Goal: Information Seeking & Learning: Learn about a topic

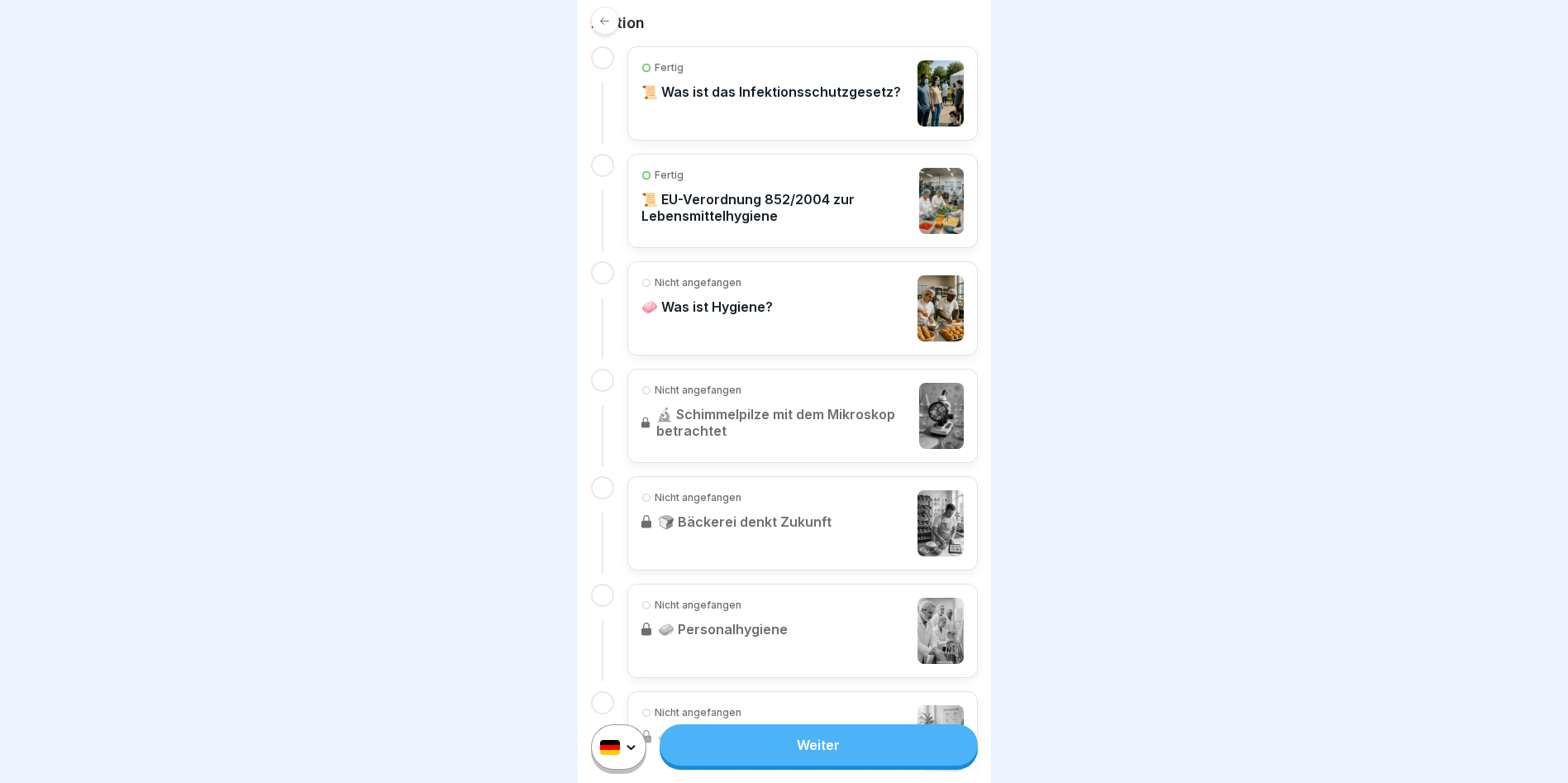
scroll to position [413, 0]
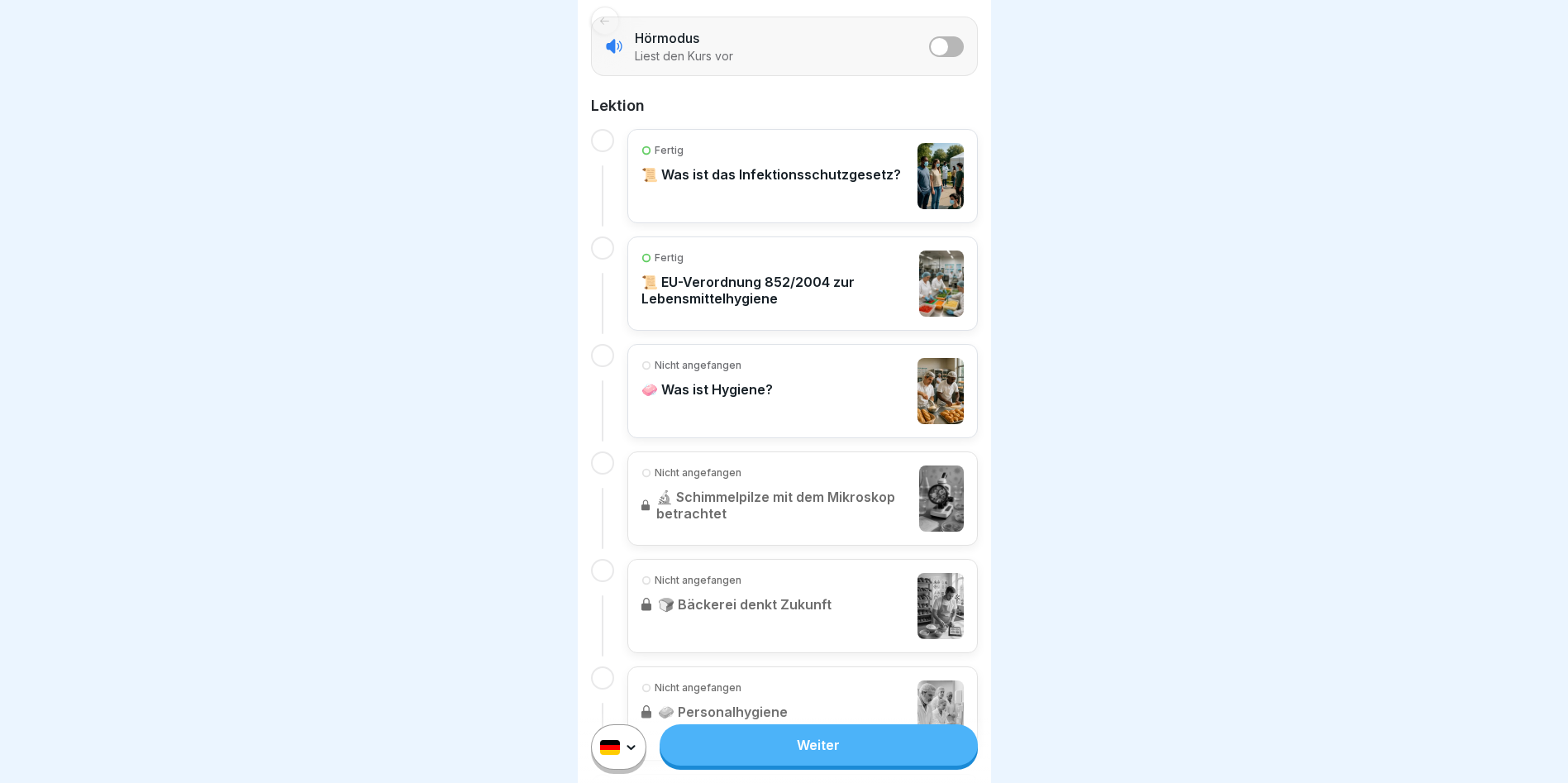
click at [729, 176] on div "Fertig 📜 Was ist das Infektionsschutzgesetz?" at bounding box center [771, 176] width 259 height 66
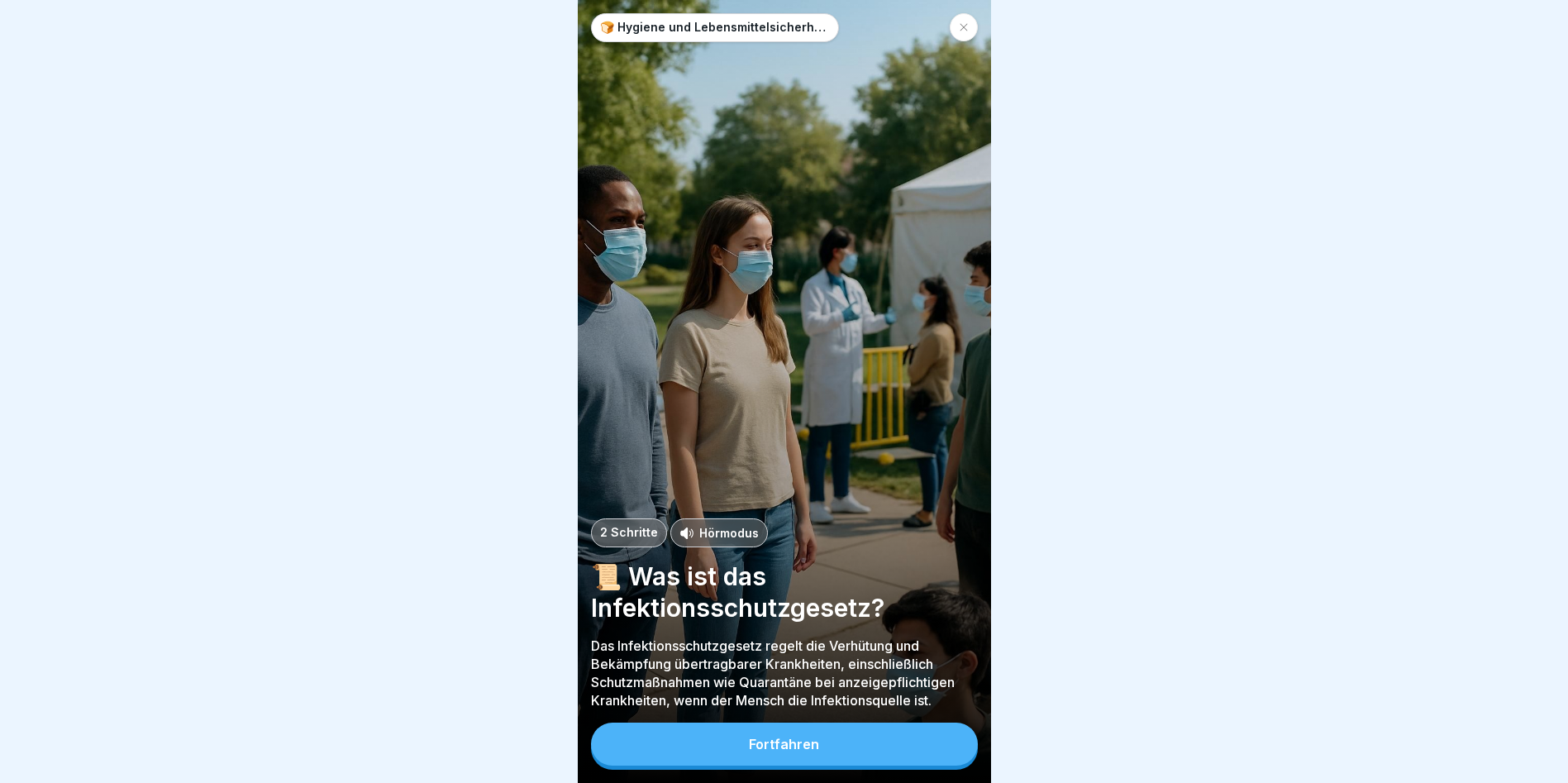
scroll to position [13, 0]
click at [815, 749] on div "Fortfahren" at bounding box center [784, 745] width 71 height 15
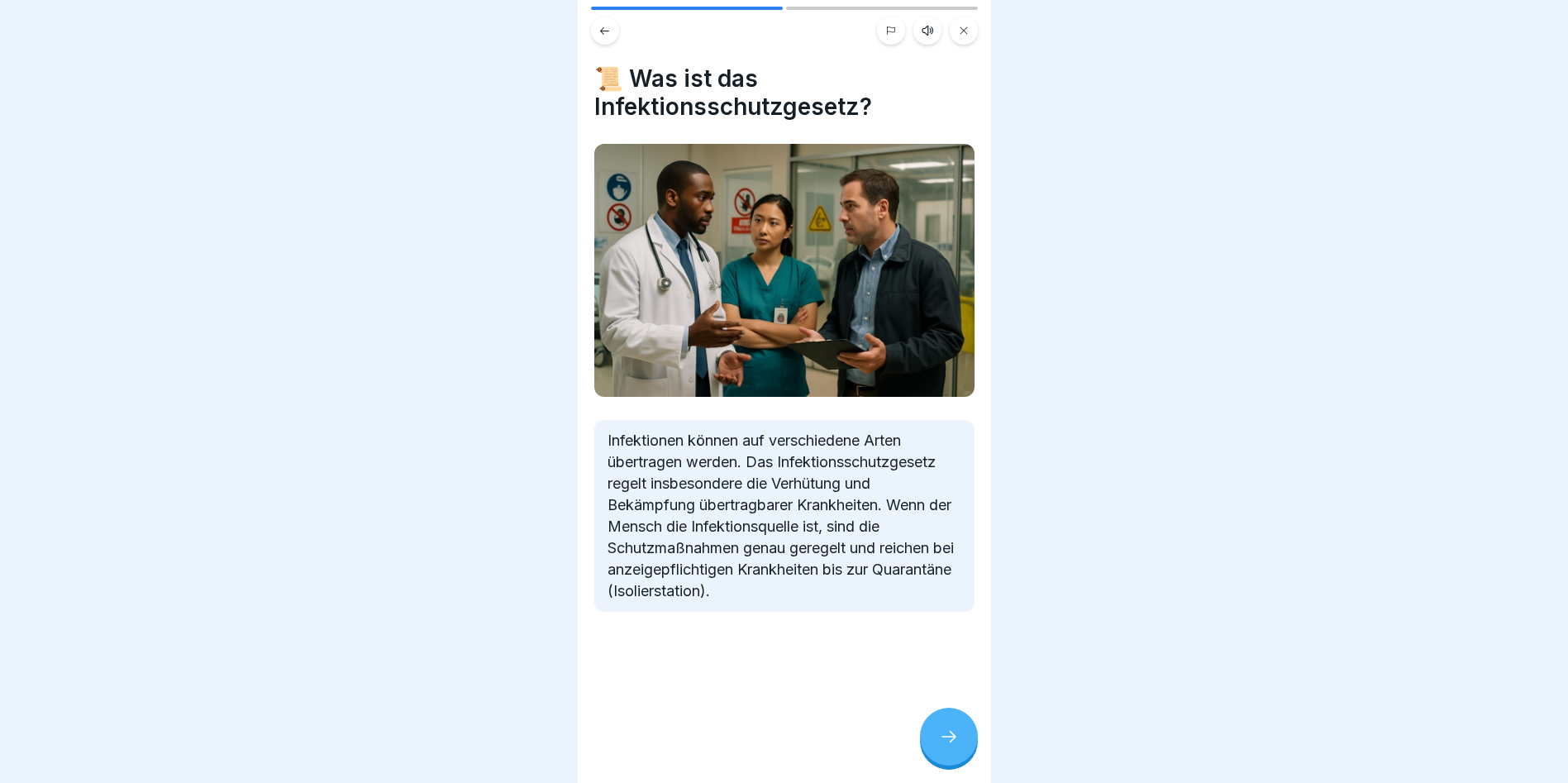
click at [967, 748] on div at bounding box center [949, 737] width 58 height 58
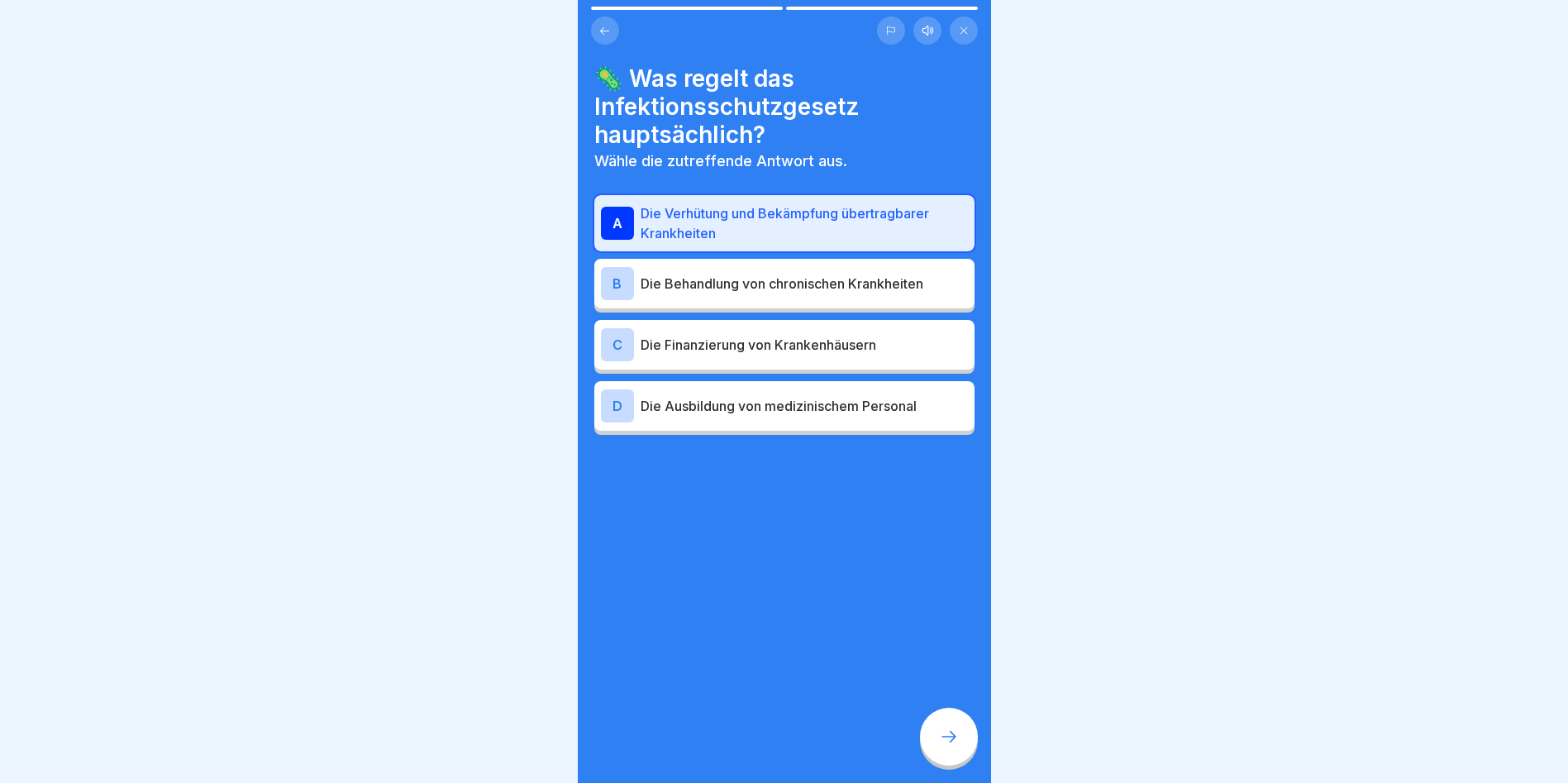
click at [848, 274] on p "Die Behandlung von chronischen Krankheiten" at bounding box center [804, 283] width 327 height 20
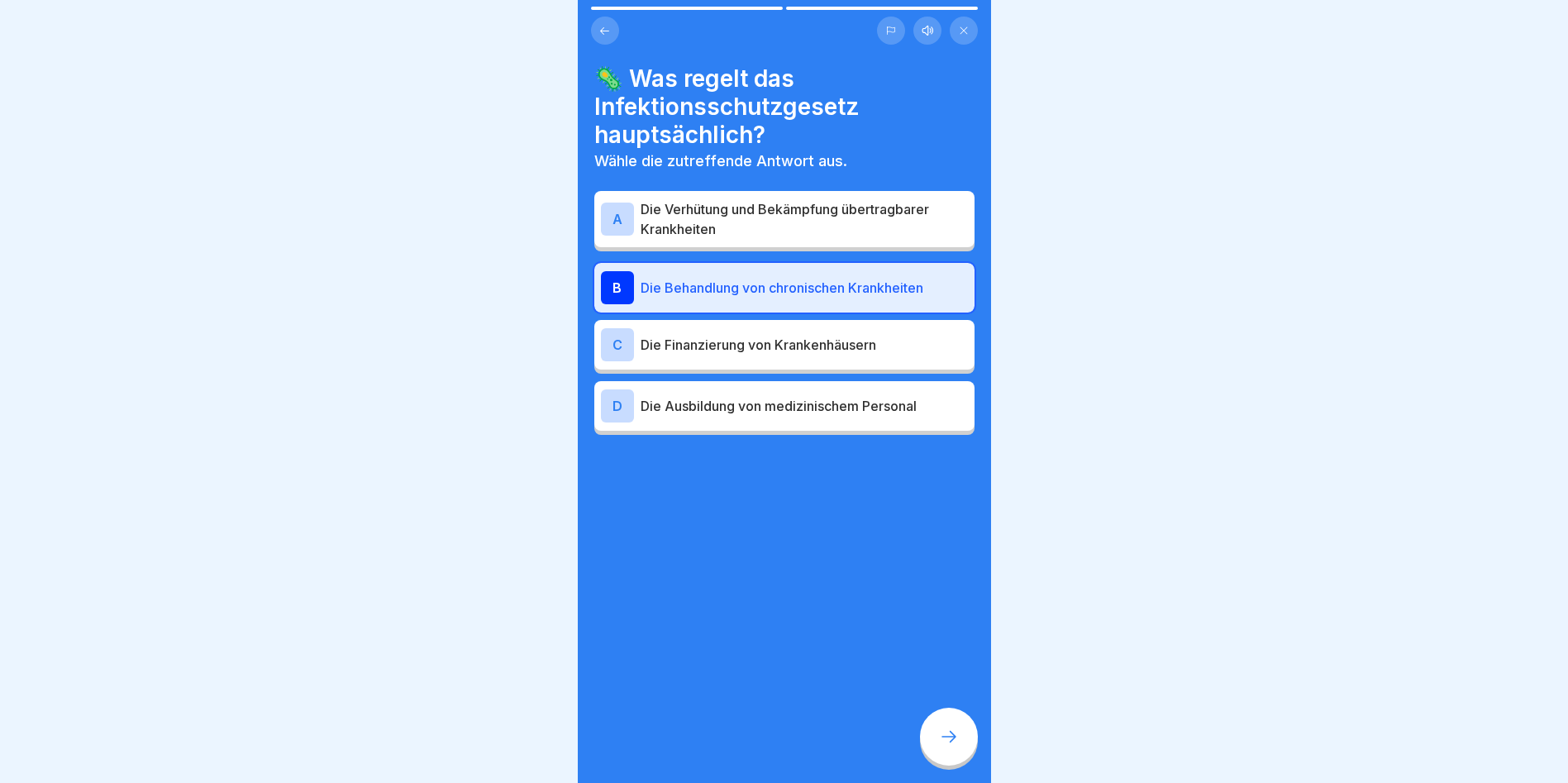
click at [840, 206] on p "Die Verhütung und Bekämpfung übertragbarer Krankheiten" at bounding box center [804, 218] width 327 height 40
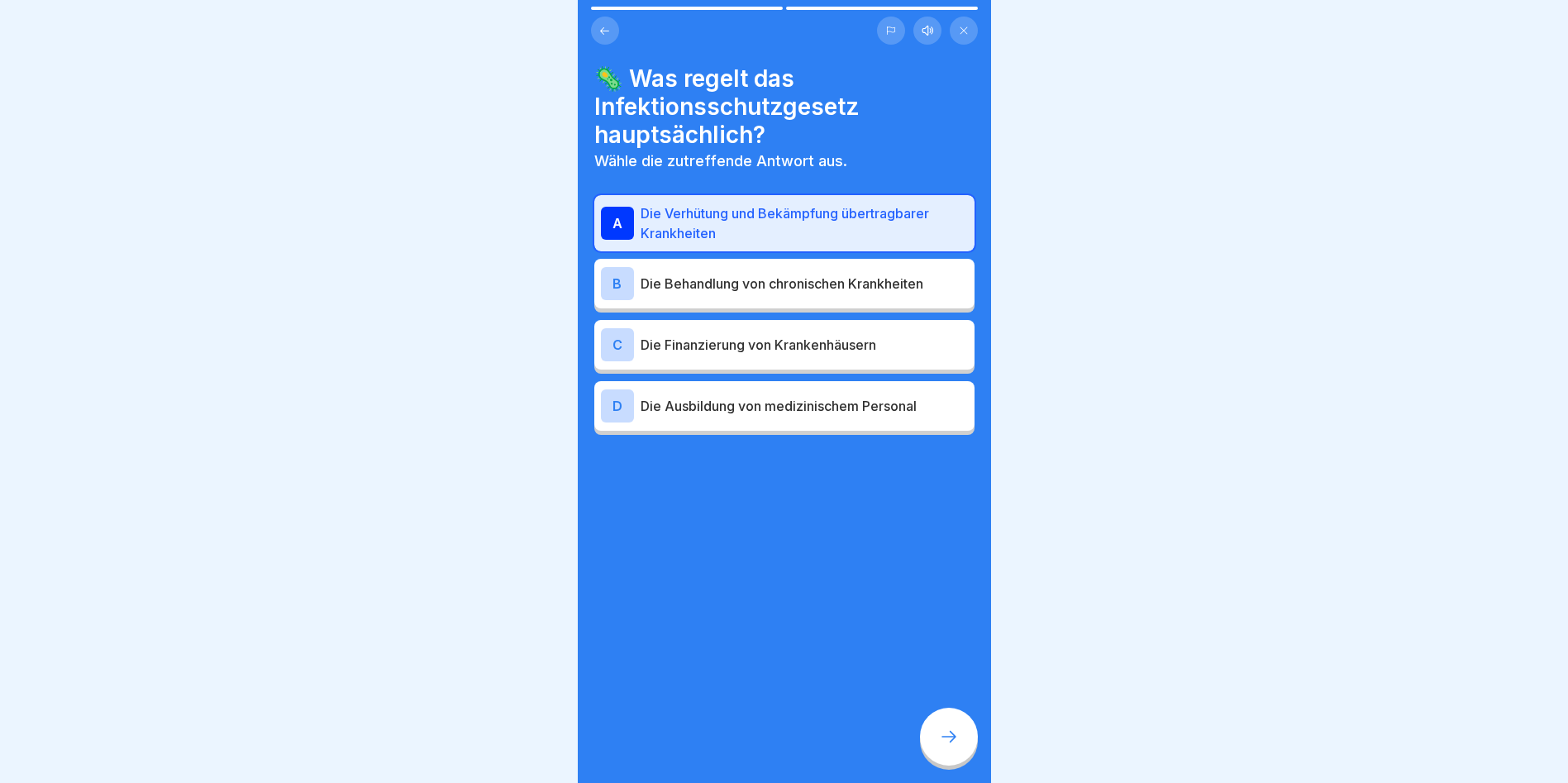
click at [967, 728] on div at bounding box center [949, 737] width 58 height 58
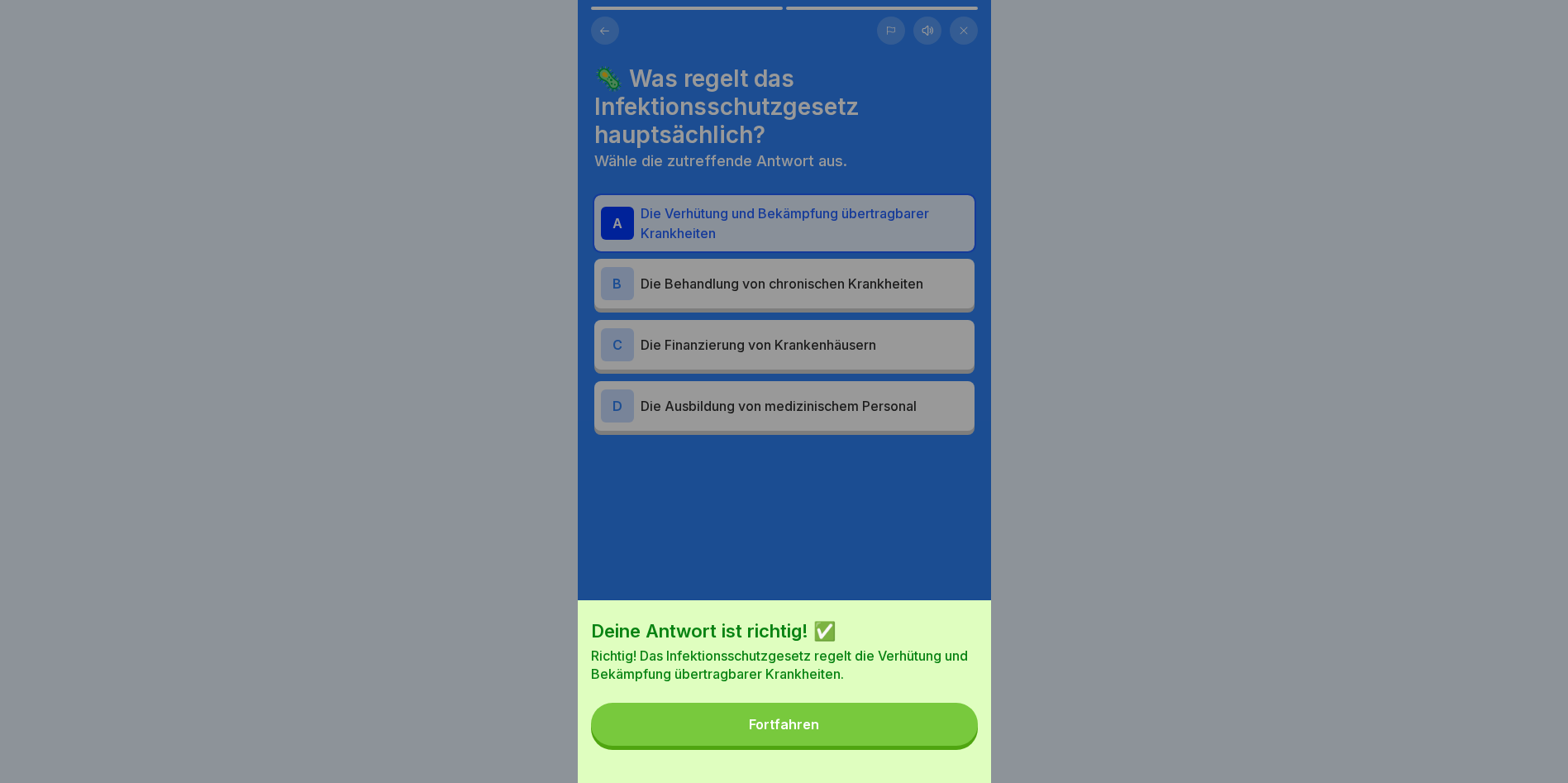
click at [890, 733] on button "Fortfahren" at bounding box center [784, 724] width 387 height 43
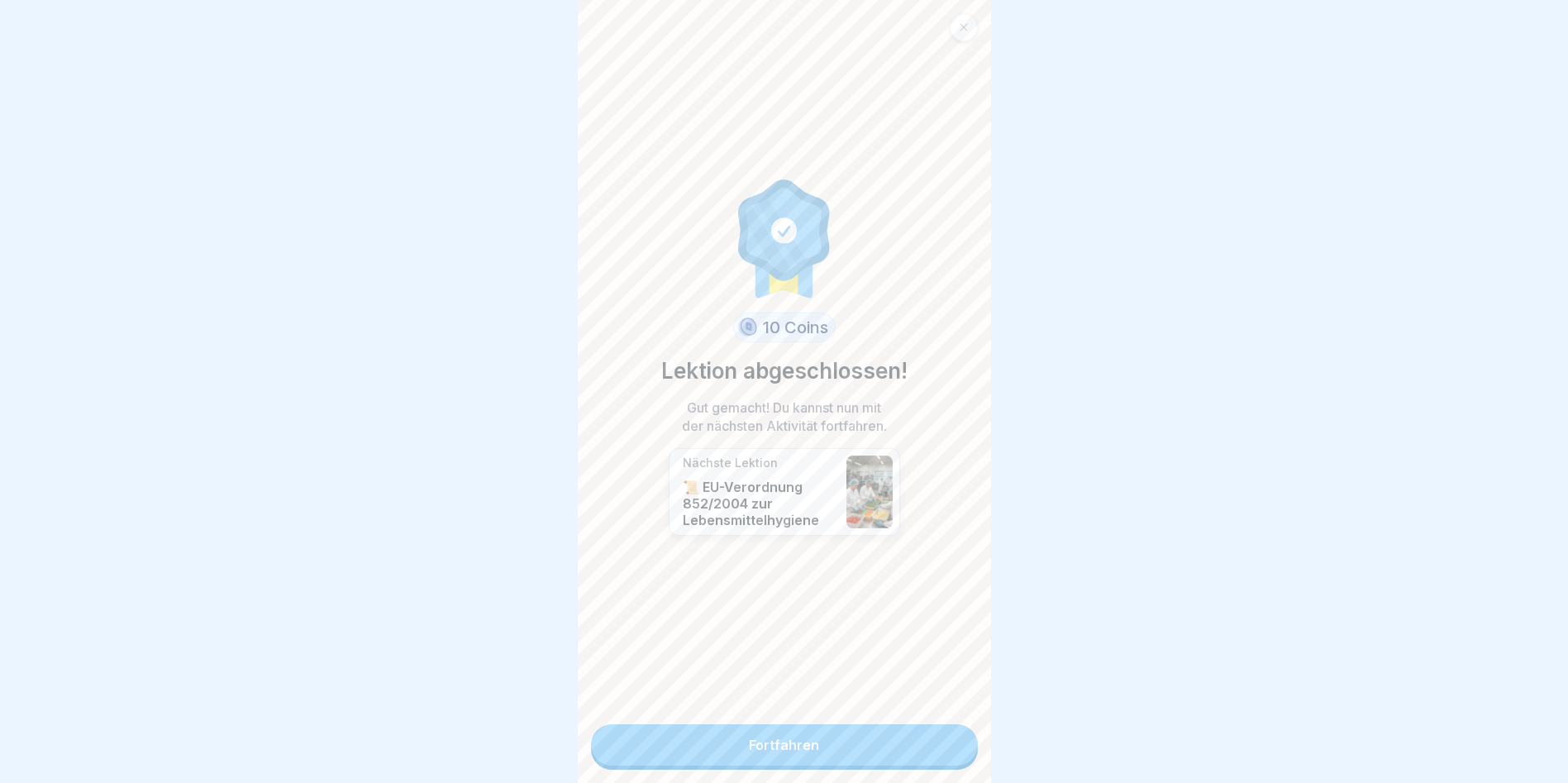
click at [837, 727] on link "Fortfahren" at bounding box center [784, 745] width 387 height 42
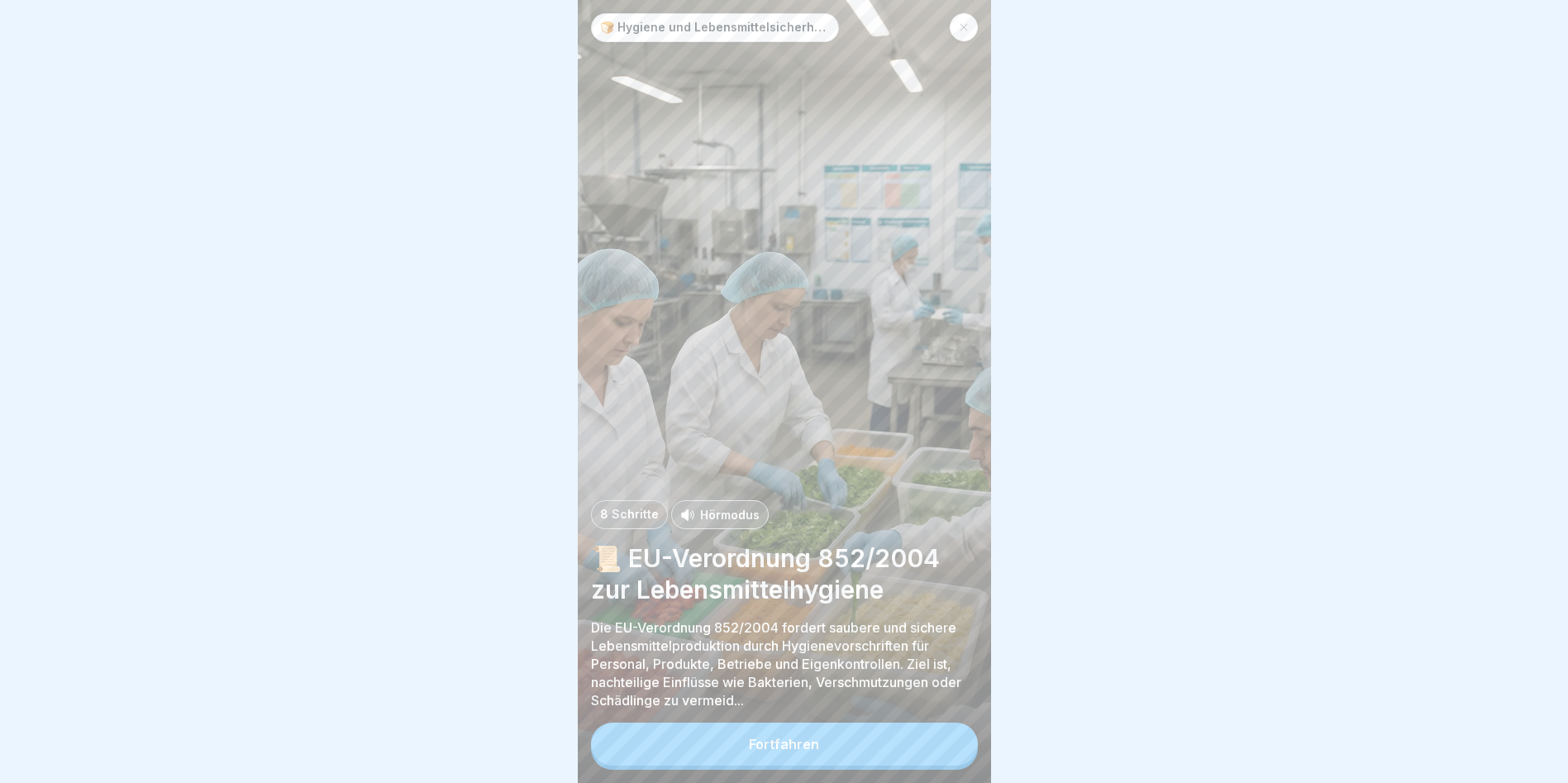
click at [862, 766] on button "Fortfahren" at bounding box center [784, 744] width 387 height 43
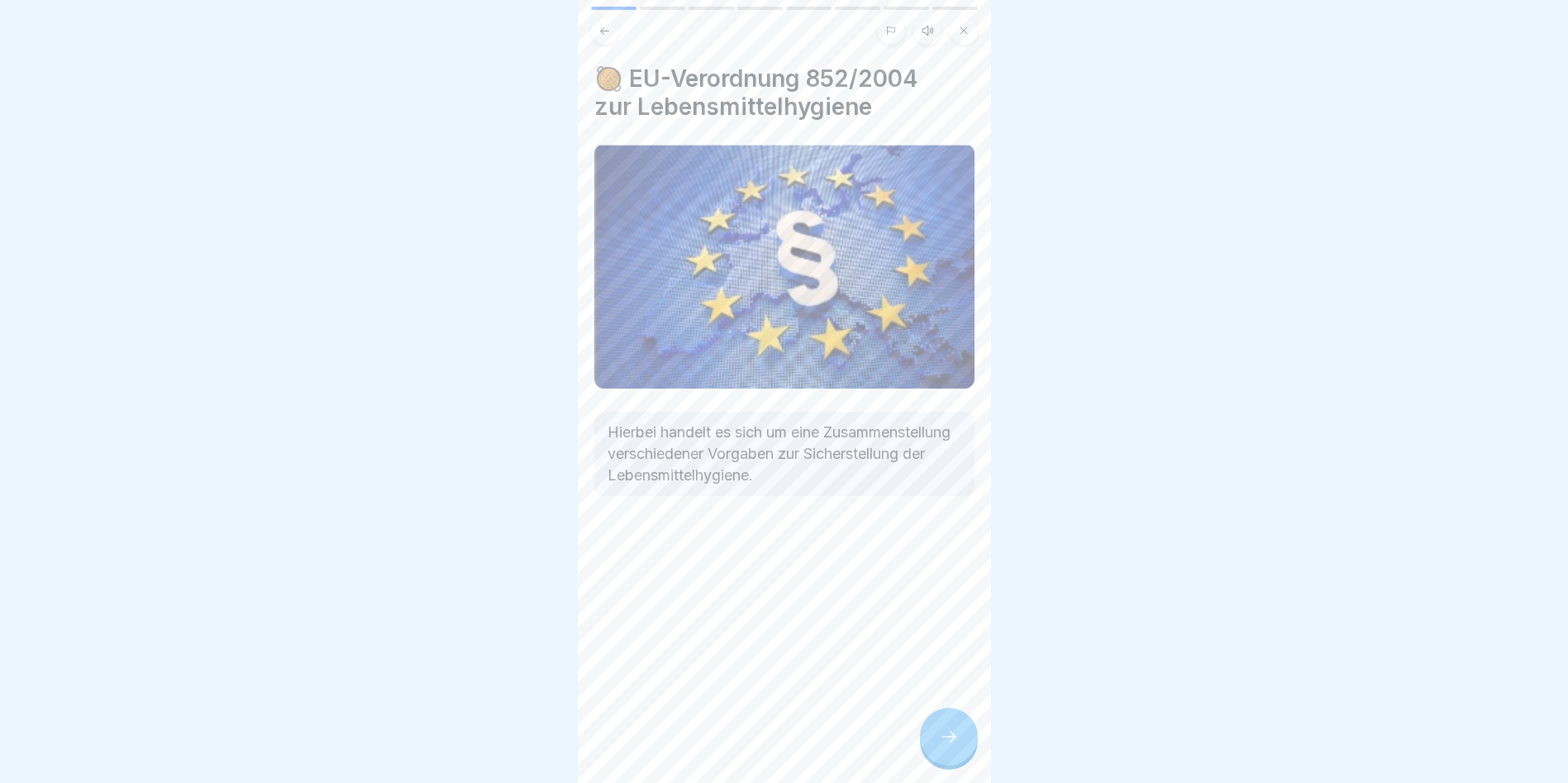
click at [964, 741] on div at bounding box center [949, 737] width 58 height 58
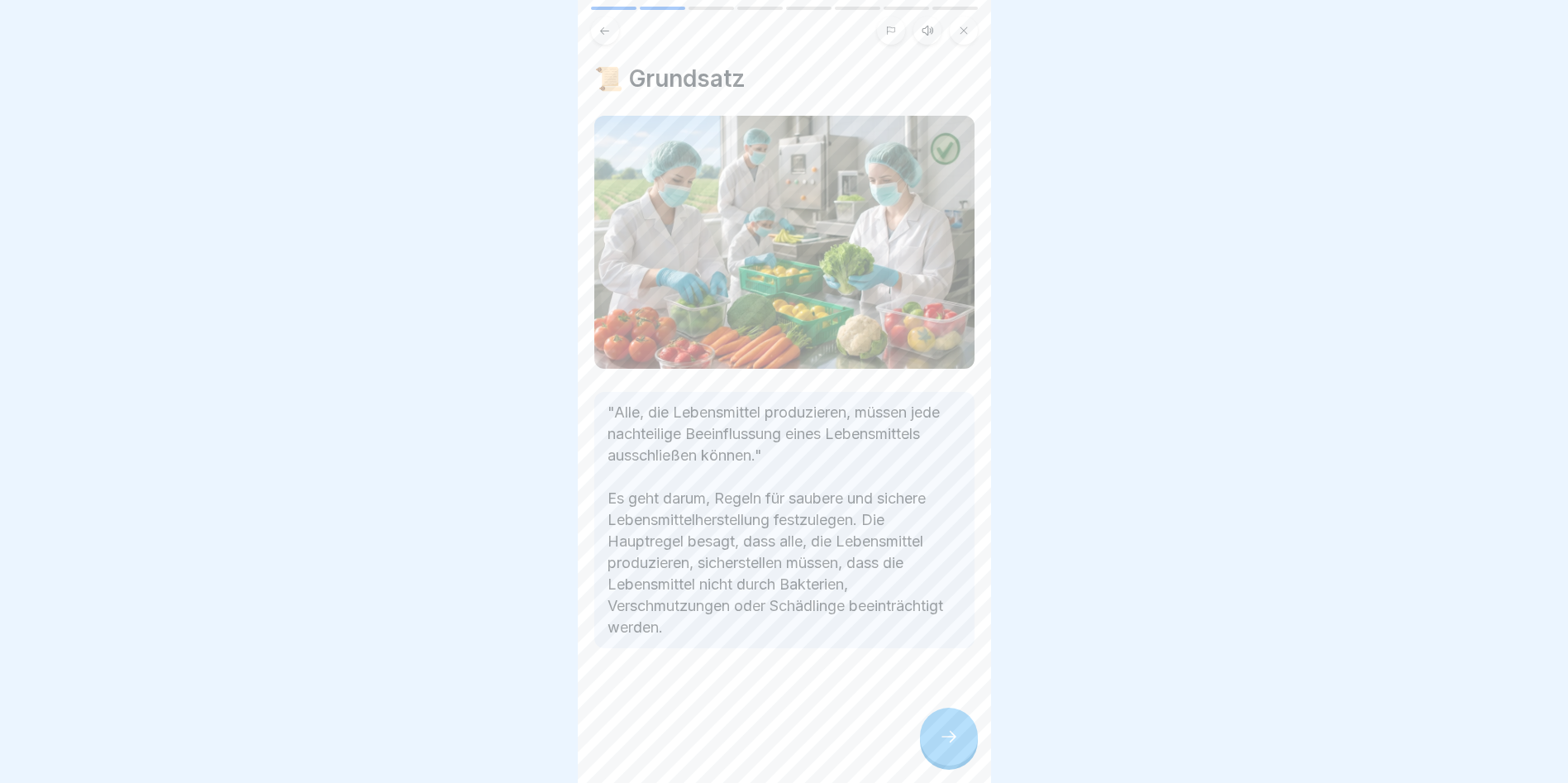
click at [964, 741] on div at bounding box center [949, 737] width 58 height 58
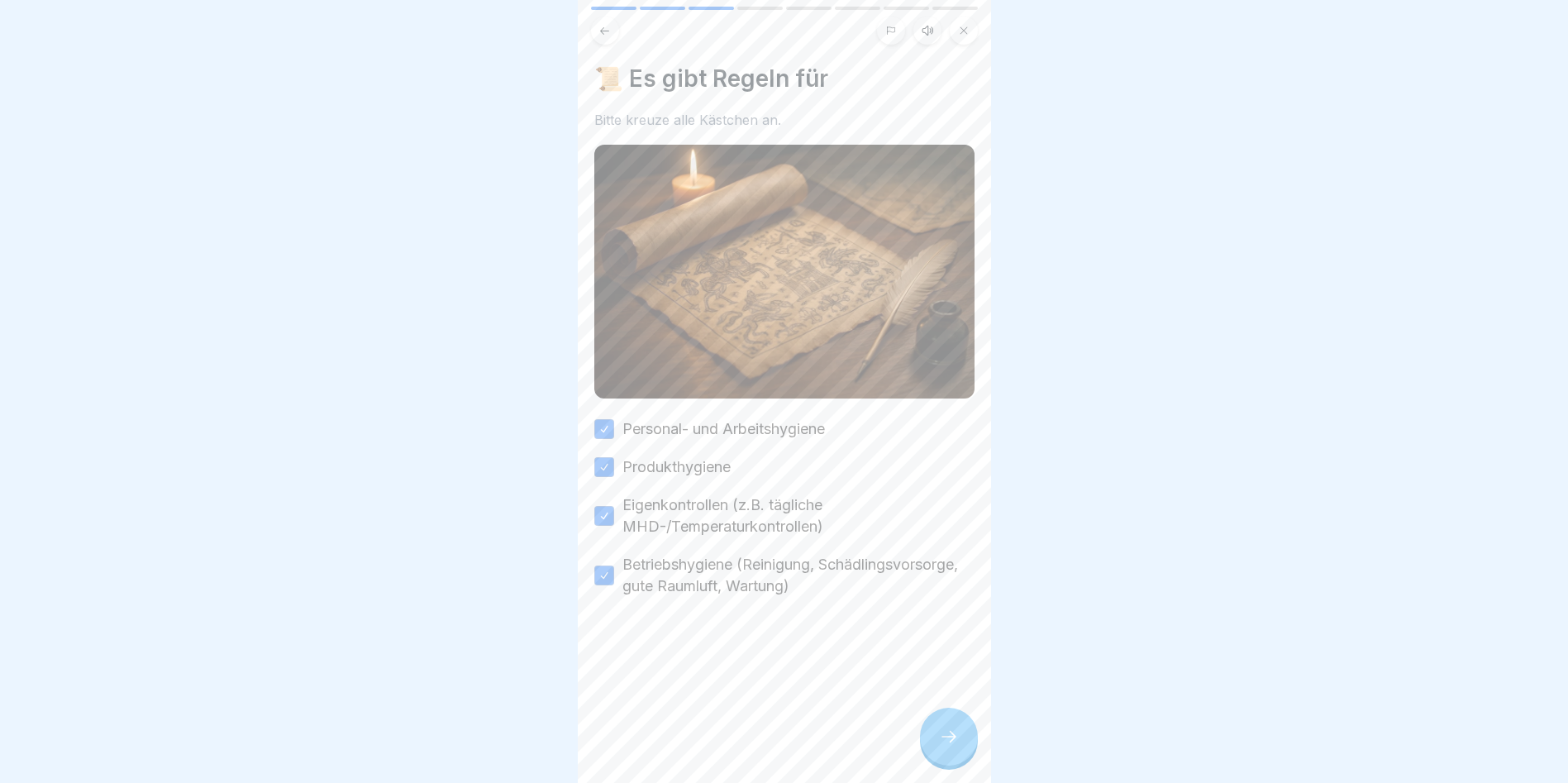
click at [930, 741] on div at bounding box center [949, 737] width 58 height 58
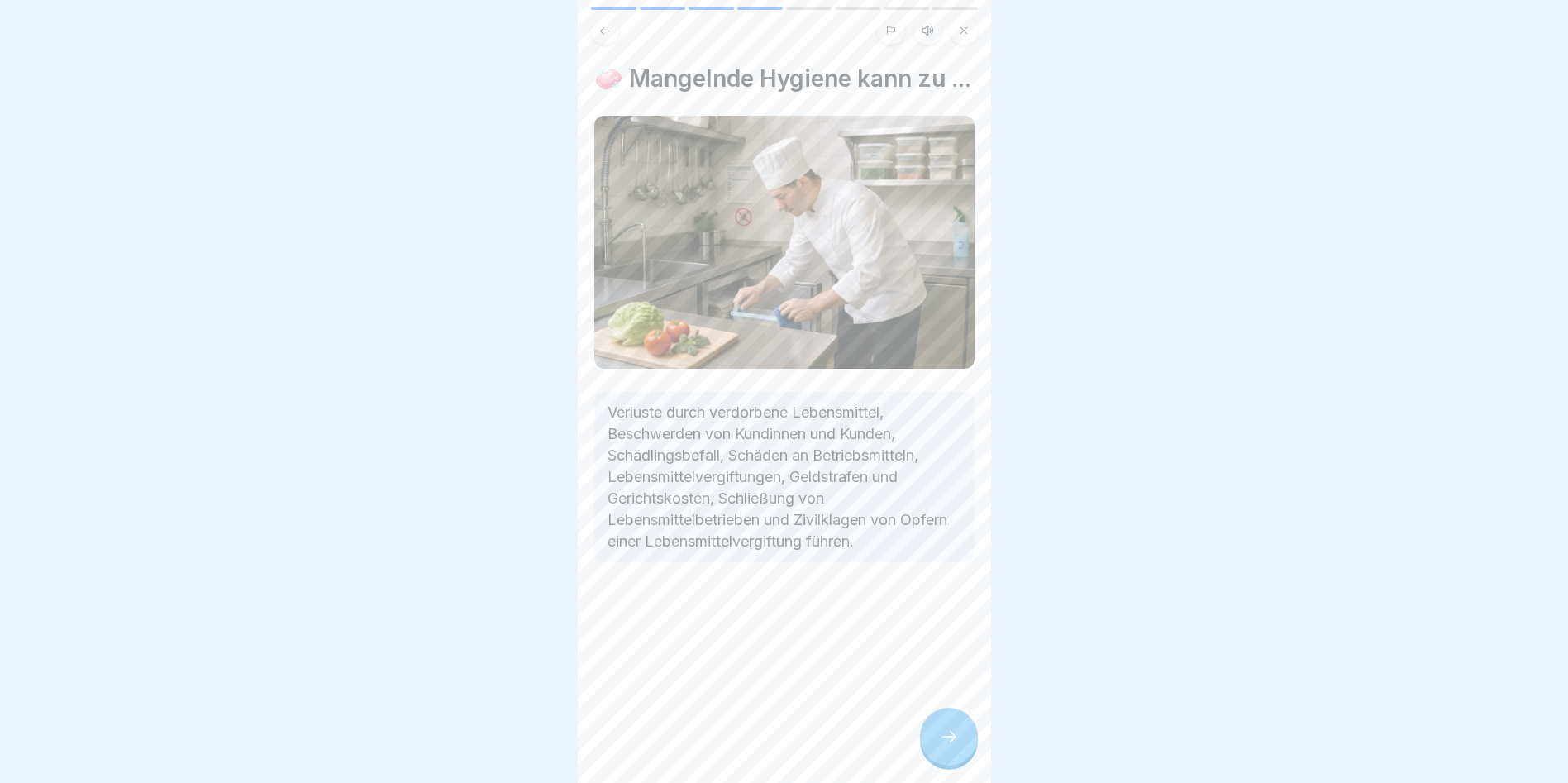
click at [930, 741] on div at bounding box center [949, 737] width 58 height 58
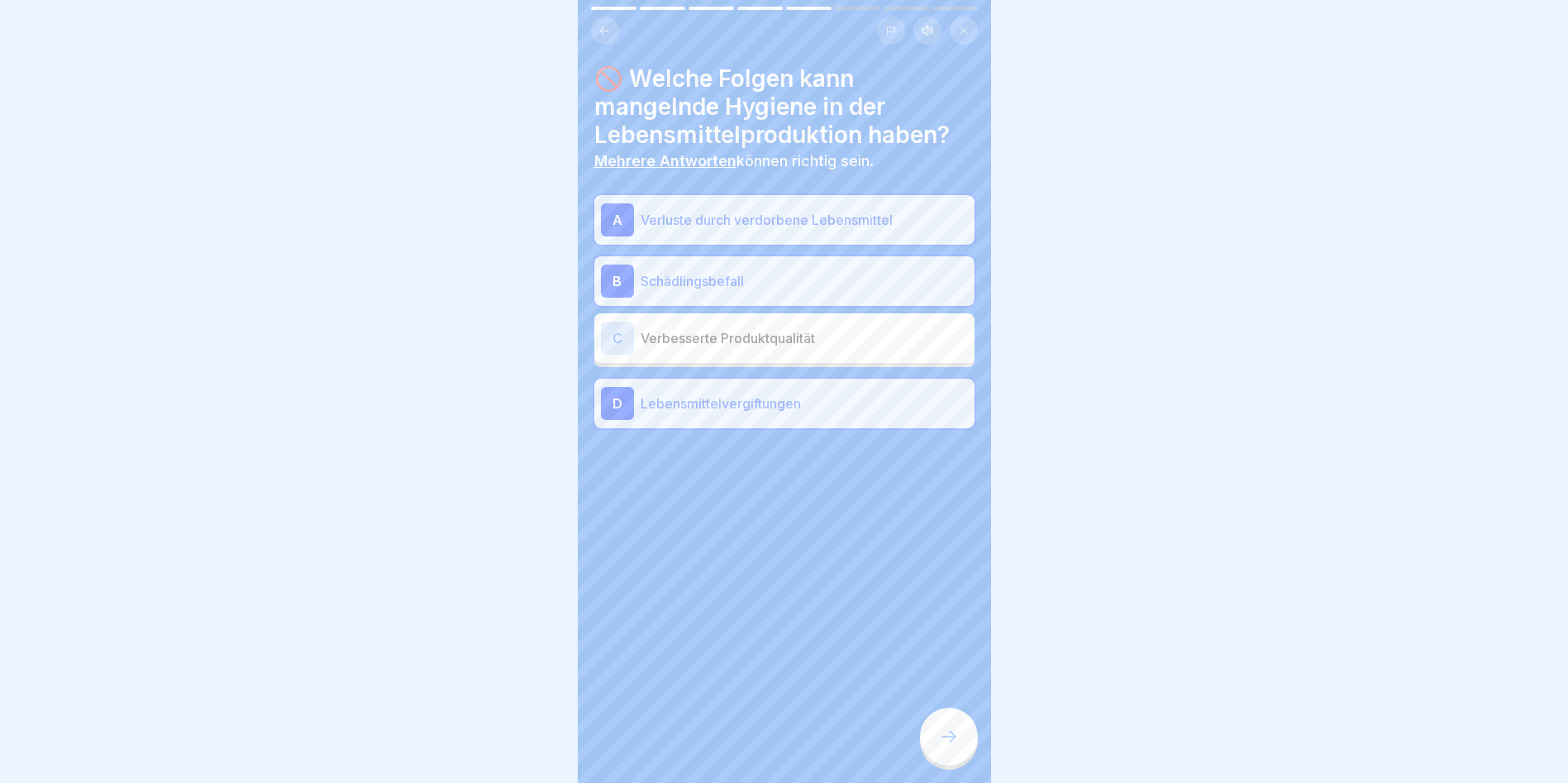
click at [942, 733] on div at bounding box center [949, 737] width 58 height 58
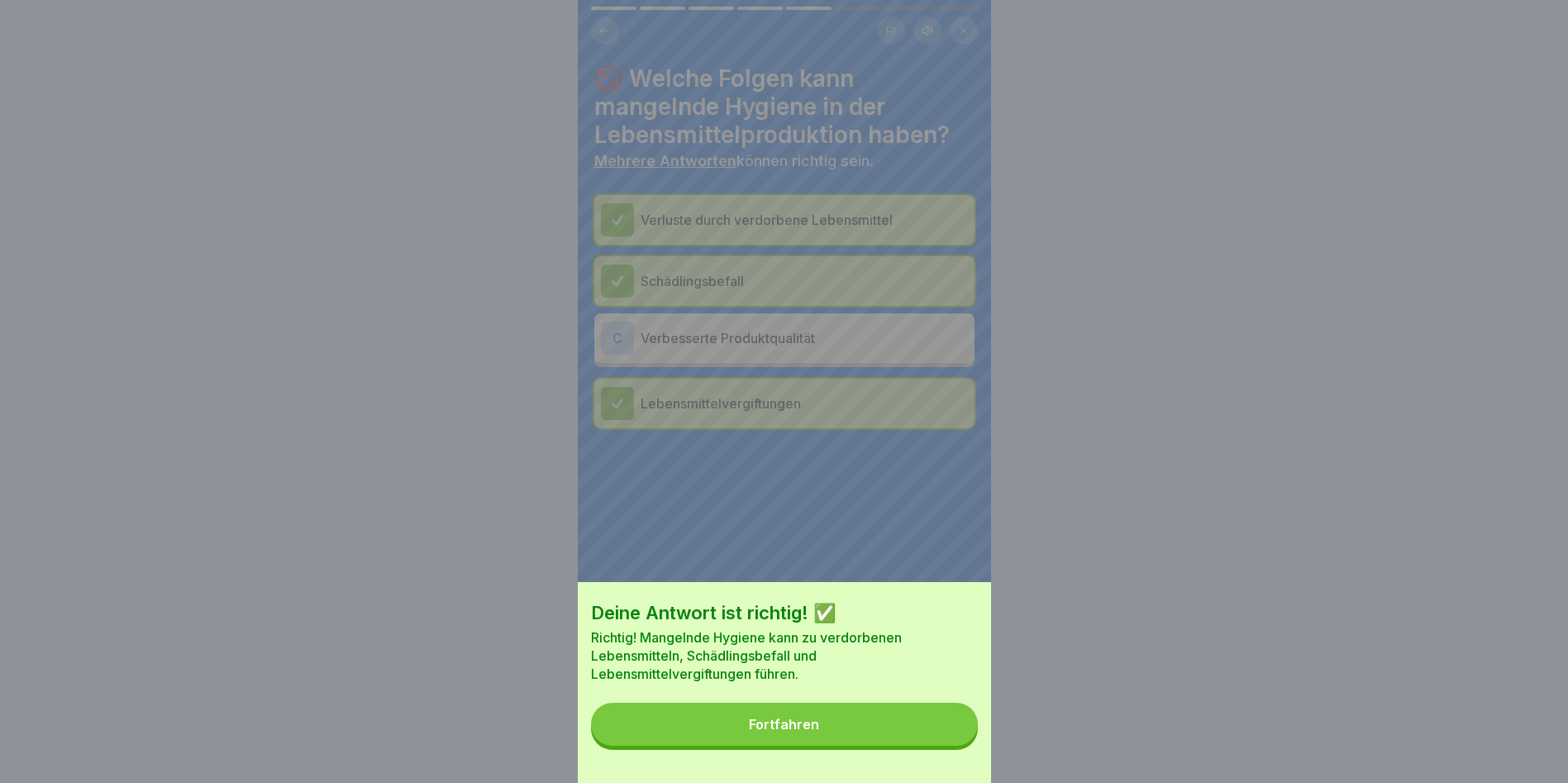
click at [917, 735] on button "Fortfahren" at bounding box center [784, 724] width 387 height 43
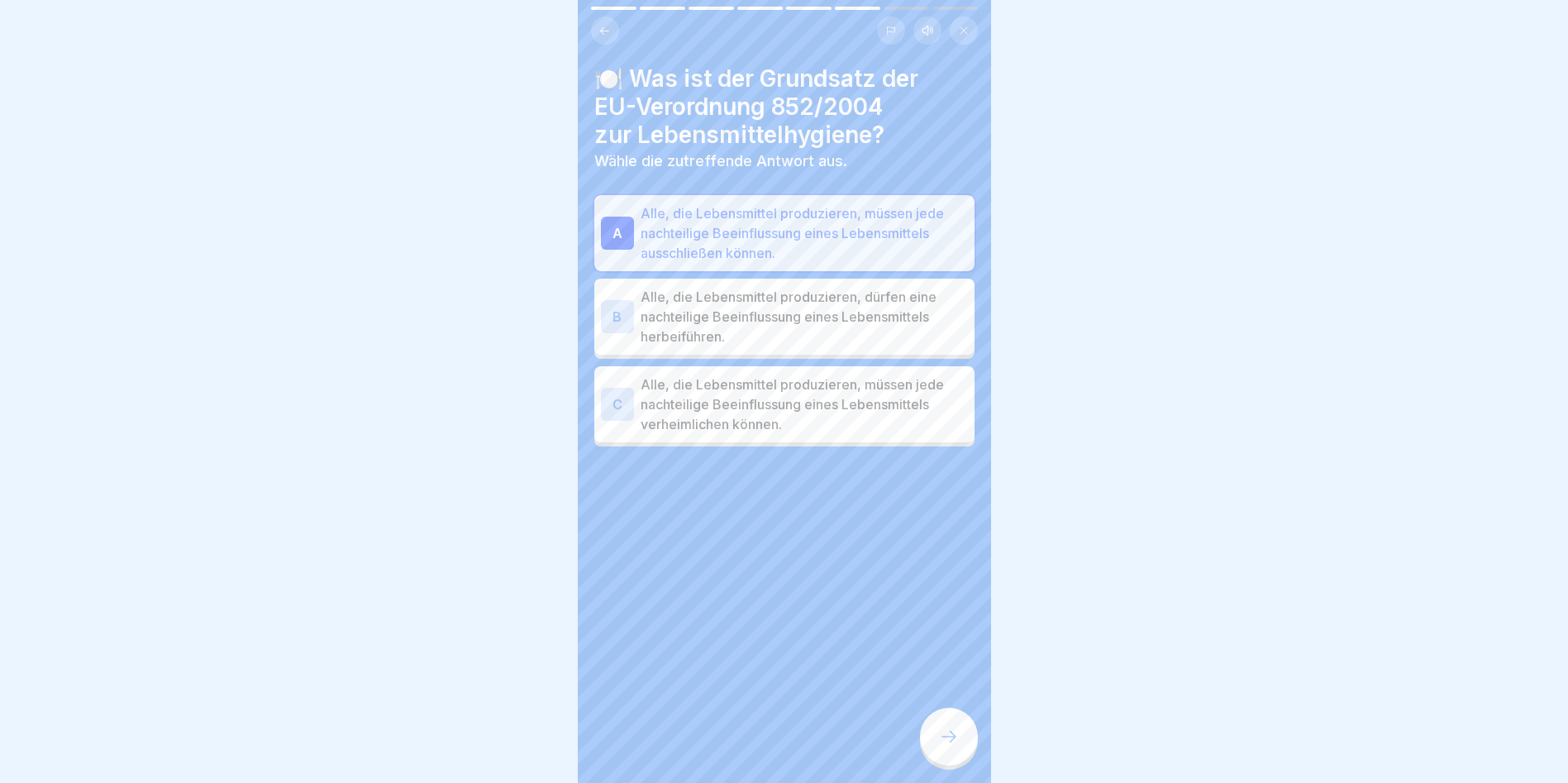
click at [917, 735] on div "🍽️ Was ist der Grundsatz der EU-Verordnung 852/2004 zur Lebensmittelhygiene? Wä…" at bounding box center [784, 391] width 413 height 783
click at [935, 740] on div at bounding box center [949, 737] width 58 height 58
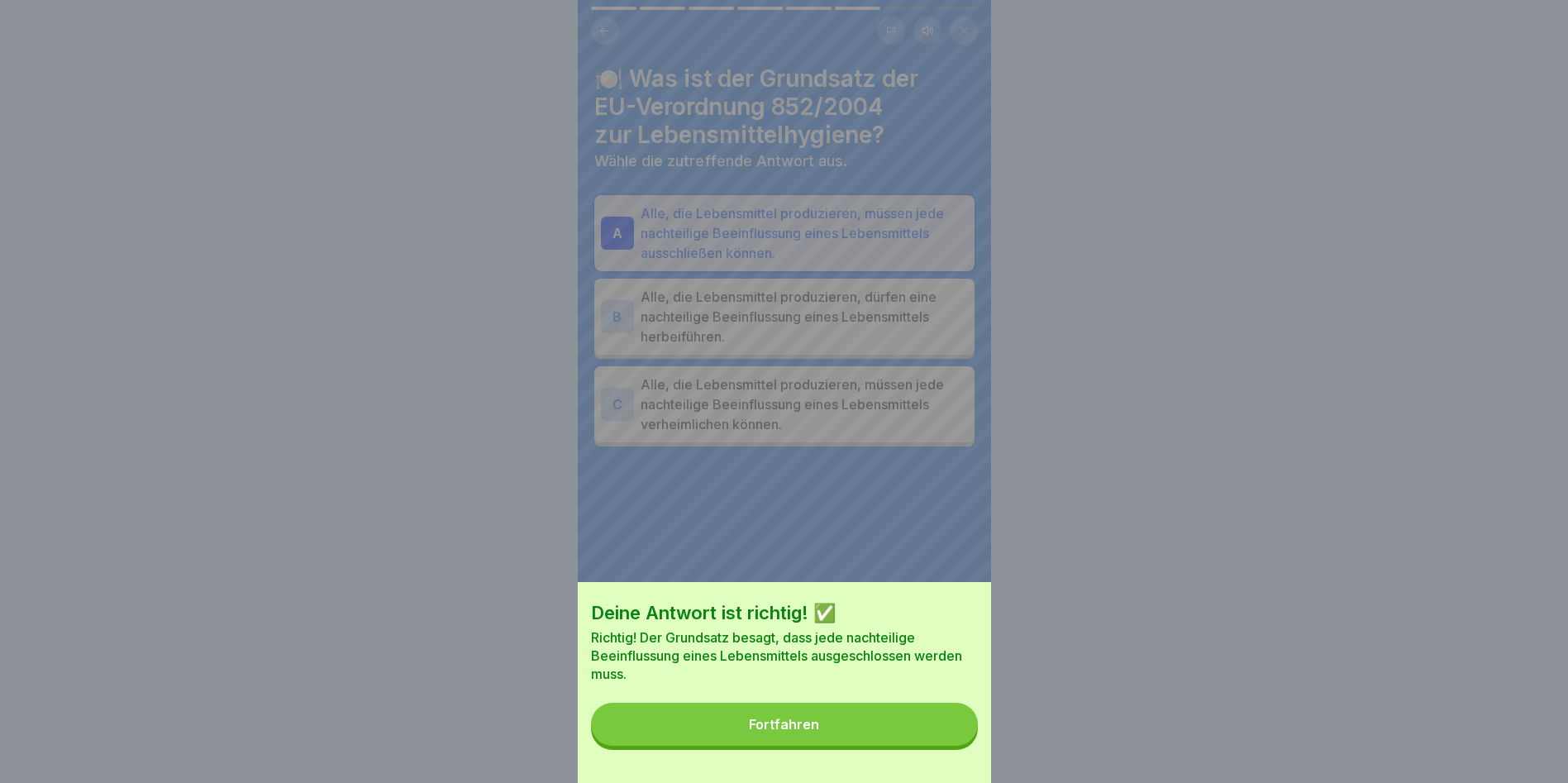
click at [935, 740] on button "Fortfahren" at bounding box center [784, 724] width 387 height 43
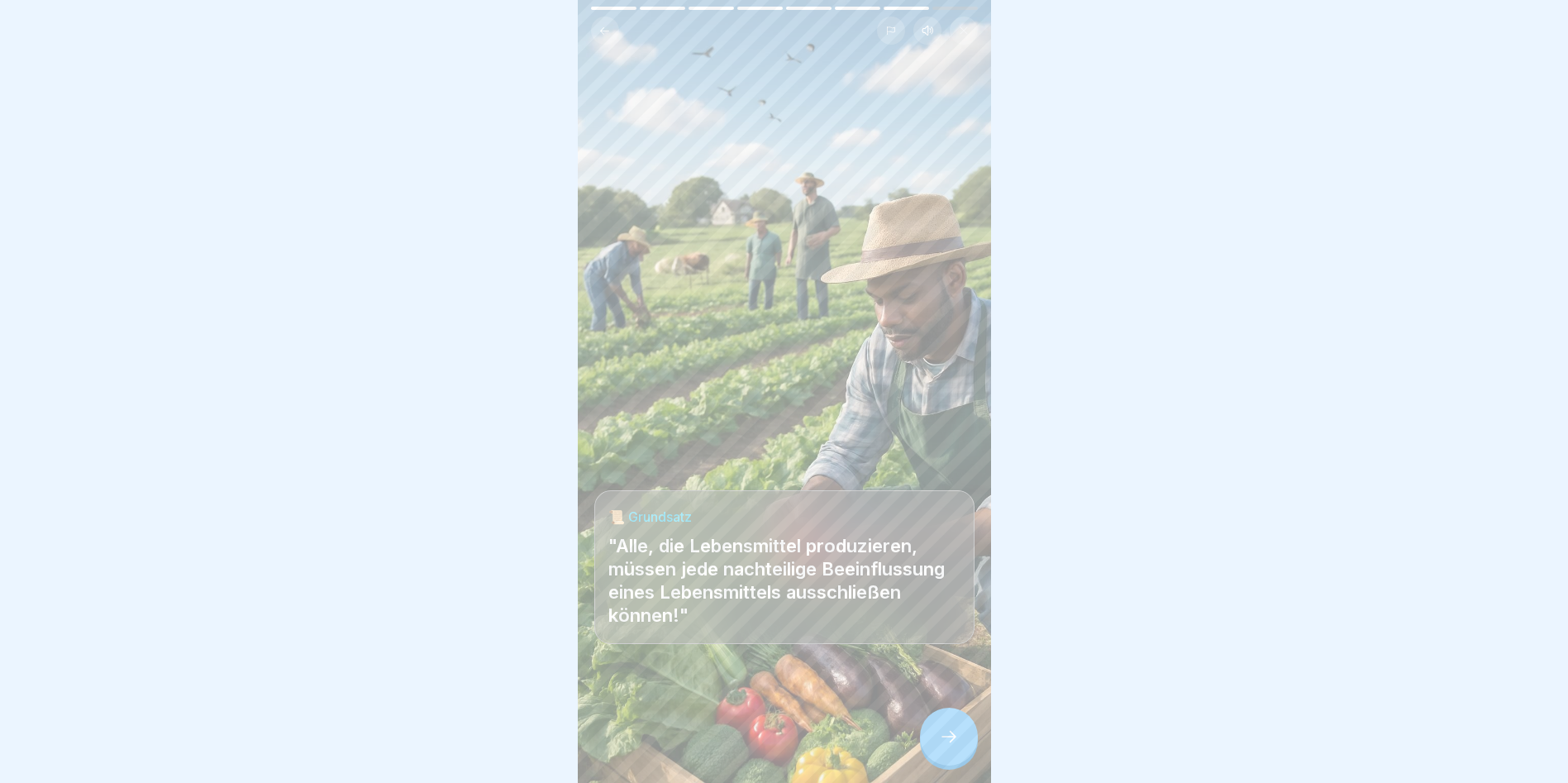
click at [939, 737] on div at bounding box center [949, 737] width 58 height 58
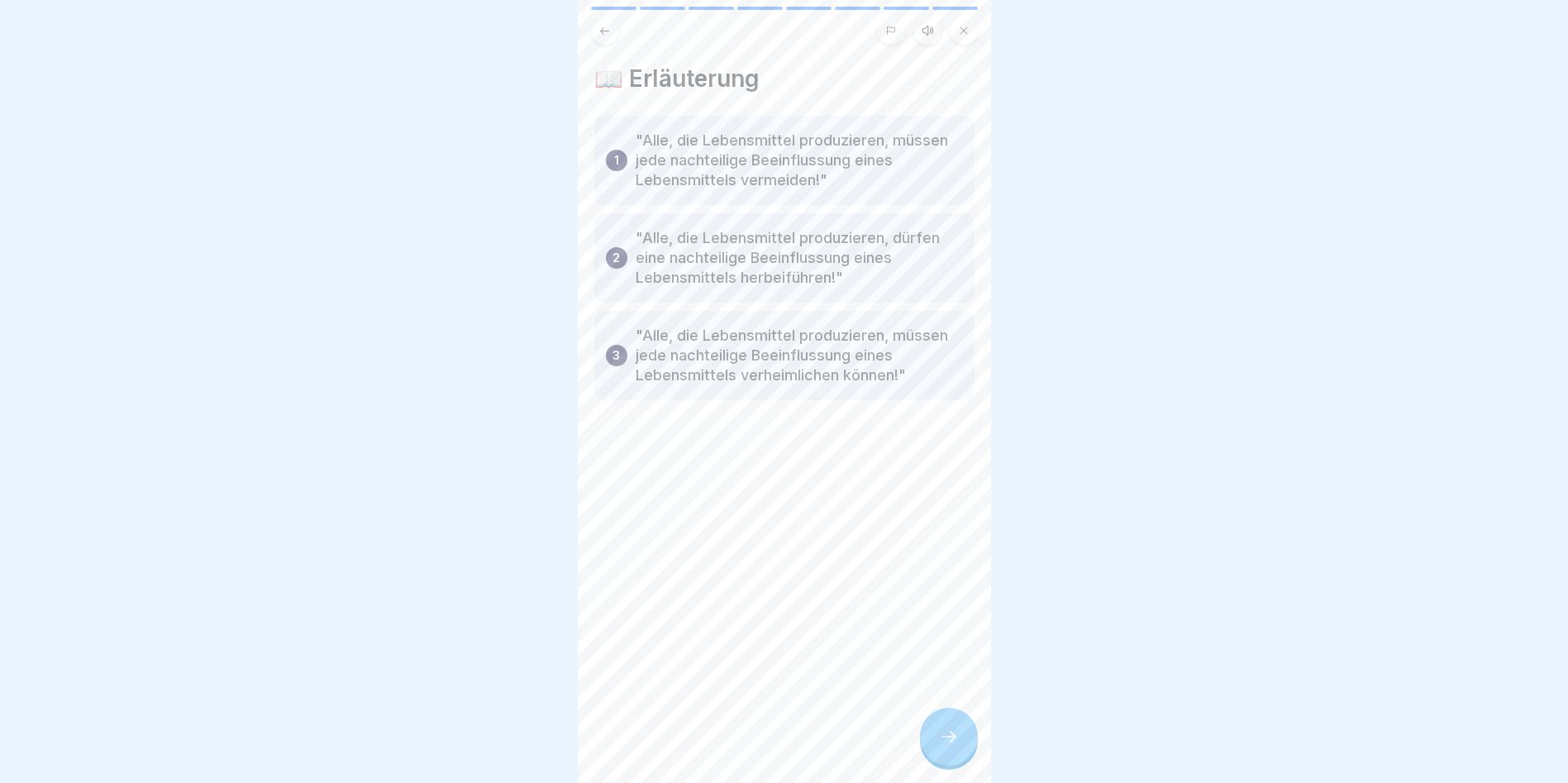
click at [939, 737] on div at bounding box center [949, 737] width 58 height 58
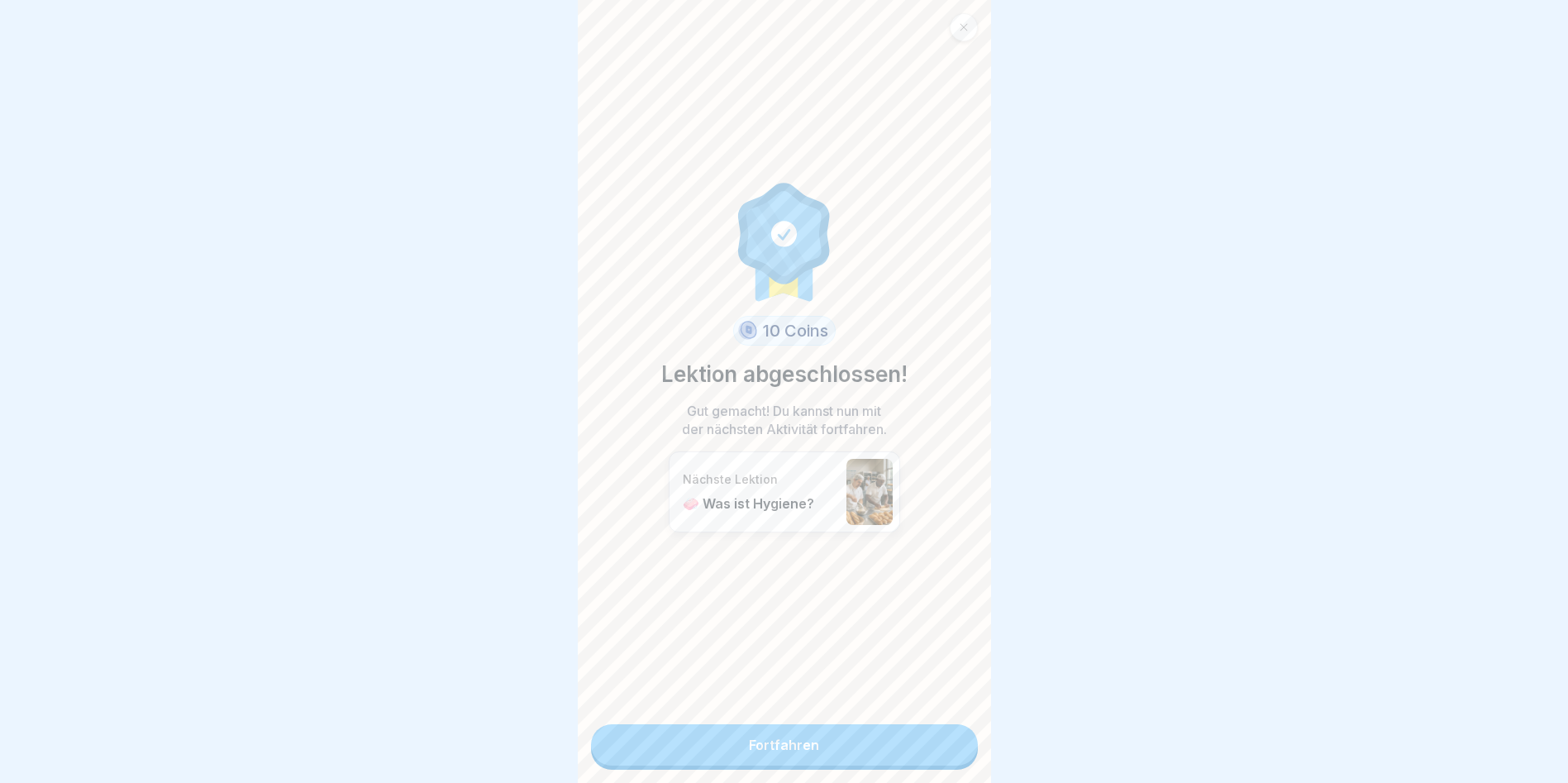
click at [939, 737] on link "Fortfahren" at bounding box center [784, 745] width 387 height 42
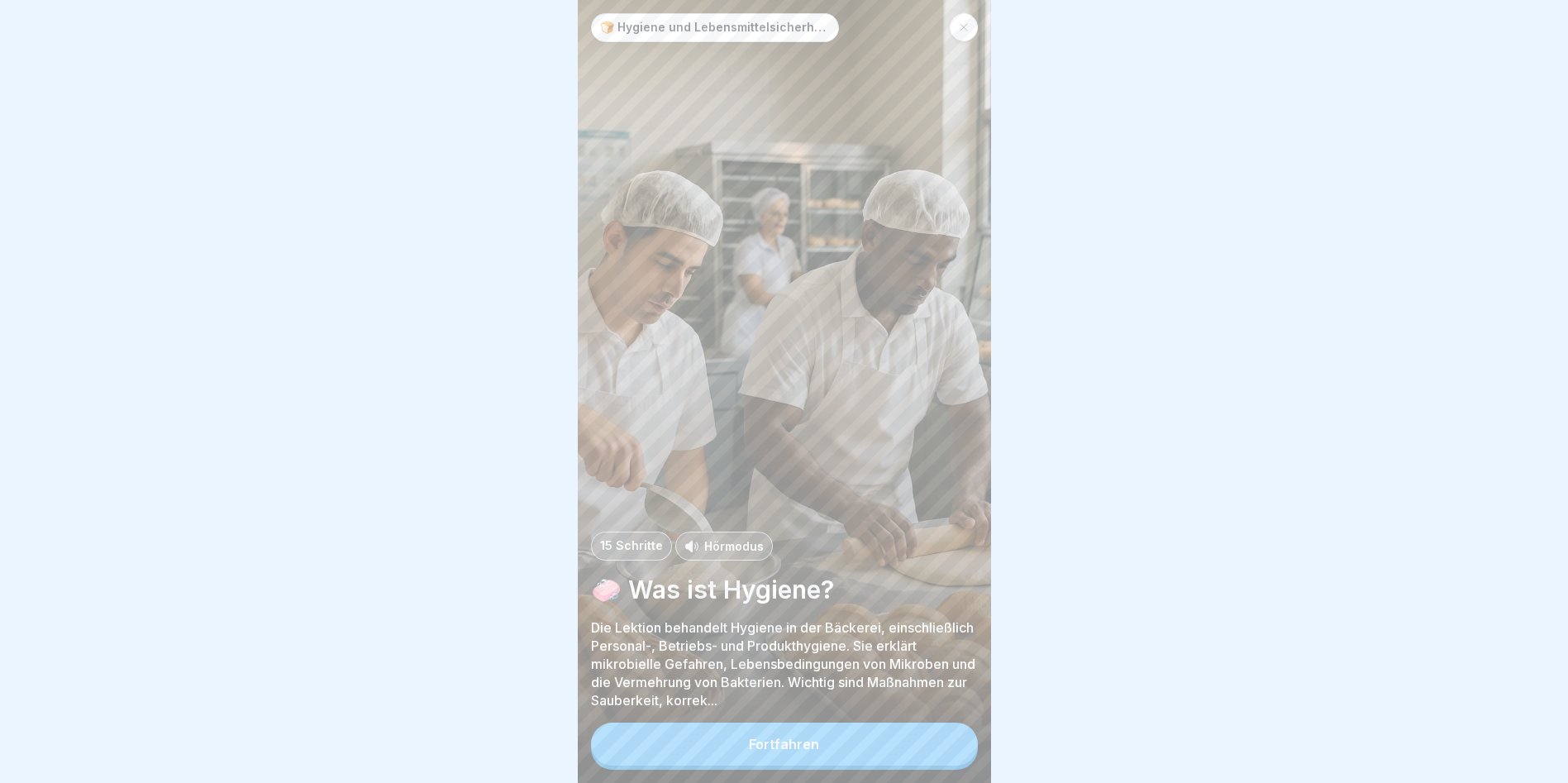
click at [970, 15] on div at bounding box center [964, 27] width 28 height 28
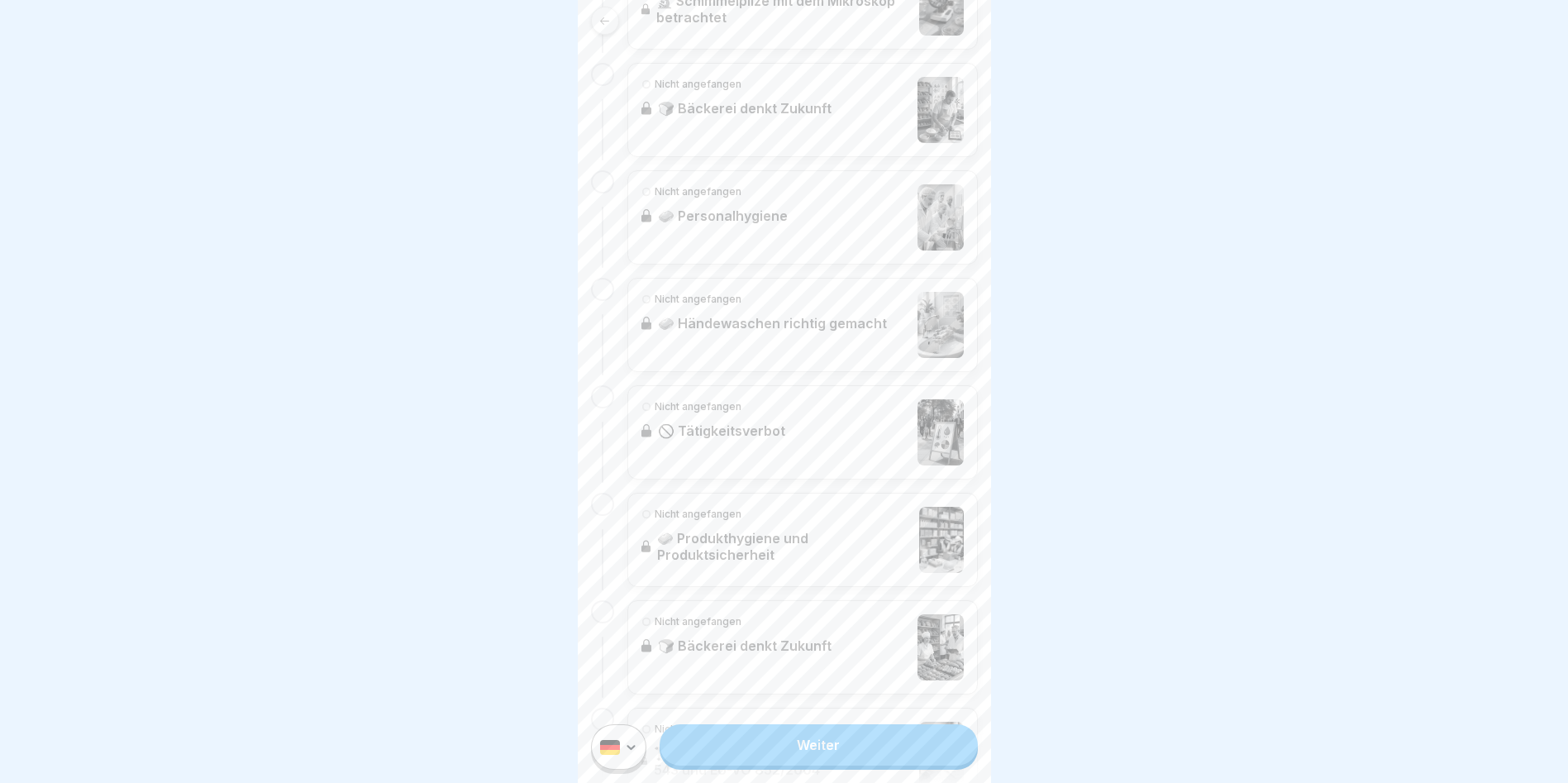
scroll to position [992, 0]
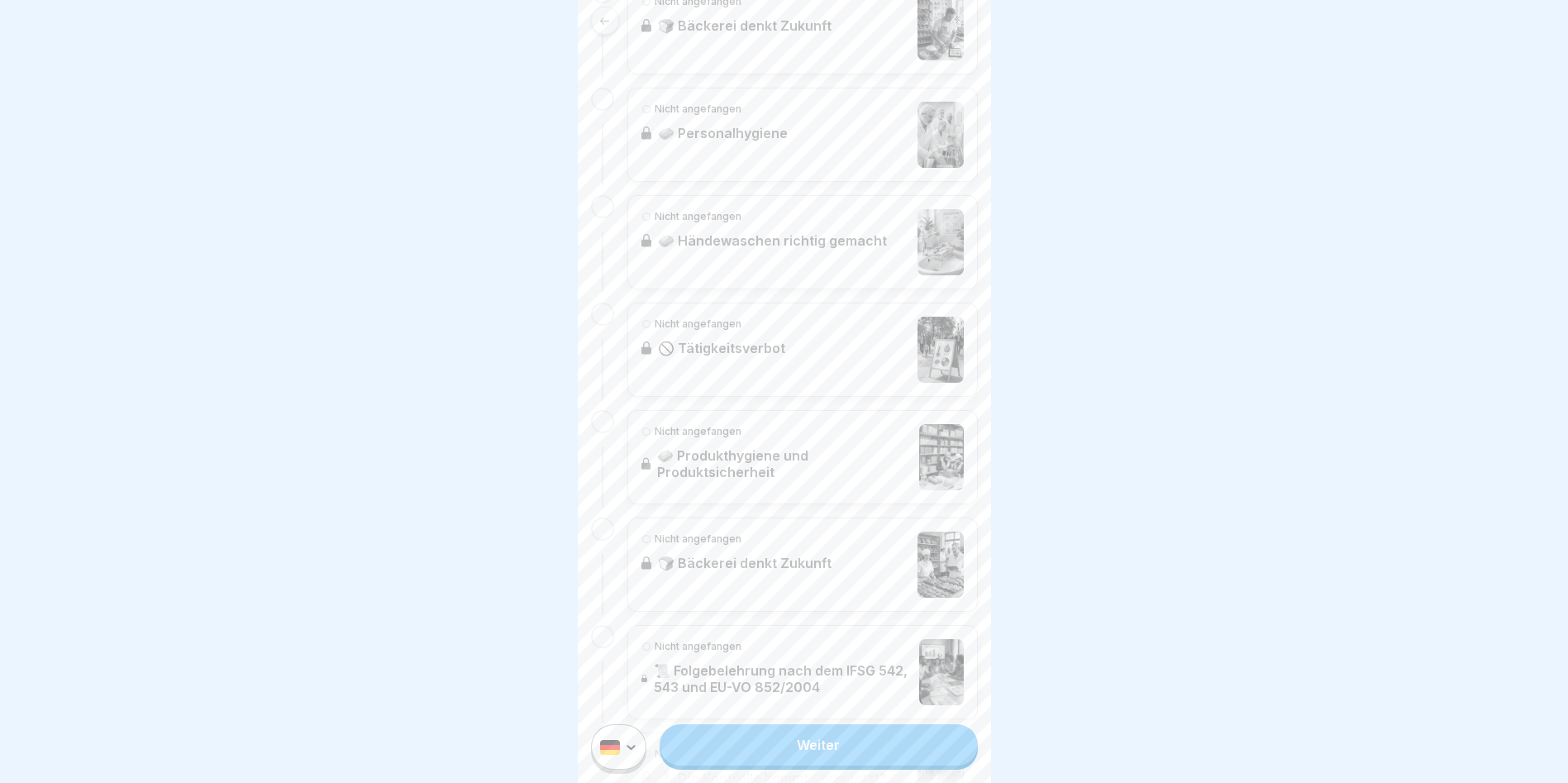
click at [736, 363] on div "Nicht angefangen 🚫 Tätigkeitsverbot" at bounding box center [802, 349] width 350 height 94
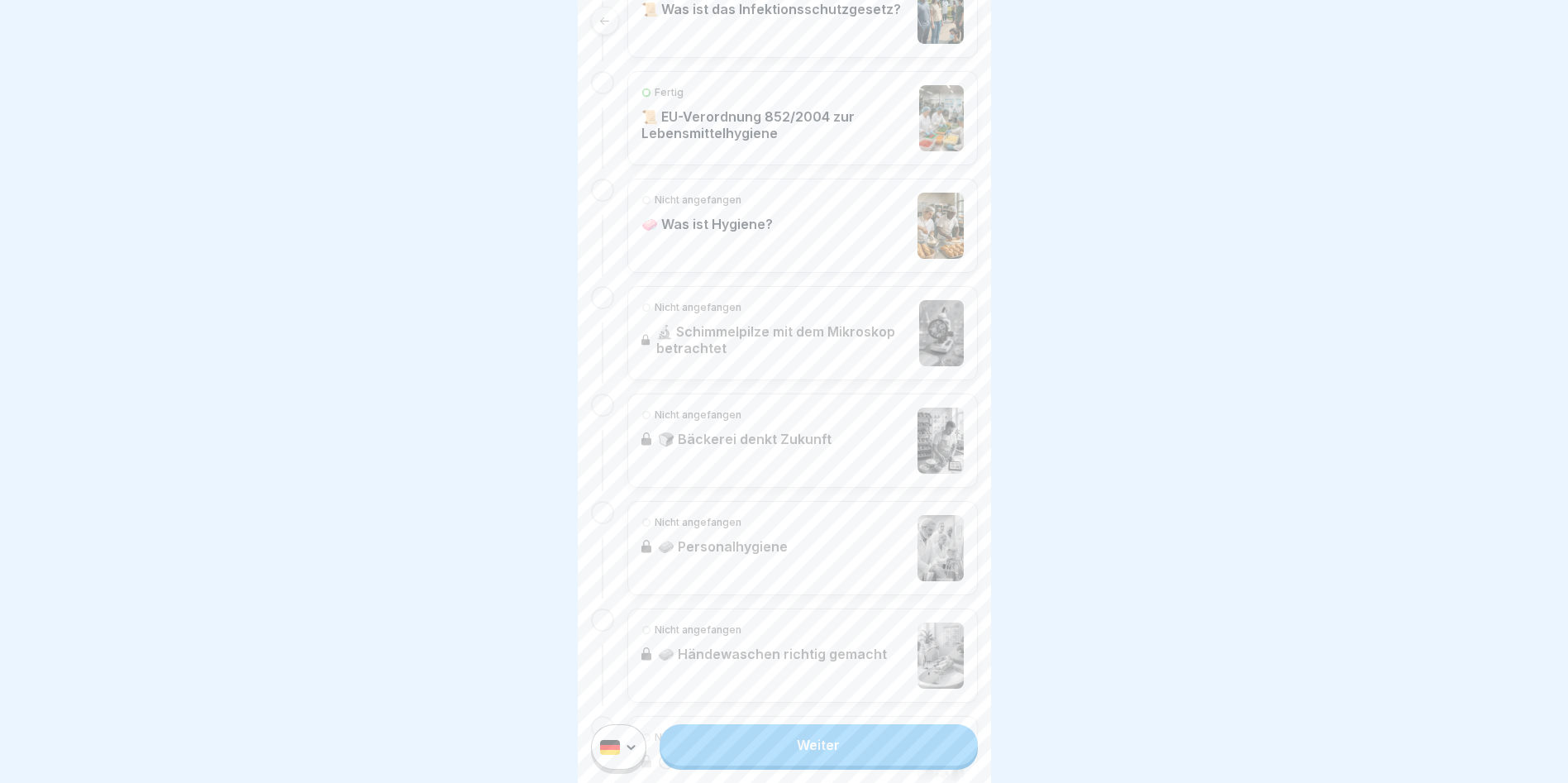
scroll to position [496, 0]
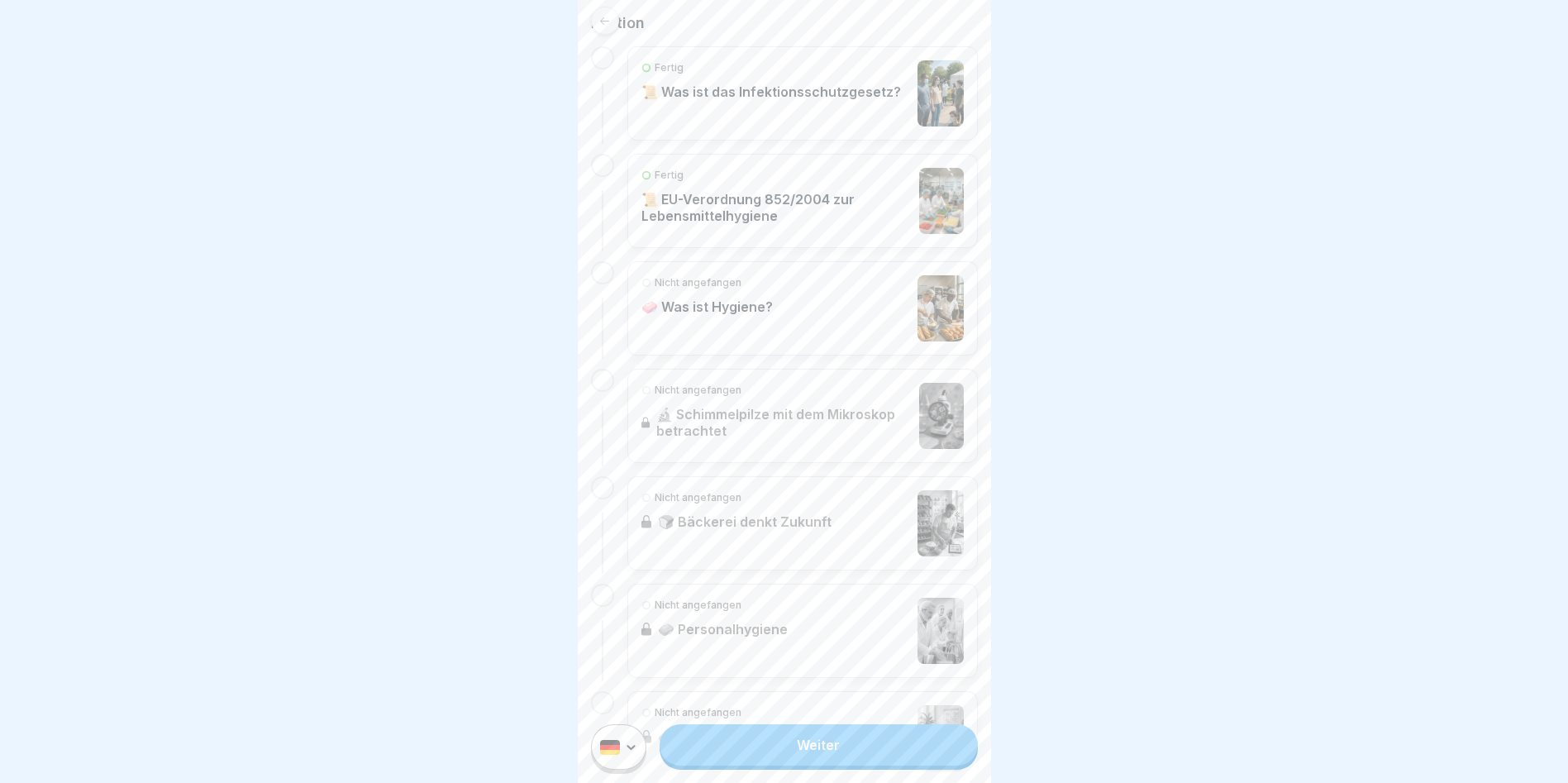
click at [711, 345] on div "Nicht angefangen 🧼 Was ist Hygiene?" at bounding box center [802, 308] width 350 height 94
click at [790, 301] on div "Nicht angefangen 🧼 Was ist Hygiene?" at bounding box center [802, 309] width 322 height 66
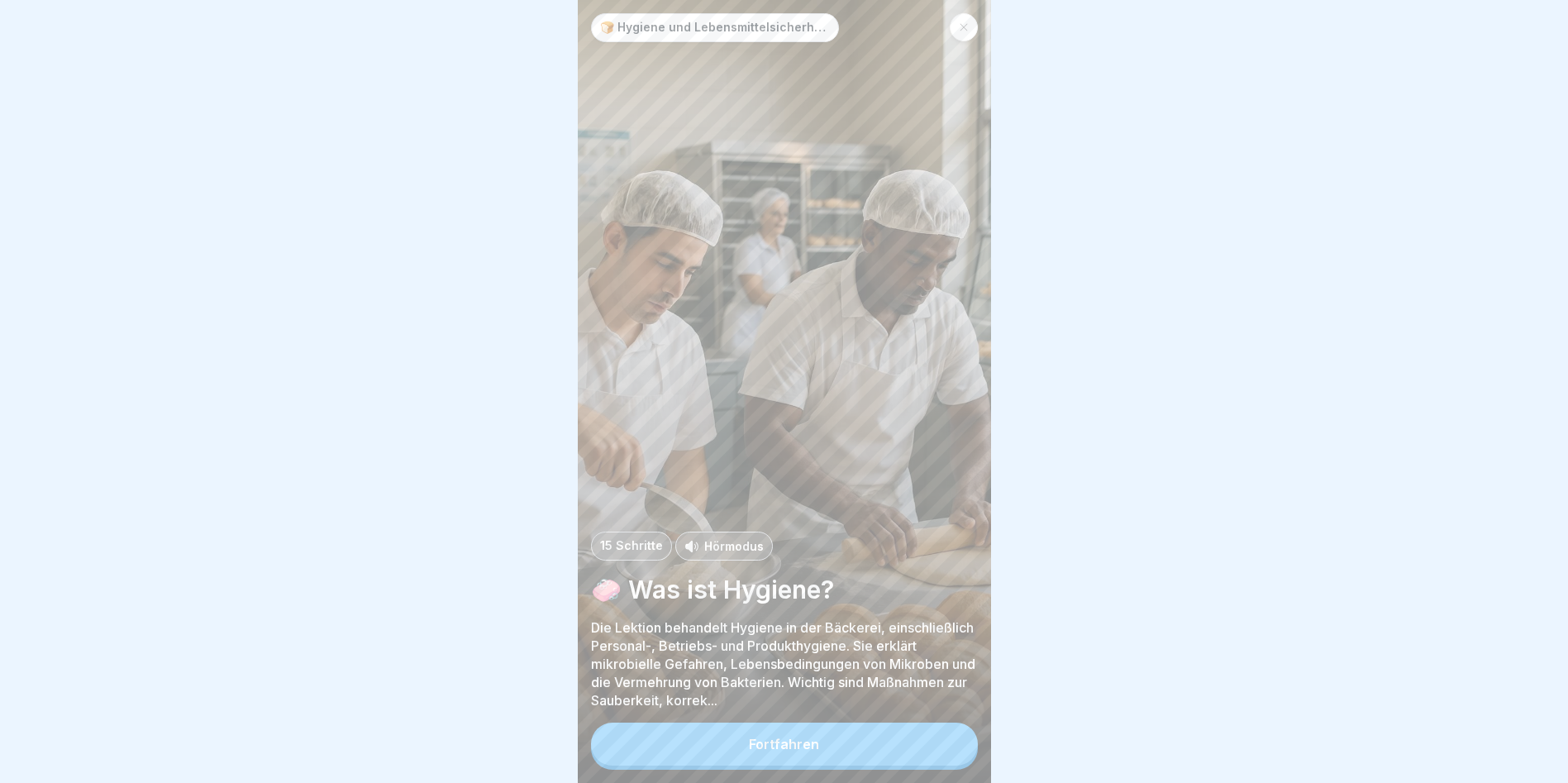
click at [800, 730] on div "🍞 Hygiene und Lebensmittelsicherheit in der Bäckerei 15 [PERSON_NAME] 🧼 Was ist…" at bounding box center [784, 391] width 413 height 783
click at [804, 747] on button "Fortfahren" at bounding box center [784, 744] width 387 height 43
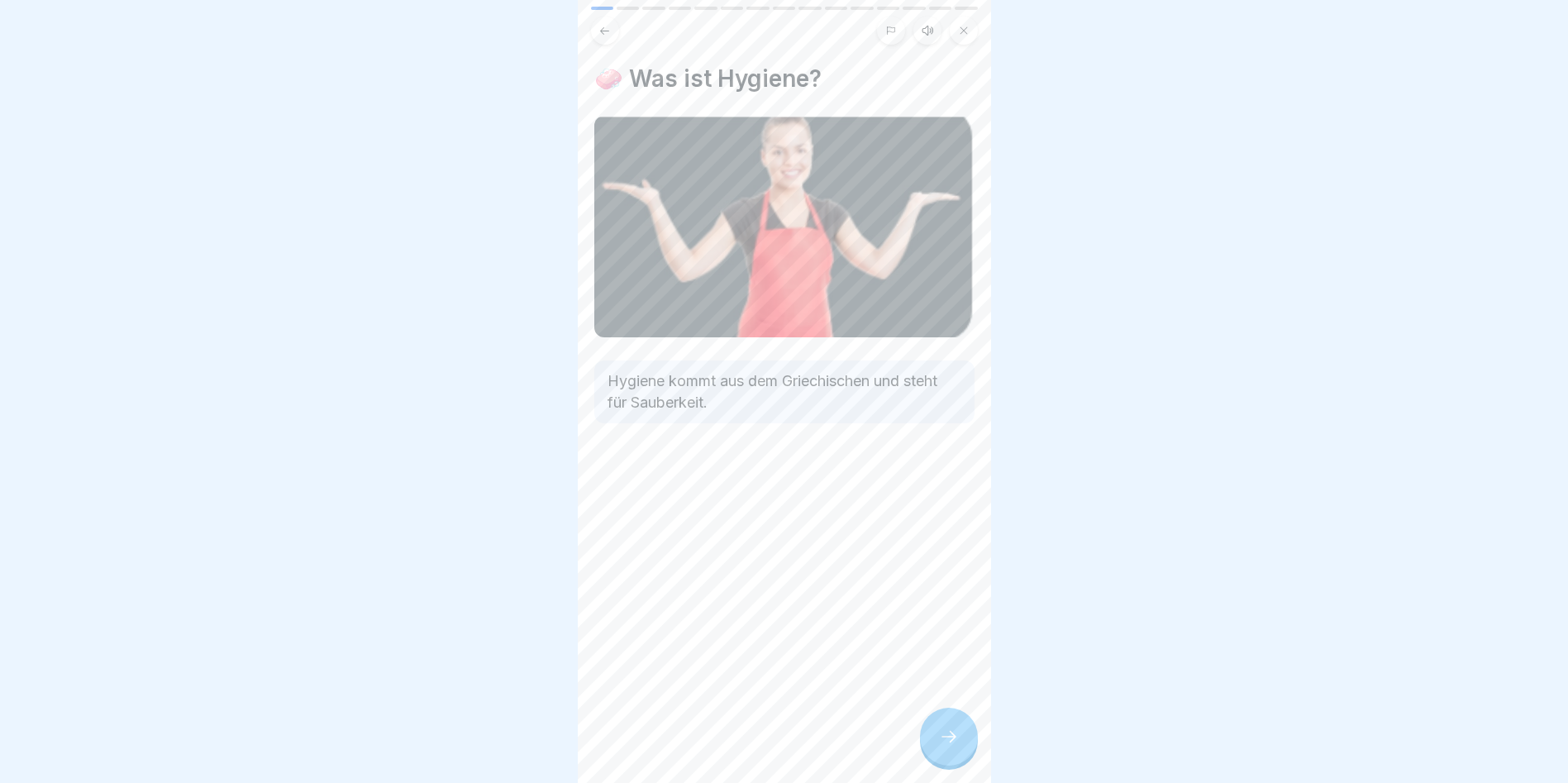
click at [959, 748] on div at bounding box center [949, 737] width 58 height 58
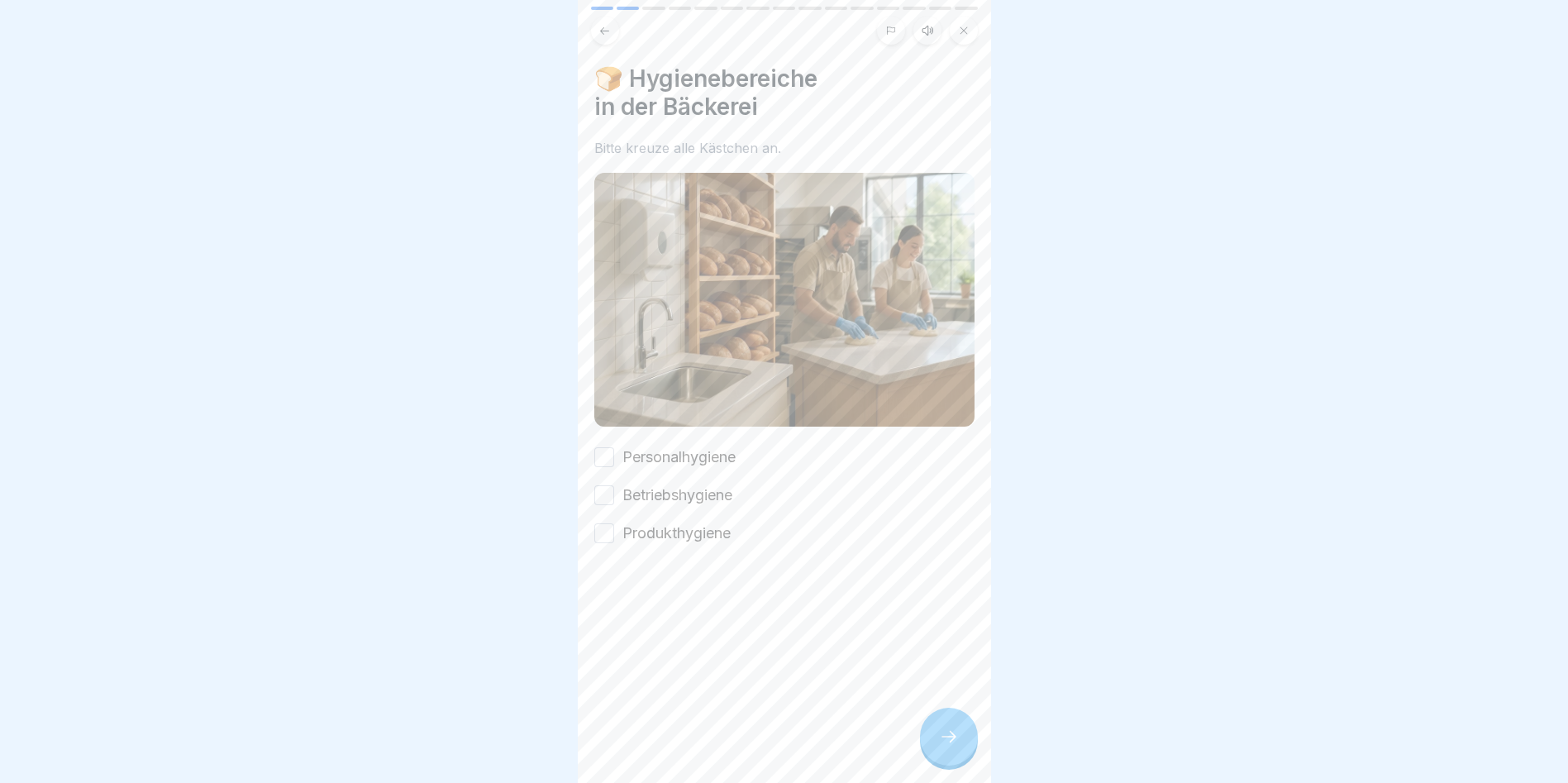
click at [696, 446] on label "Personalhygiene" at bounding box center [679, 457] width 113 height 21
click at [614, 447] on button "Personalhygiene" at bounding box center [603, 457] width 20 height 20
click at [621, 485] on div "Betriebshygiene" at bounding box center [663, 495] width 138 height 21
click at [606, 526] on button "Produkthygiene" at bounding box center [603, 533] width 20 height 20
click at [608, 498] on div "Personalhygiene Betriebshygiene Produkthygiene" at bounding box center [784, 495] width 380 height 98
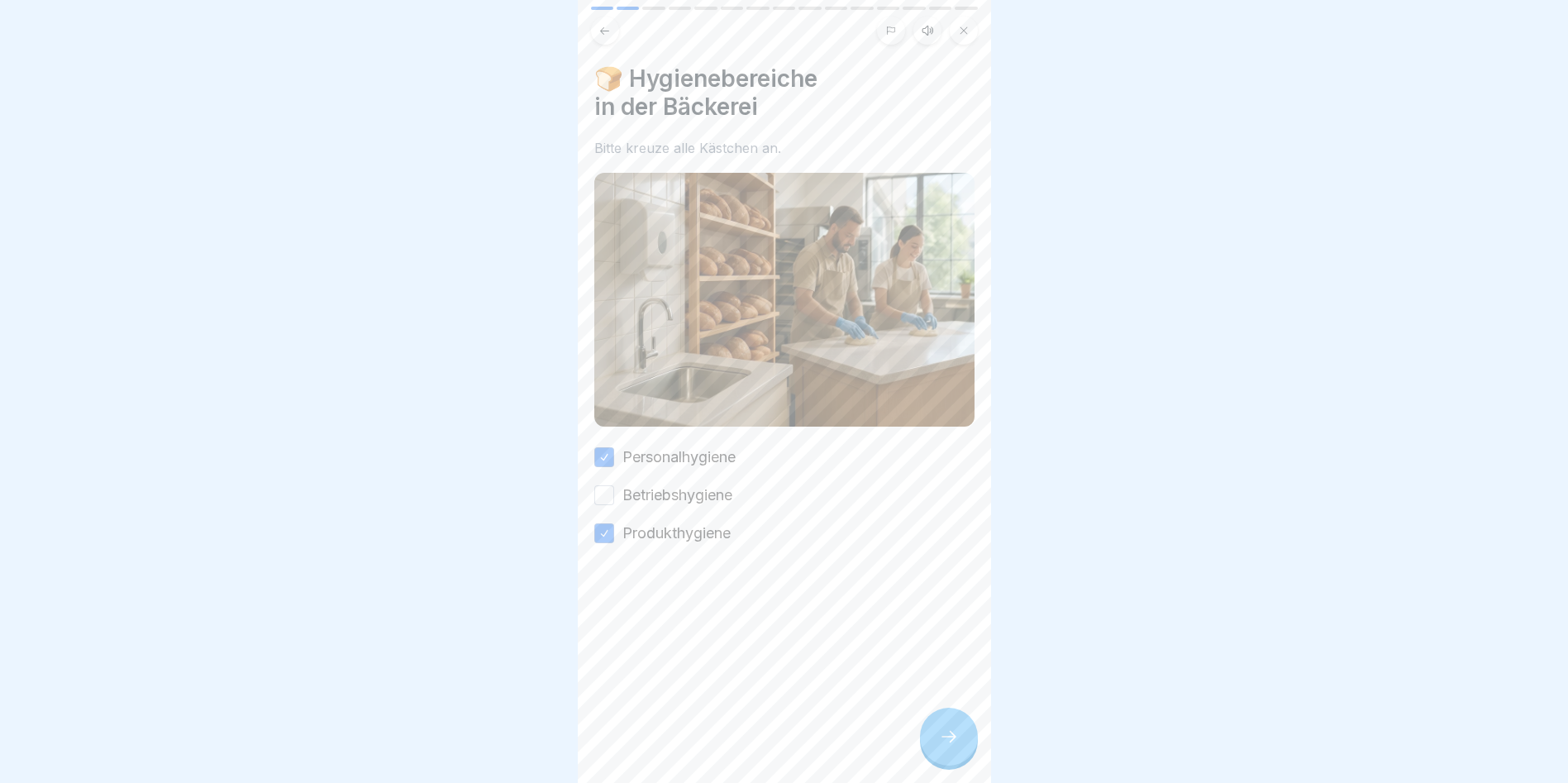
click at [611, 486] on button "Betriebshygiene" at bounding box center [603, 495] width 20 height 20
click at [943, 746] on icon at bounding box center [948, 736] width 20 height 20
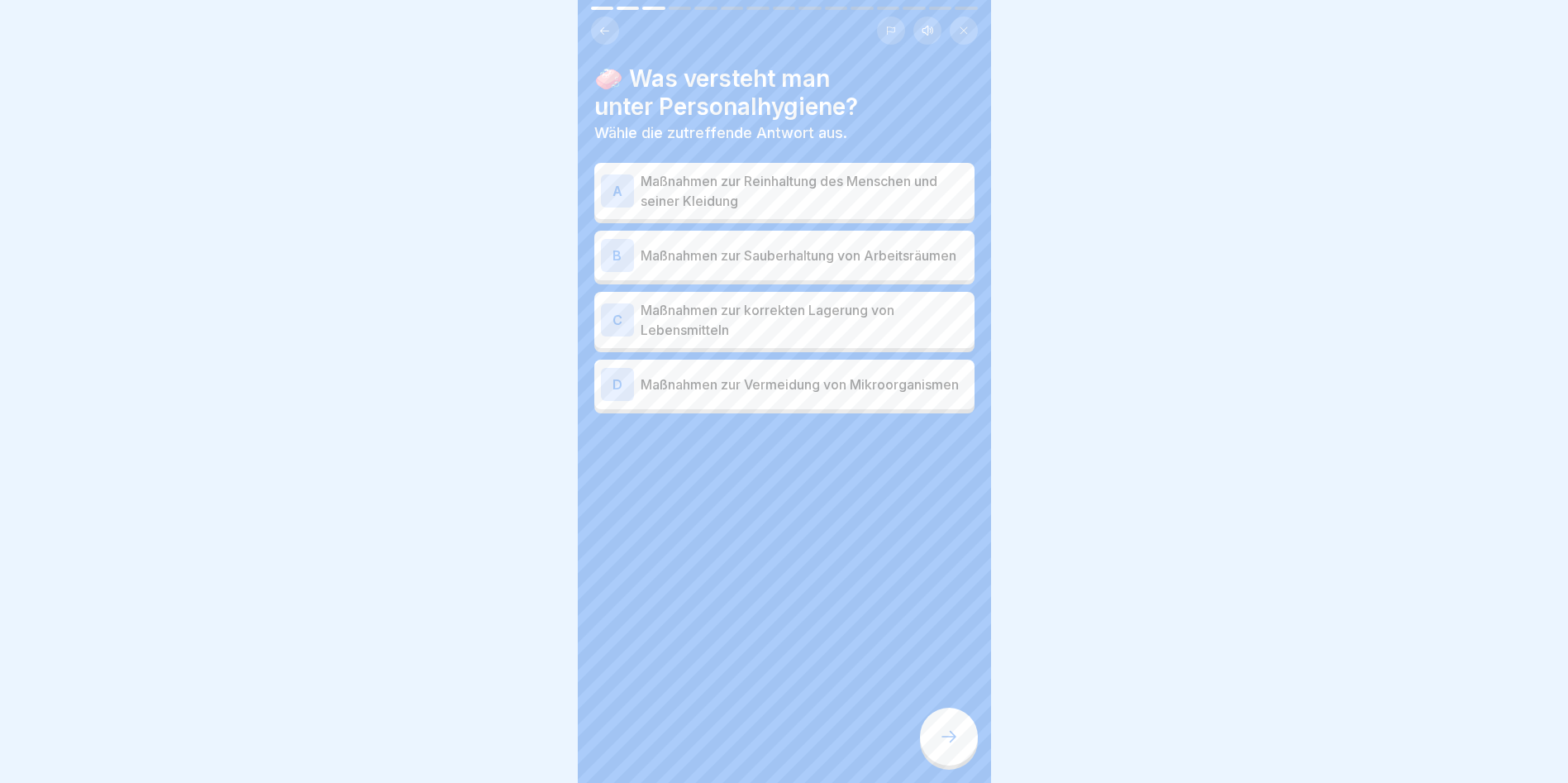
click at [614, 201] on div "A" at bounding box center [617, 190] width 33 height 33
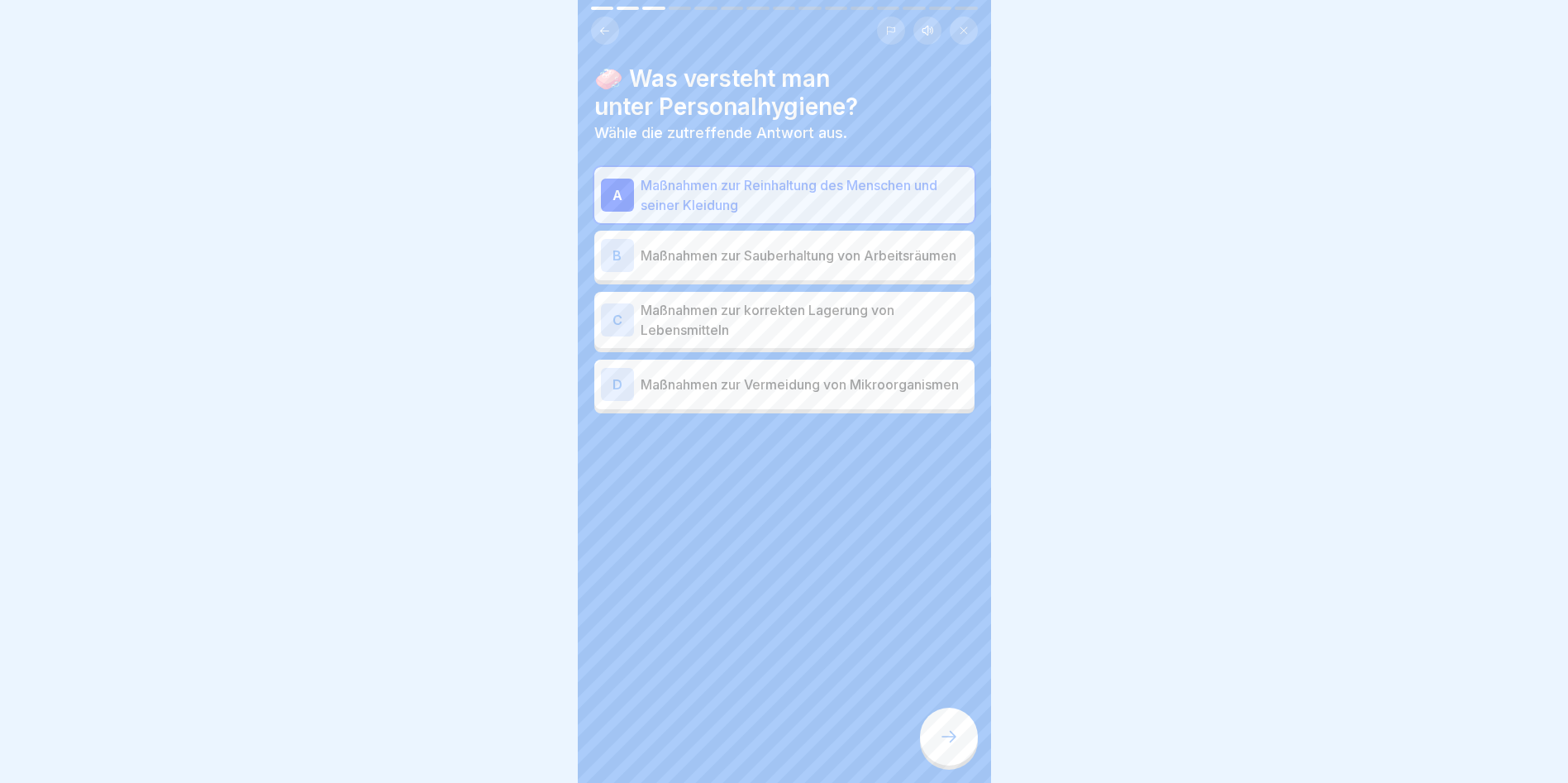
click at [932, 749] on div at bounding box center [949, 737] width 58 height 58
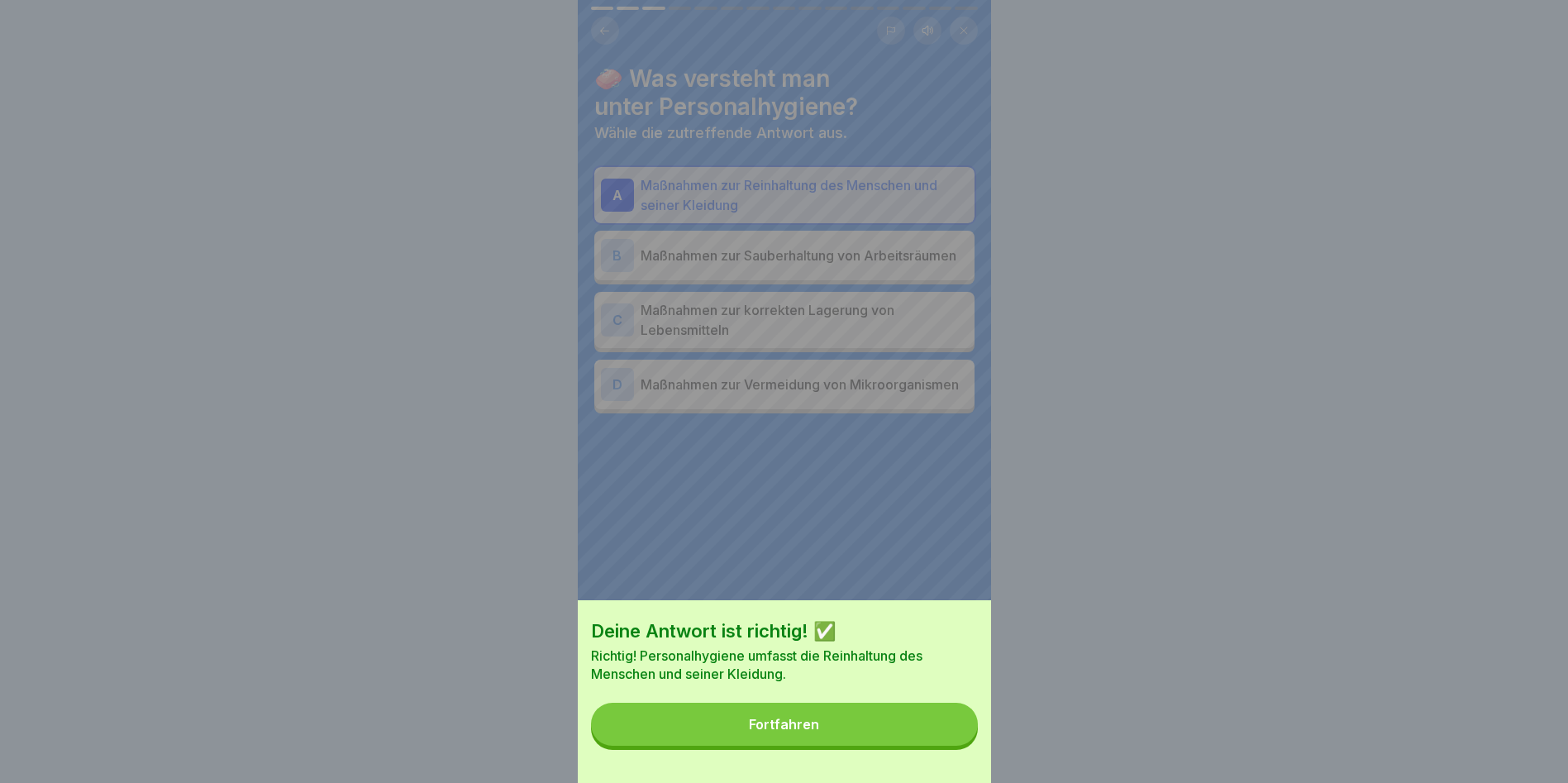
click at [931, 744] on button "Fortfahren" at bounding box center [784, 724] width 387 height 43
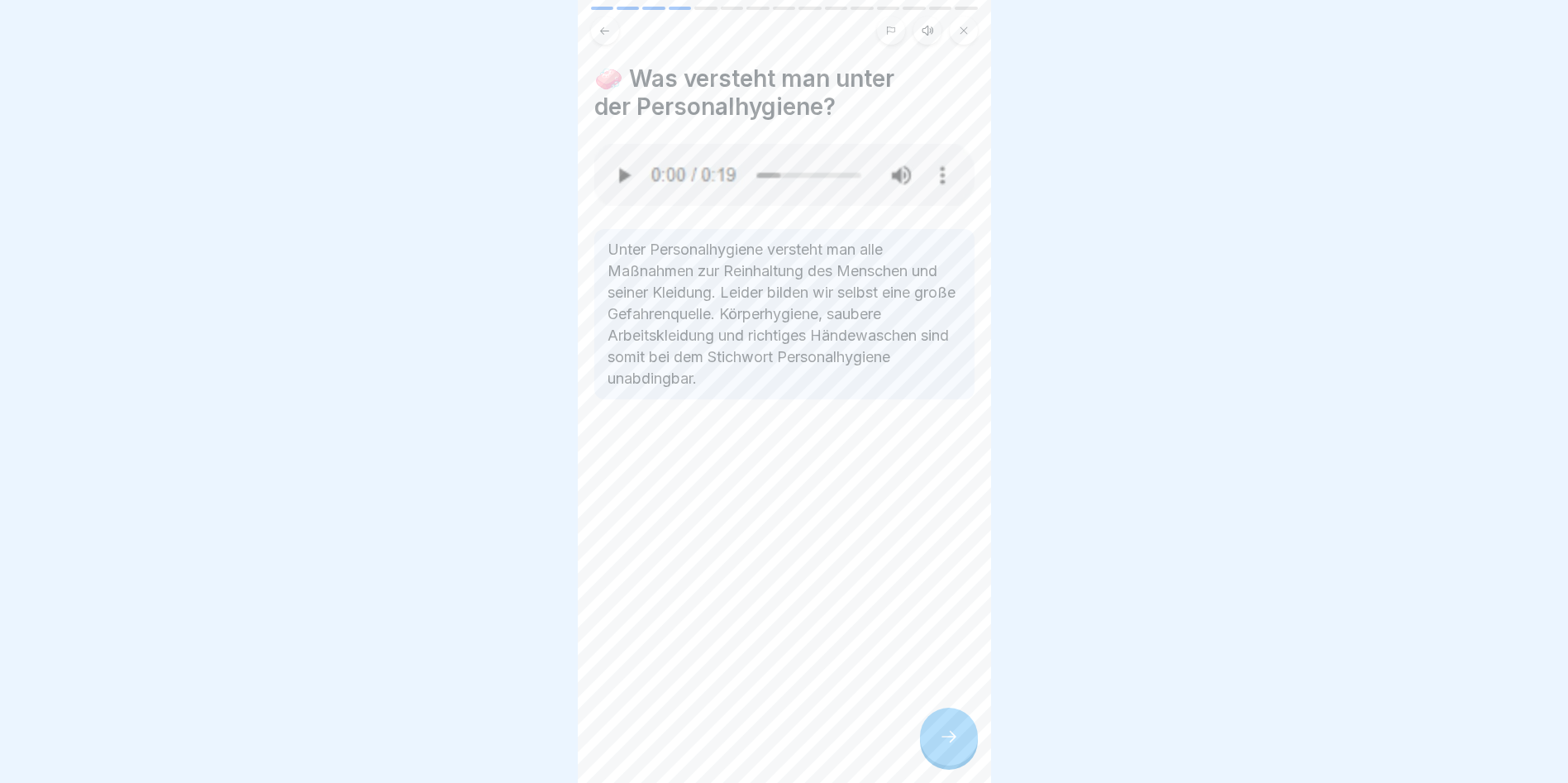
click at [947, 723] on div at bounding box center [949, 737] width 58 height 58
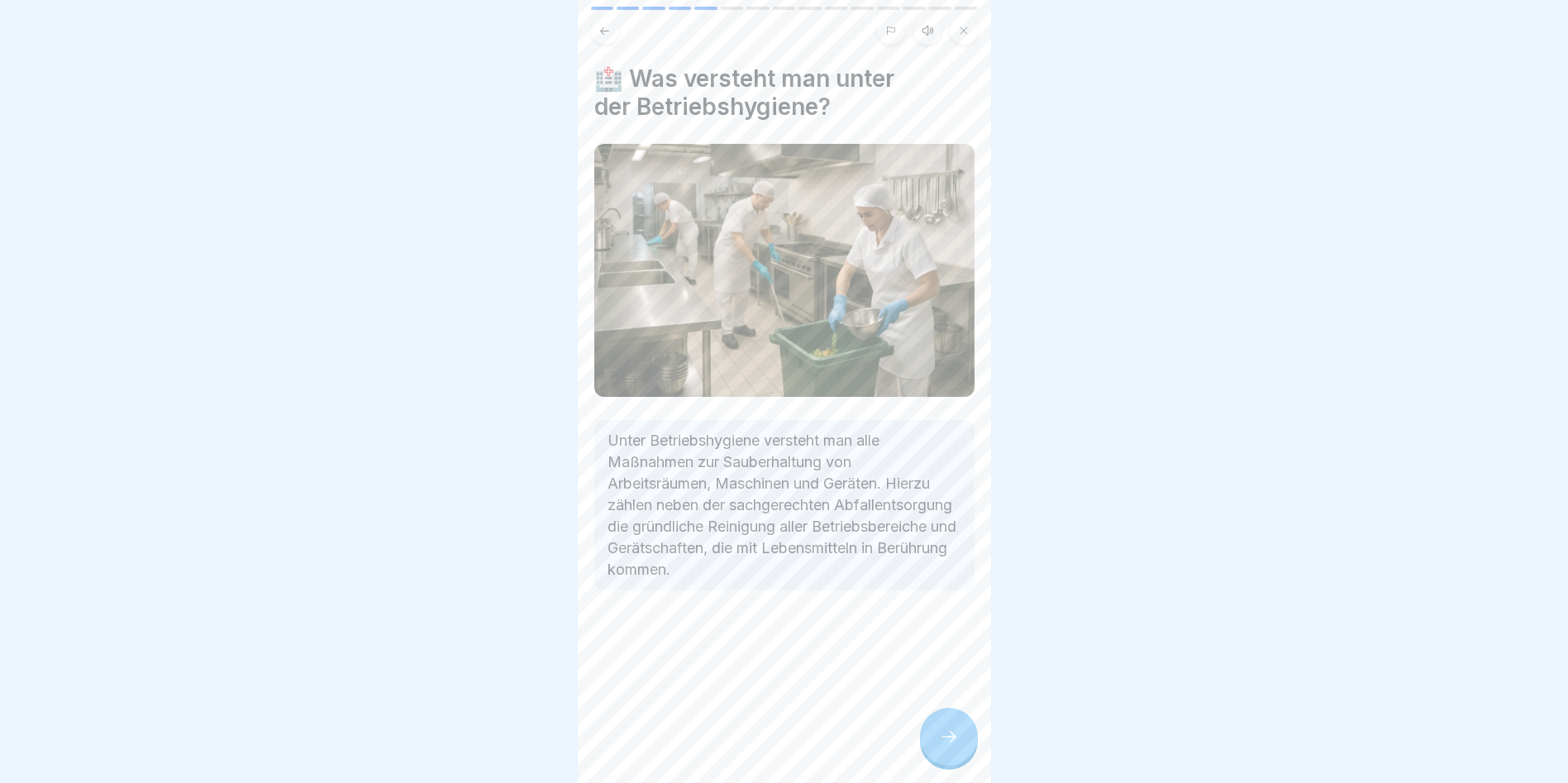
click at [592, 35] on button at bounding box center [605, 30] width 28 height 28
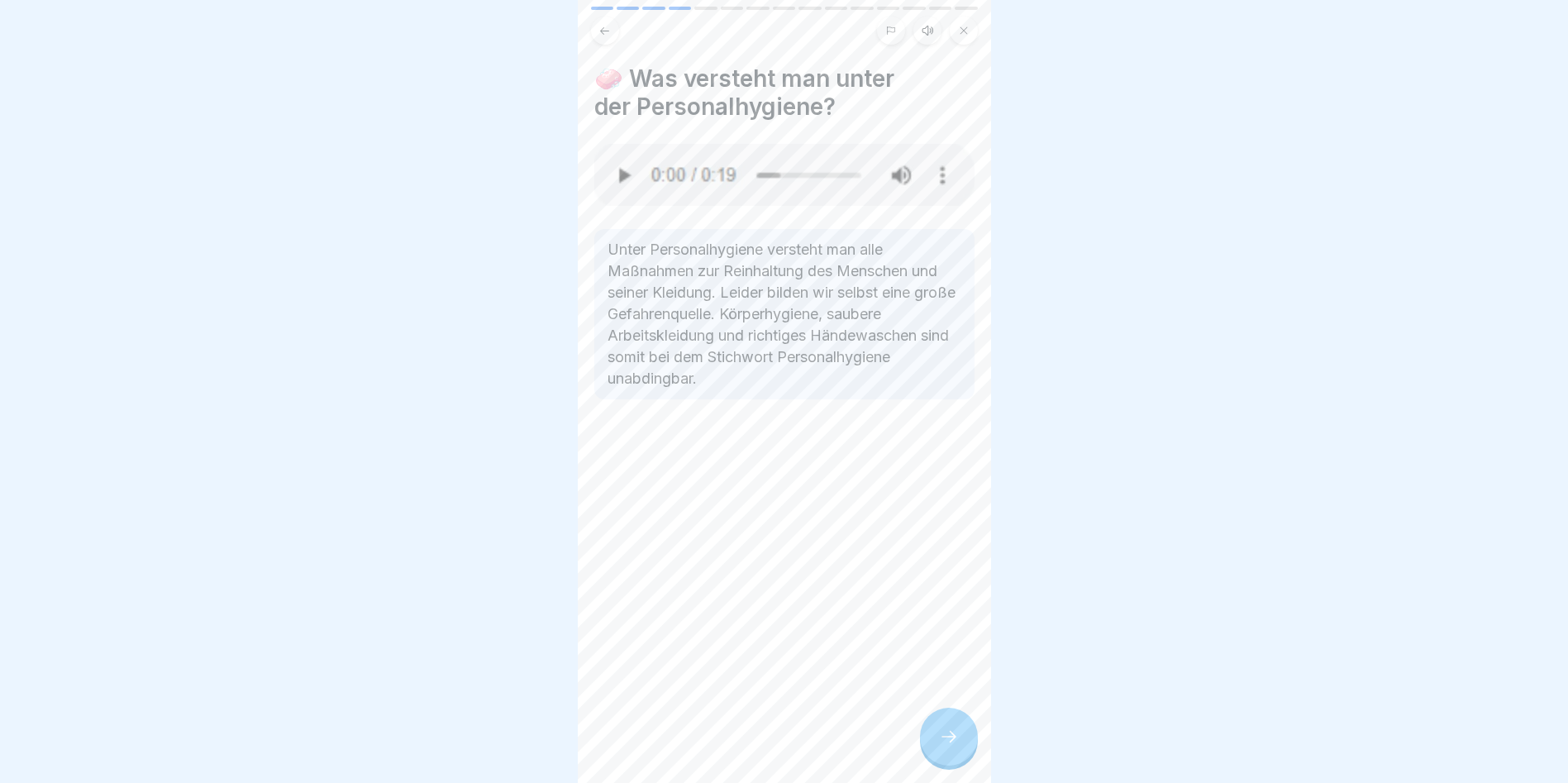
click at [619, 182] on img at bounding box center [784, 174] width 380 height 62
click at [626, 179] on img at bounding box center [784, 174] width 380 height 62
click at [629, 178] on img at bounding box center [784, 174] width 380 height 62
click at [660, 182] on img at bounding box center [784, 174] width 380 height 62
click at [671, 185] on img at bounding box center [784, 174] width 380 height 62
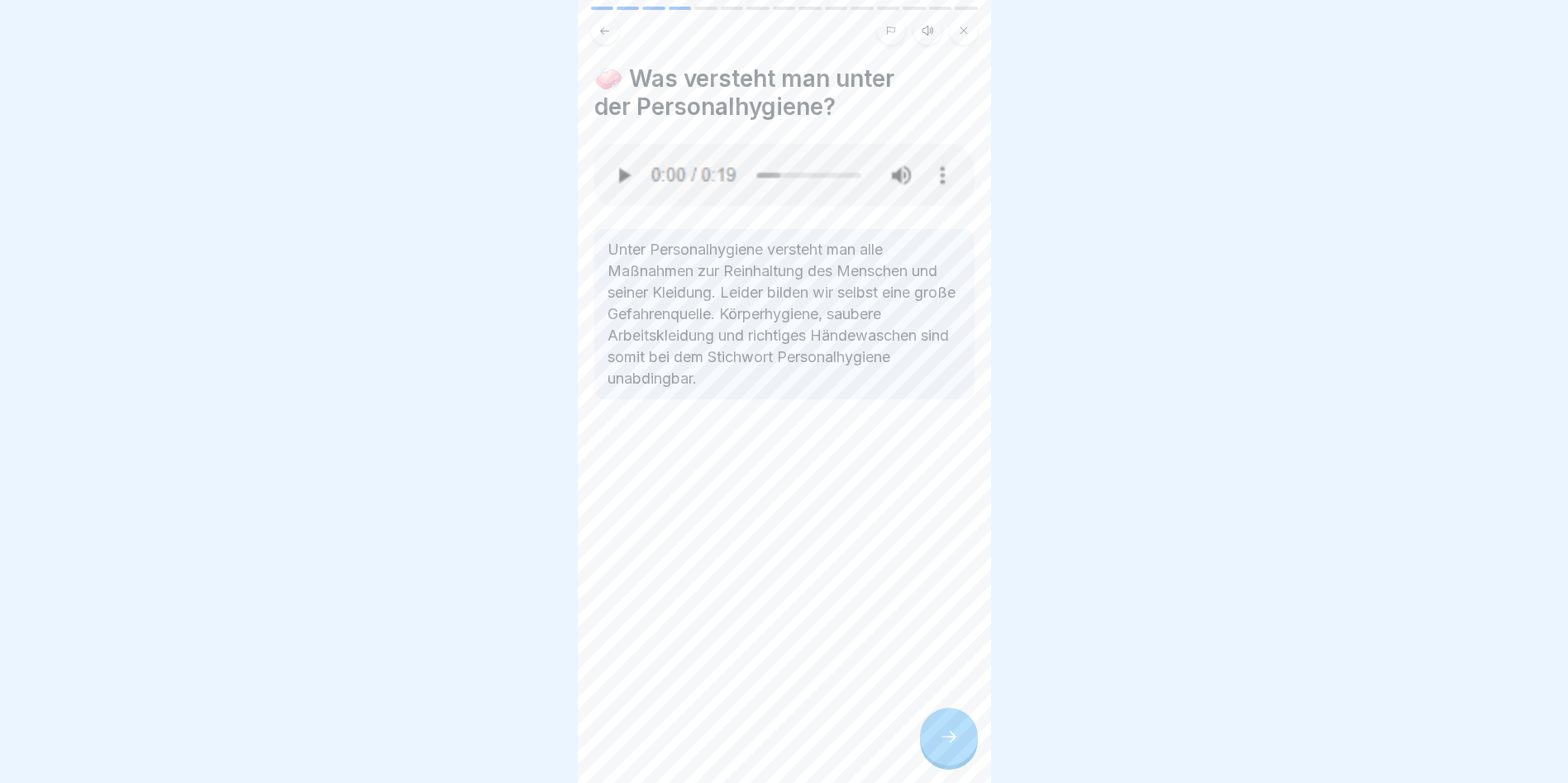
click at [685, 183] on img at bounding box center [784, 174] width 380 height 62
click at [689, 183] on img at bounding box center [784, 174] width 380 height 62
click at [694, 183] on img at bounding box center [784, 174] width 380 height 62
click at [622, 173] on img at bounding box center [784, 174] width 380 height 62
click at [945, 765] on div at bounding box center [949, 737] width 58 height 58
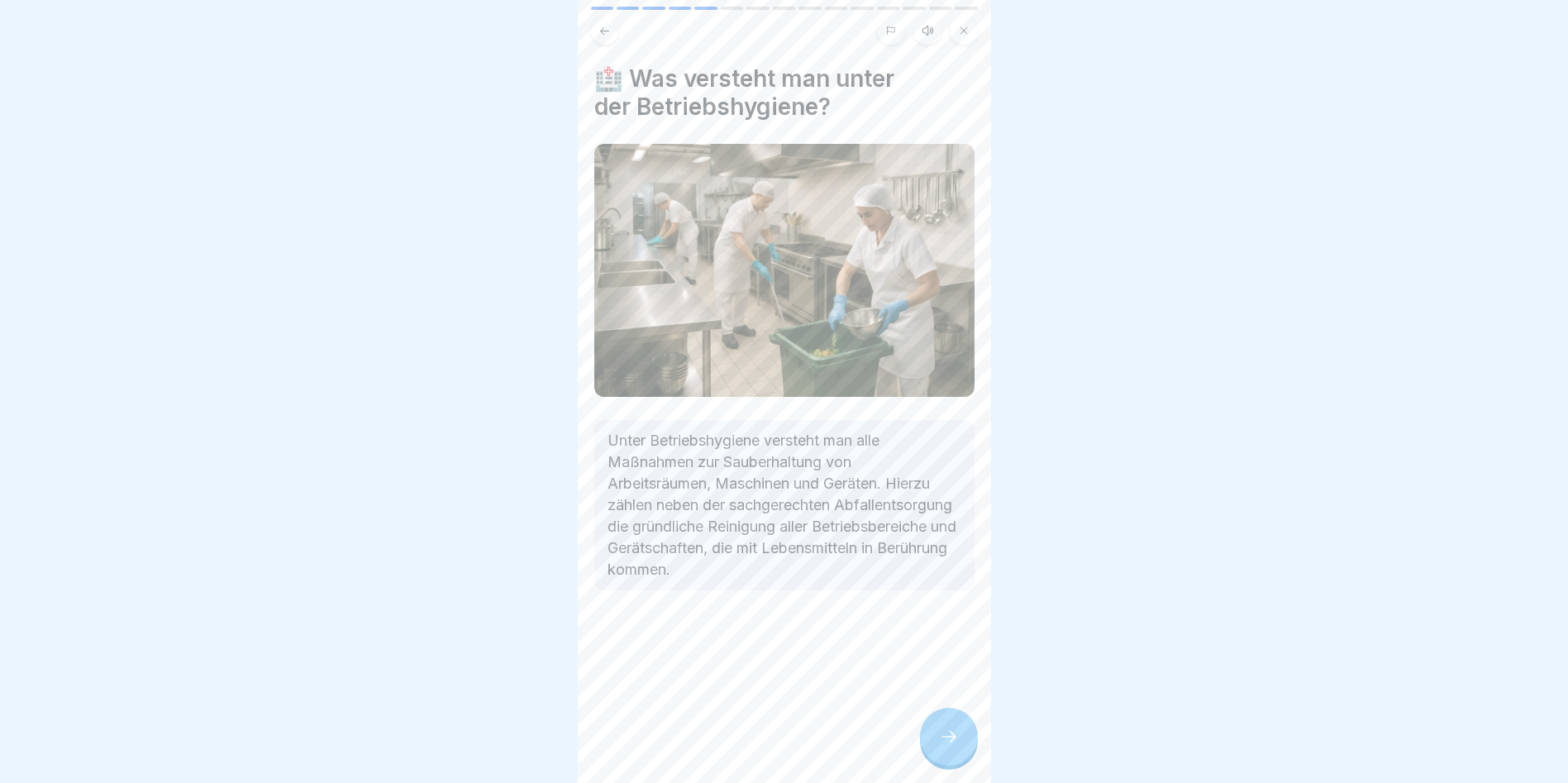
click at [945, 765] on div at bounding box center [949, 737] width 58 height 58
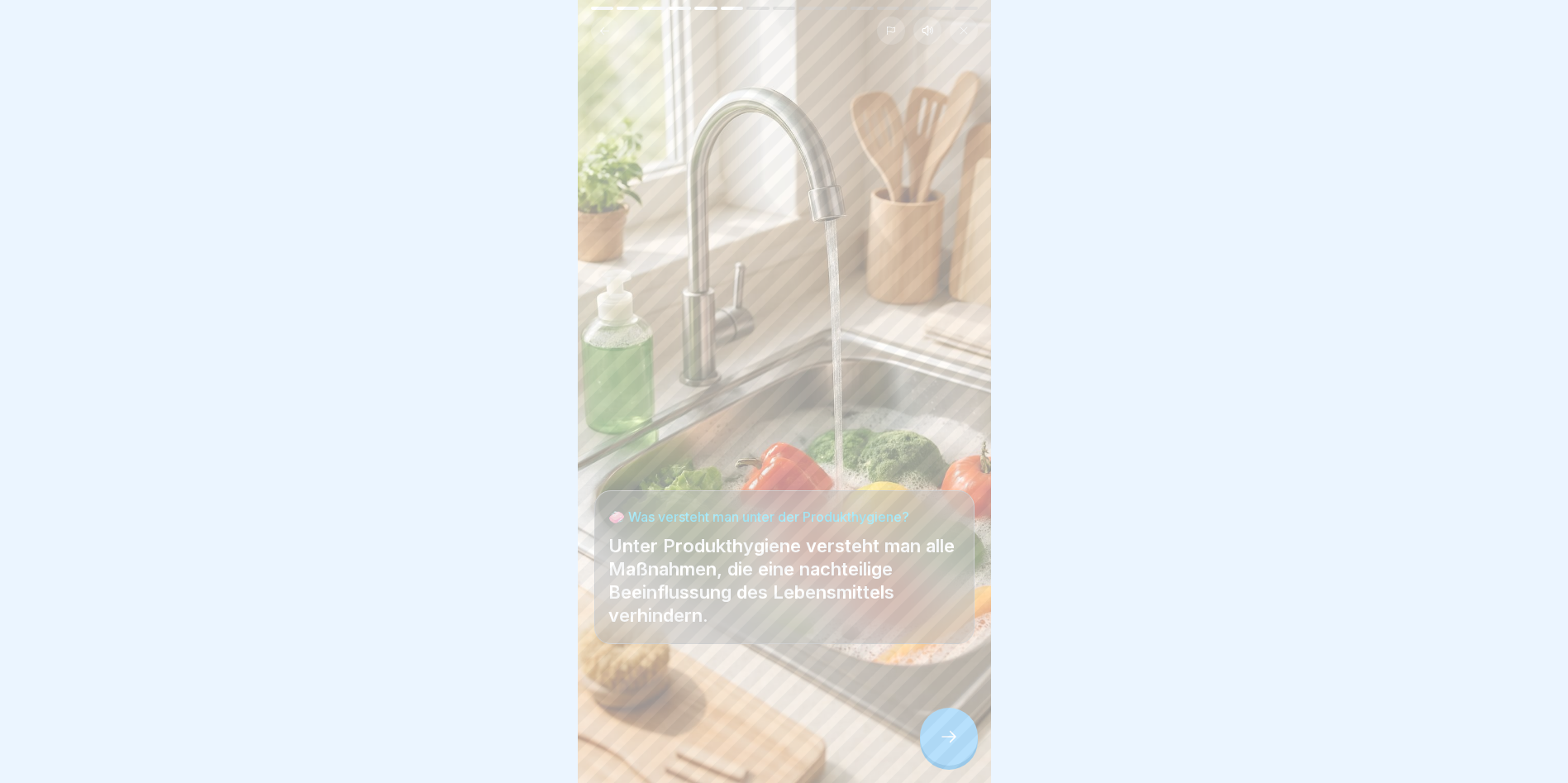
click at [945, 765] on div at bounding box center [949, 737] width 58 height 58
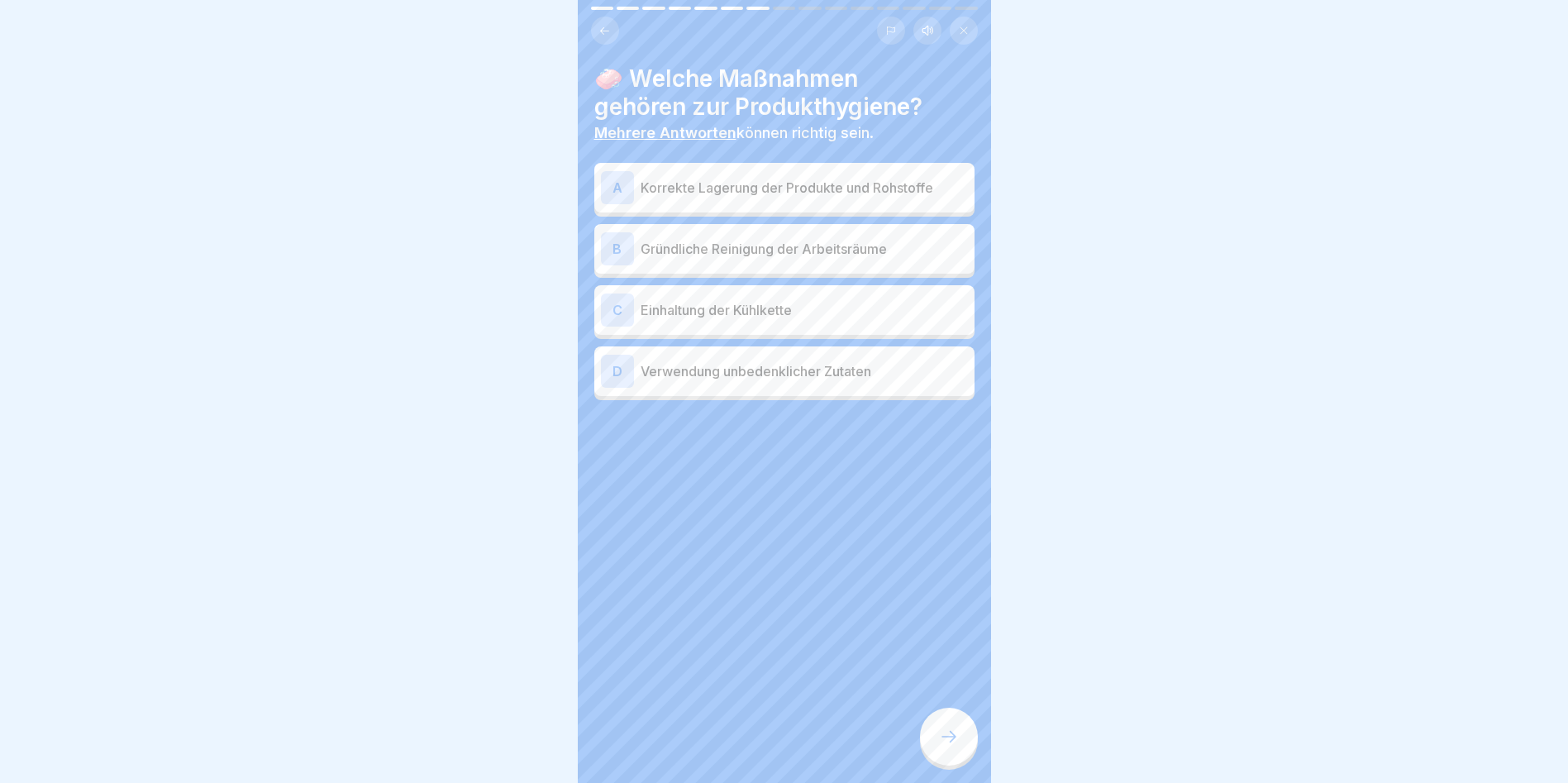
click at [945, 763] on div at bounding box center [949, 737] width 58 height 58
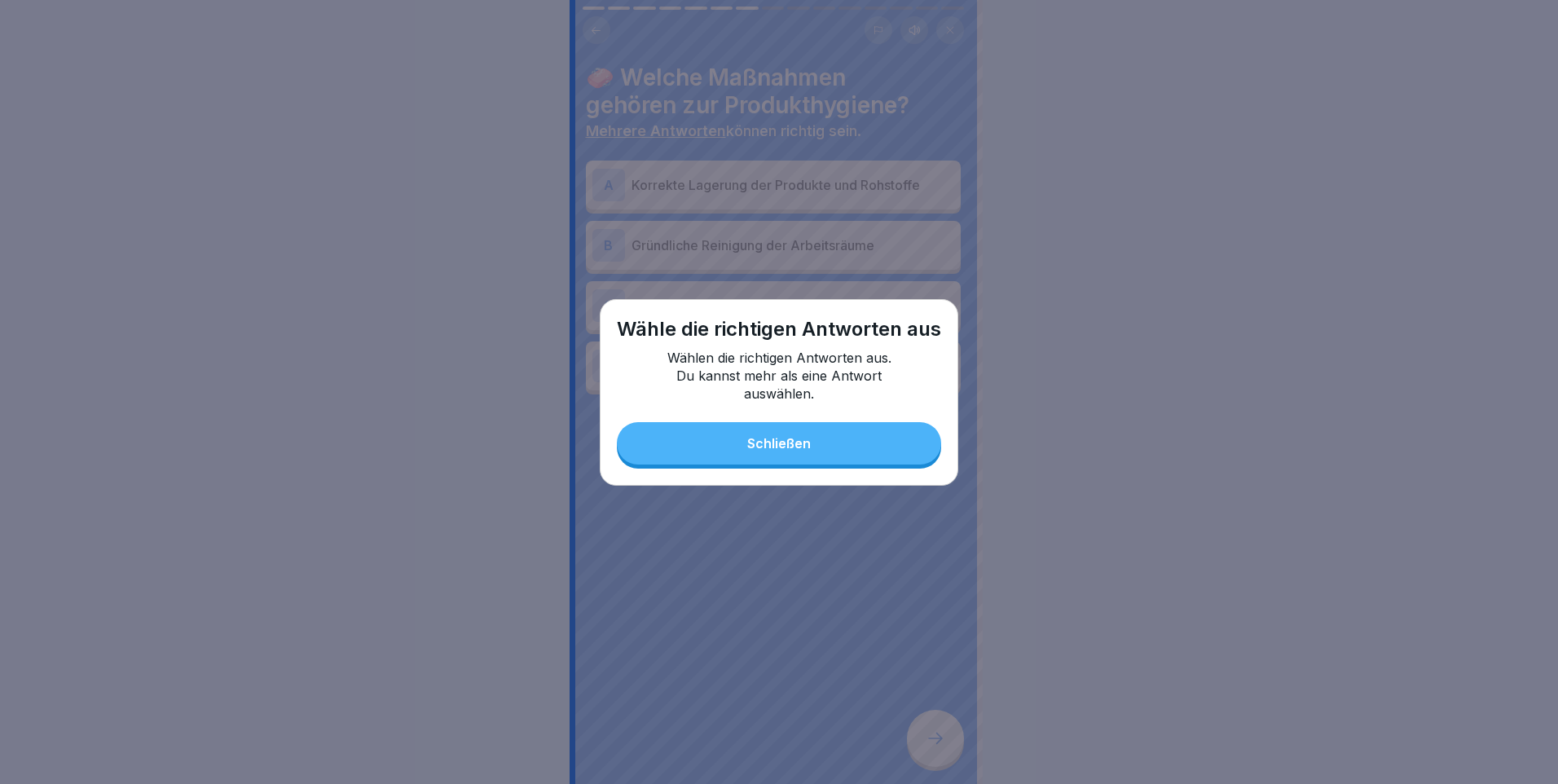
click at [776, 457] on button "Schließen" at bounding box center [778, 443] width 324 height 43
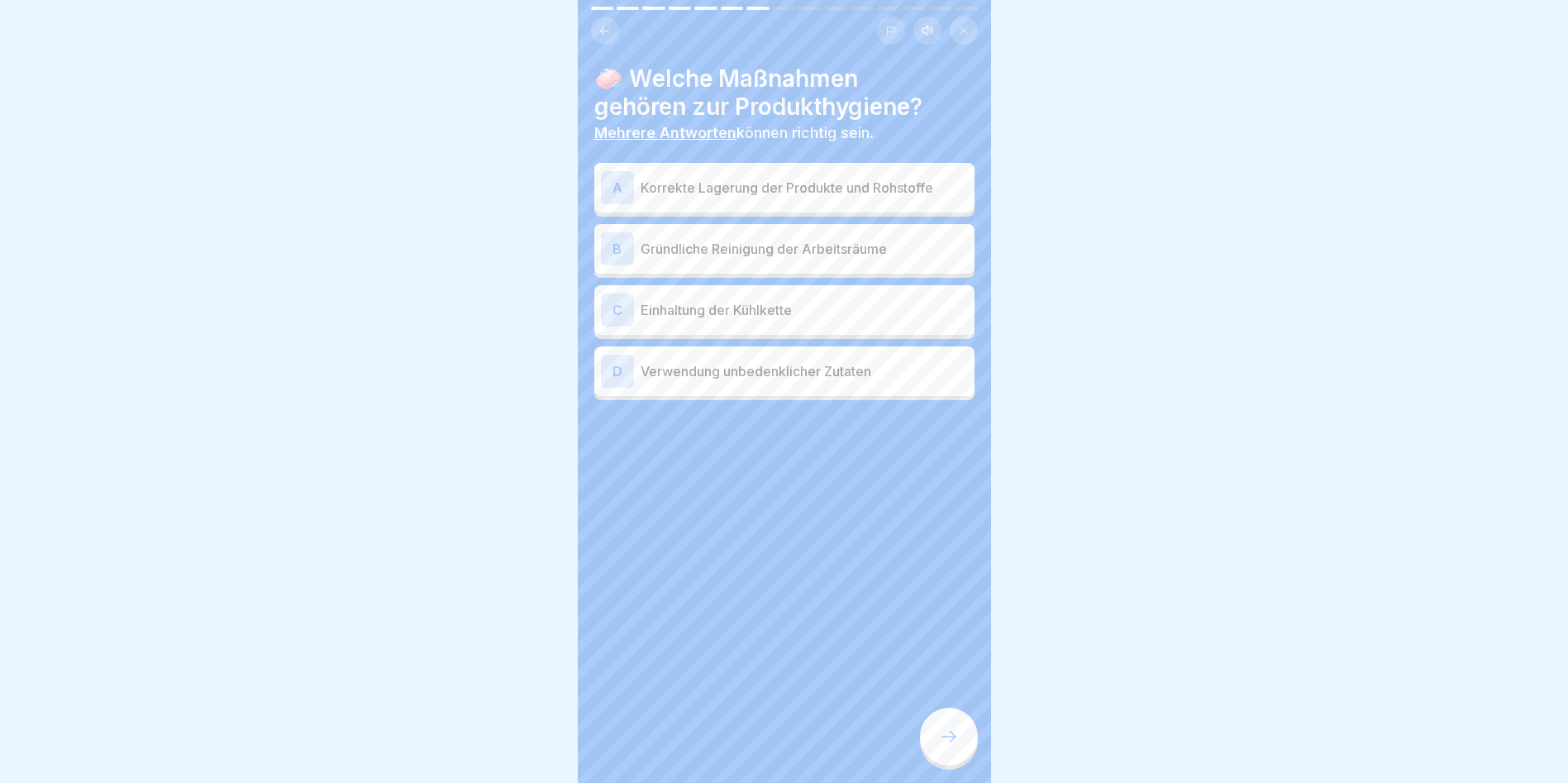
click at [624, 184] on div "A" at bounding box center [617, 187] width 33 height 33
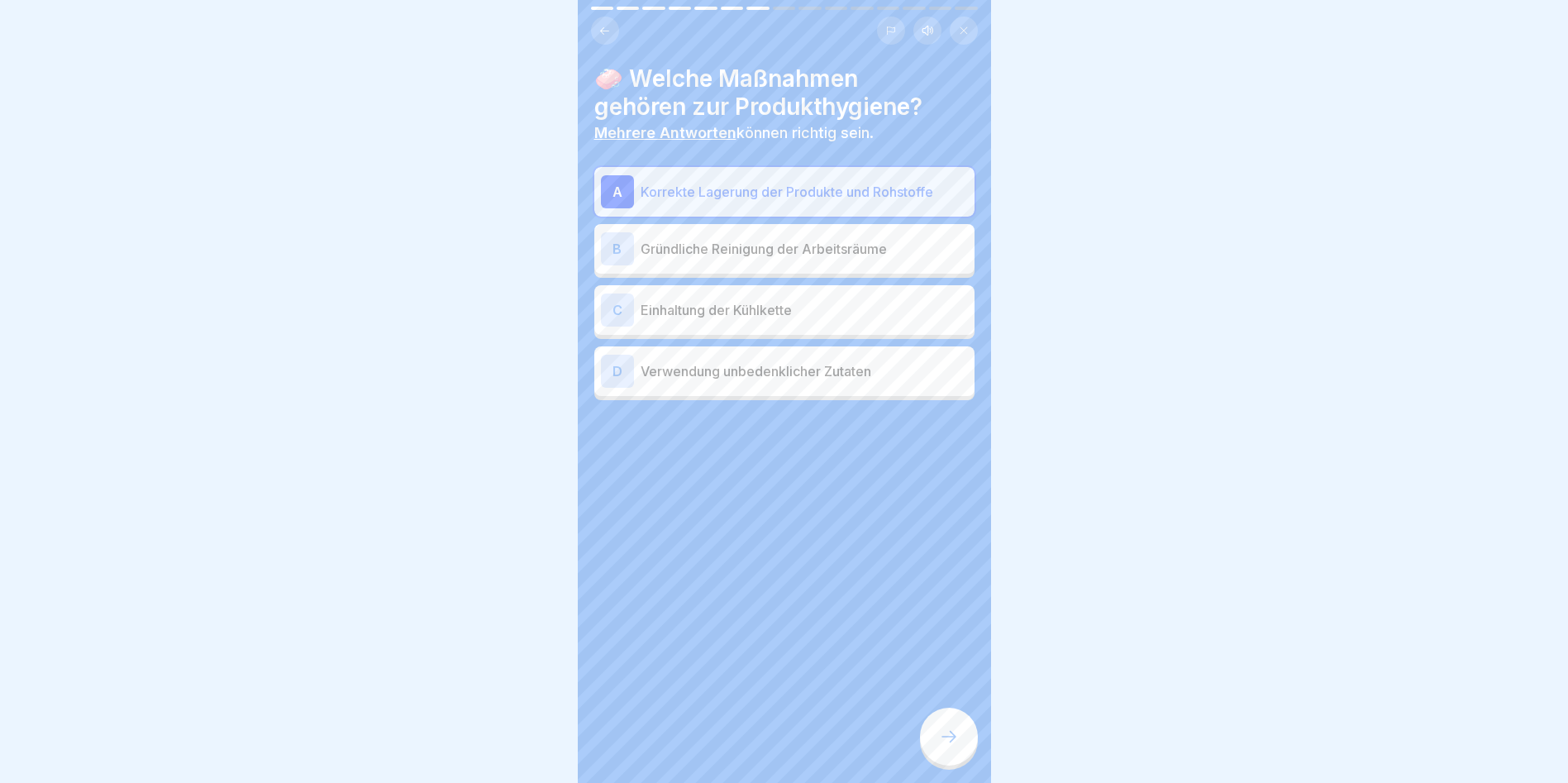
click at [629, 261] on div "B" at bounding box center [617, 248] width 33 height 33
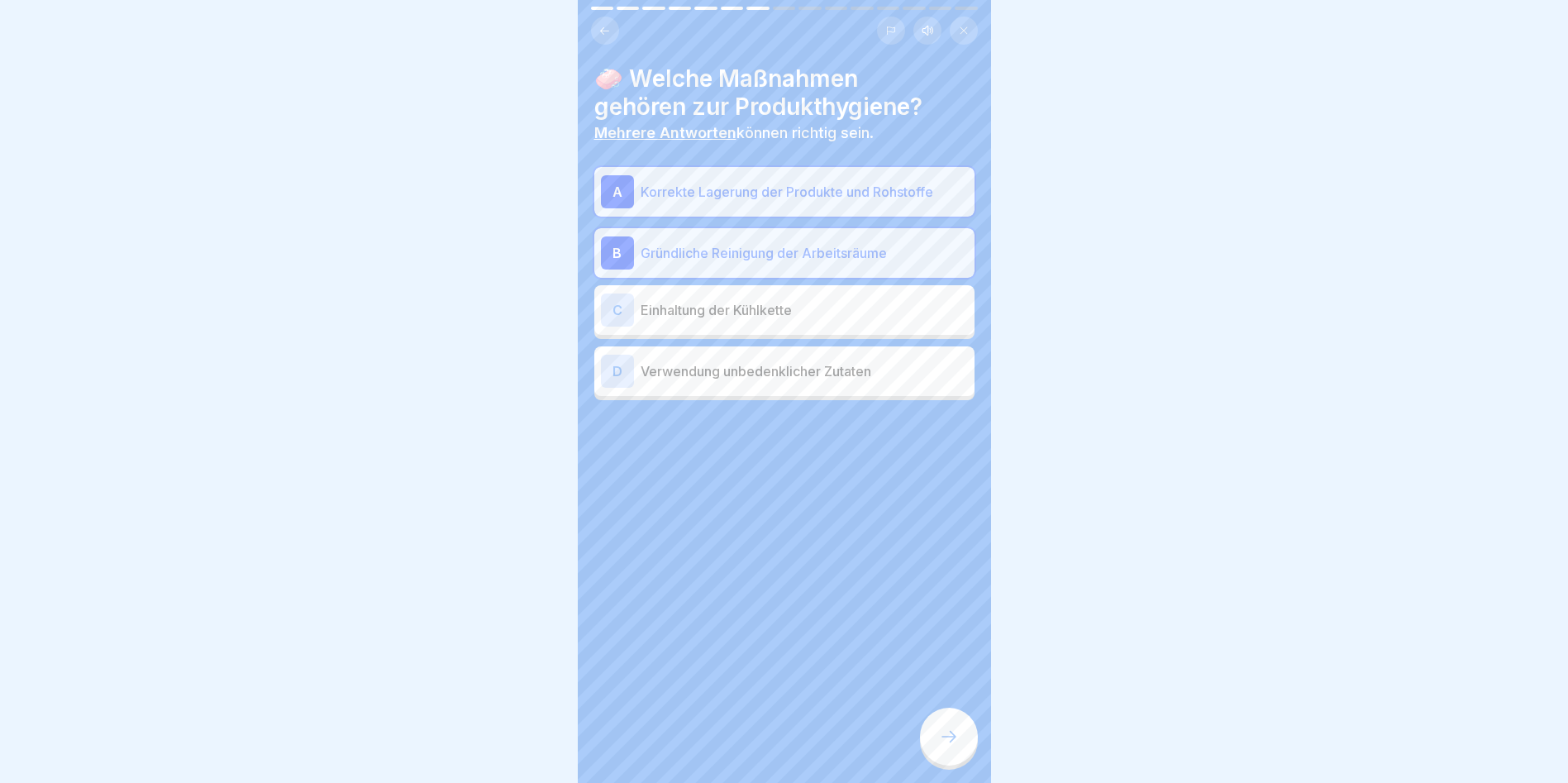
click at [637, 310] on div "C Einhaltung der Kühlkette" at bounding box center [784, 309] width 367 height 33
click at [636, 249] on div "B Gründliche Reinigung der Arbeitsräume" at bounding box center [784, 252] width 367 height 33
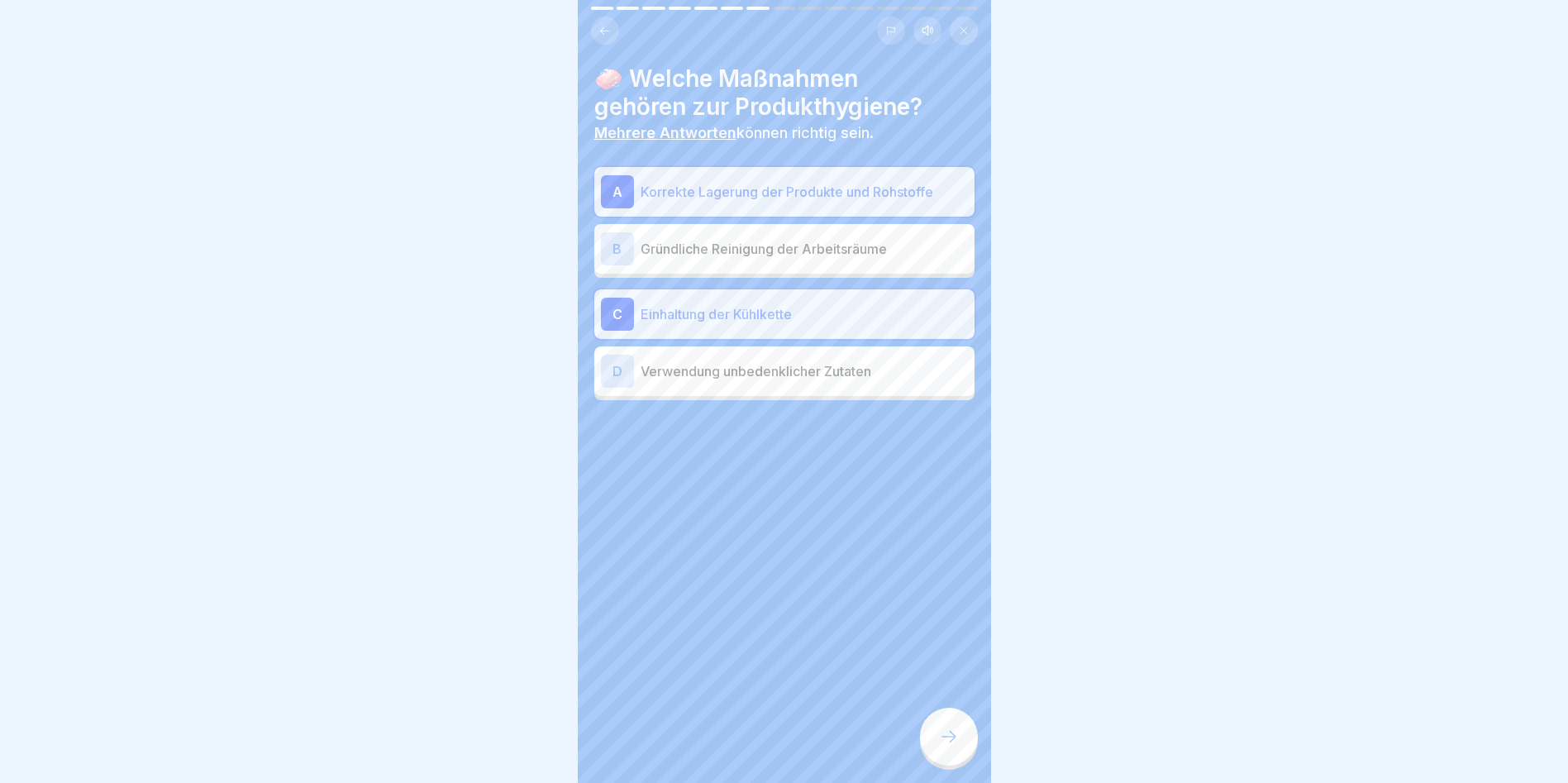
click at [950, 761] on div at bounding box center [949, 737] width 58 height 58
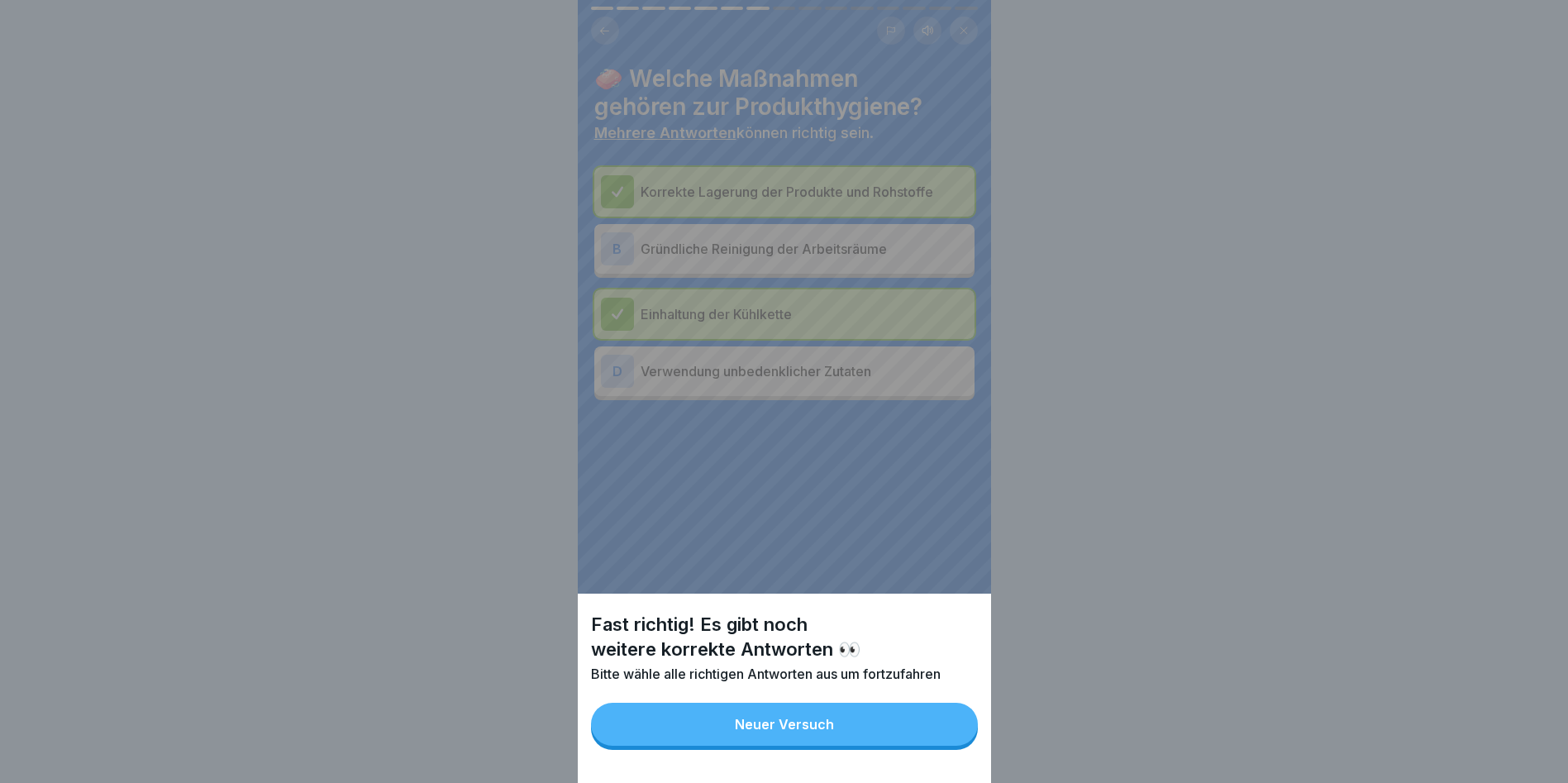
click at [946, 746] on button "Neuer Versuch" at bounding box center [784, 724] width 387 height 43
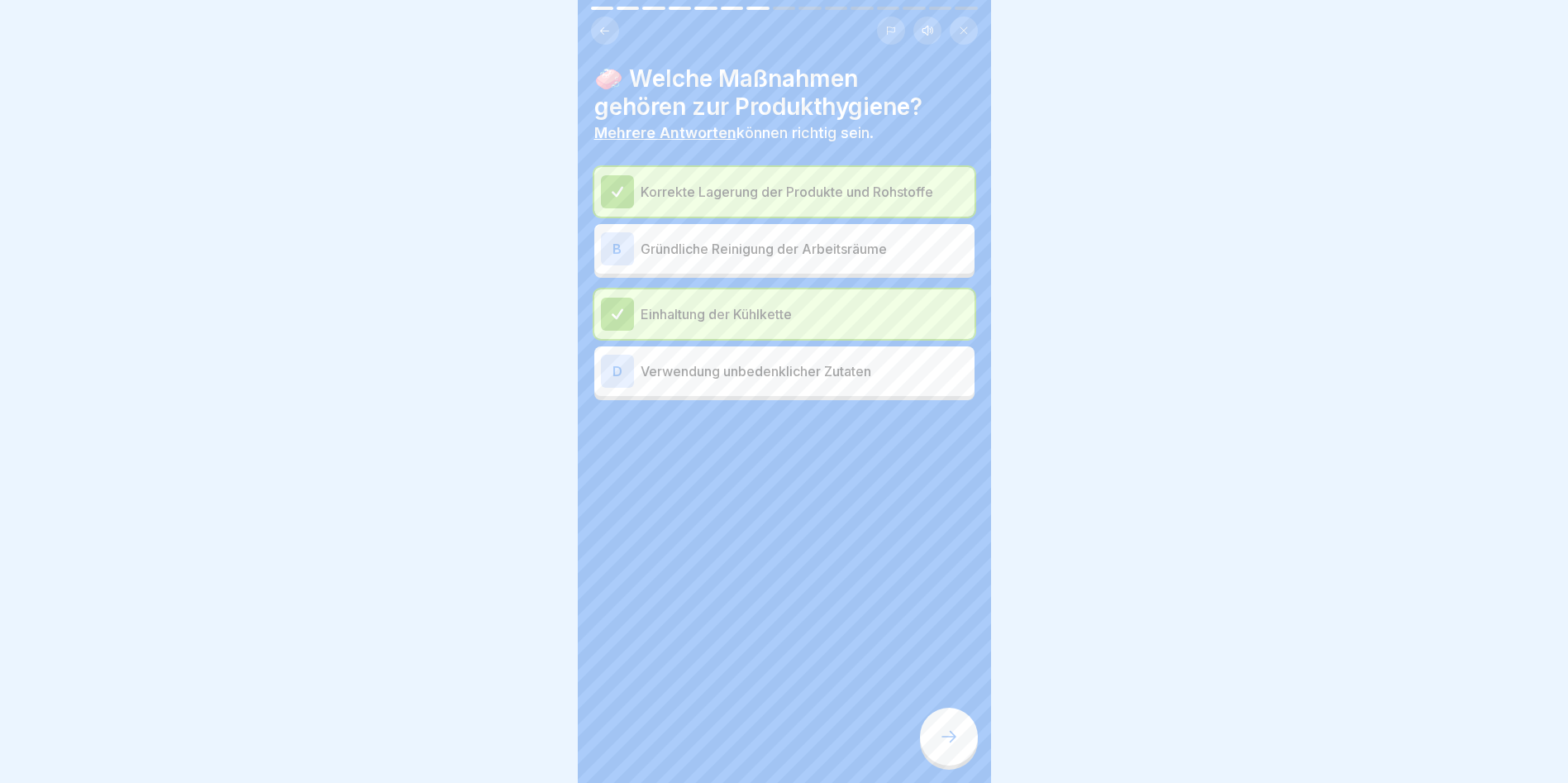
click at [946, 746] on icon at bounding box center [948, 736] width 20 height 20
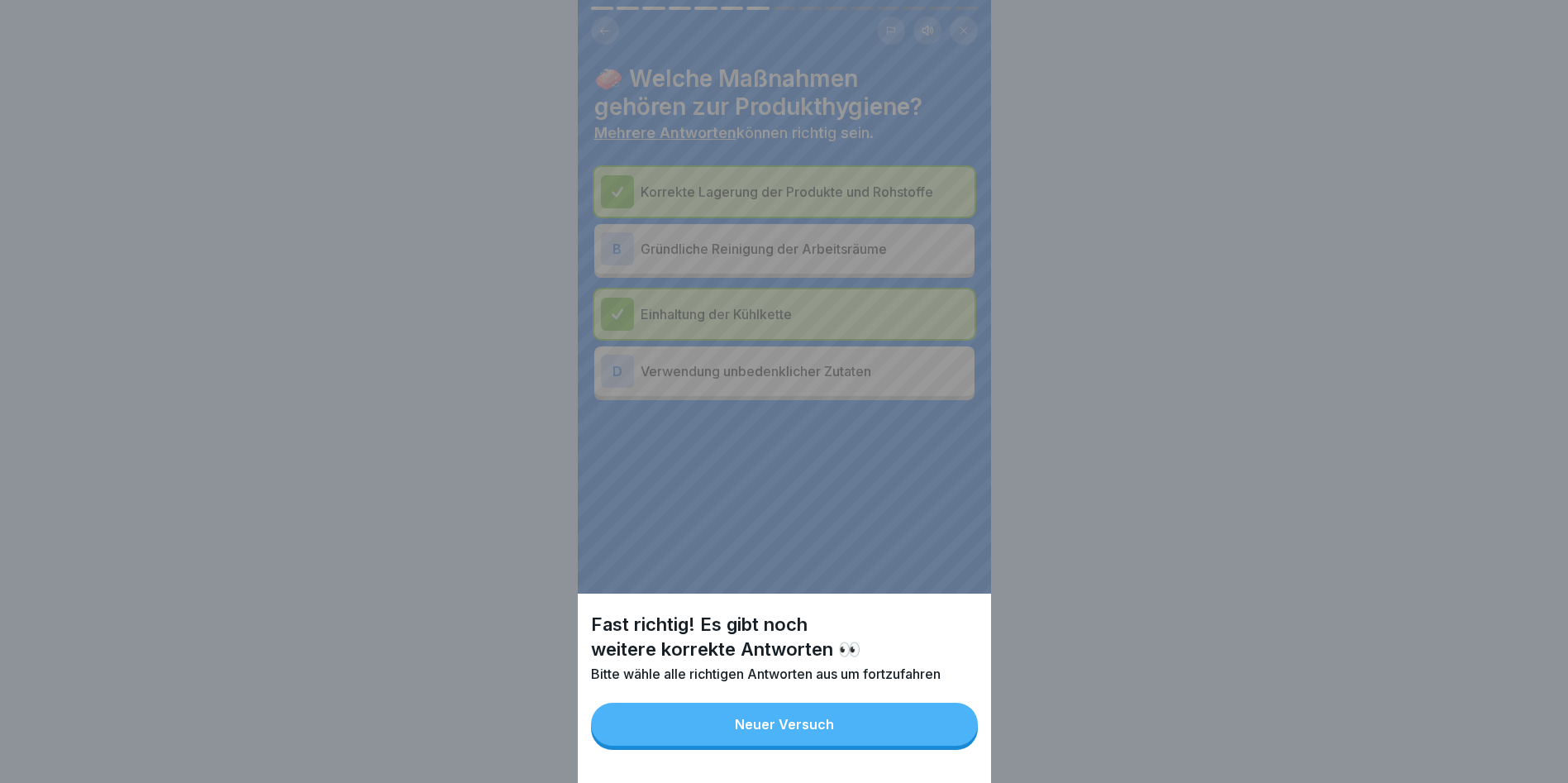
click at [945, 745] on button "Neuer Versuch" at bounding box center [784, 724] width 387 height 43
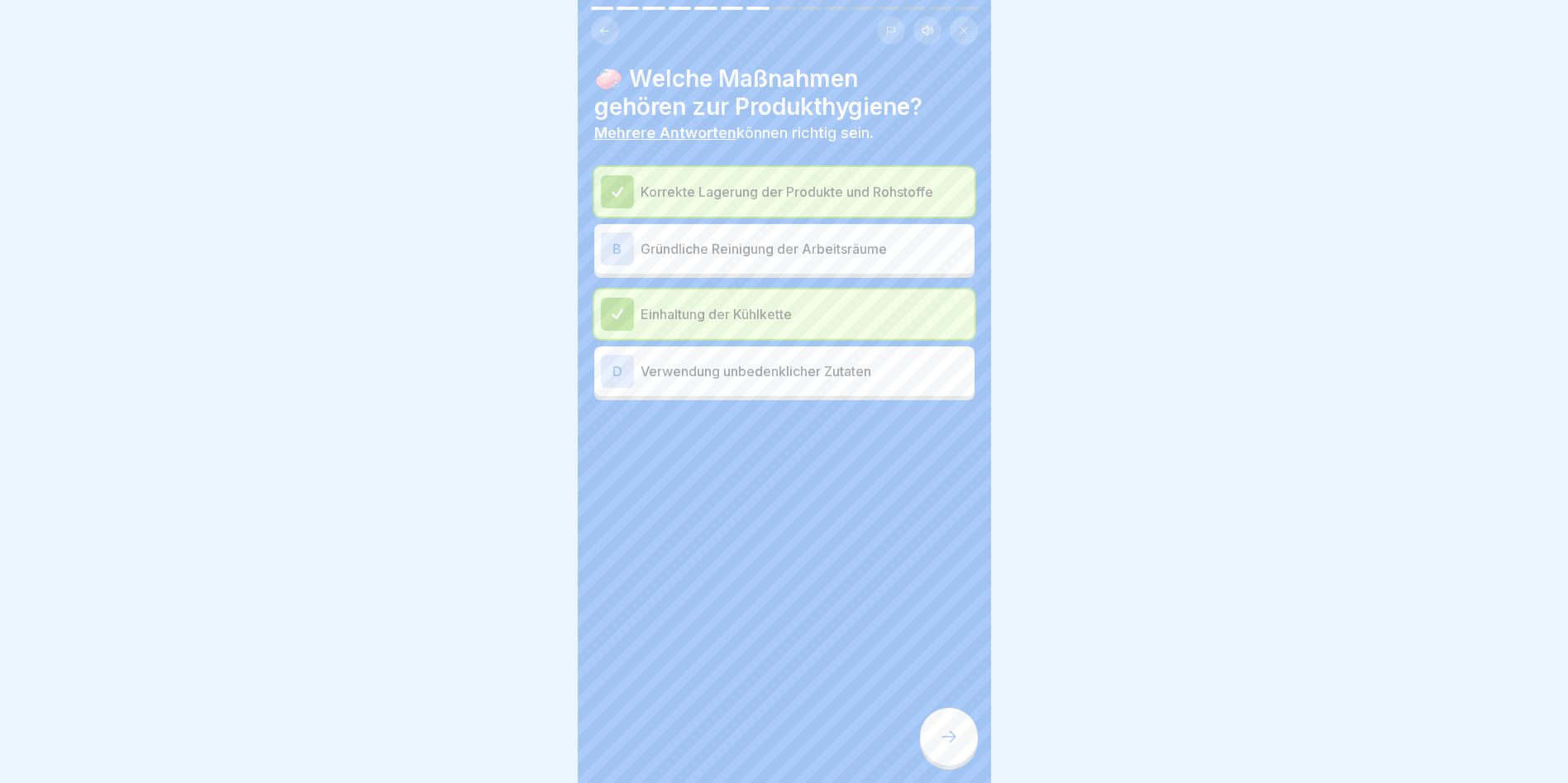
click at [733, 357] on div "D Verwendung unbedenklicher Zutaten" at bounding box center [784, 371] width 367 height 33
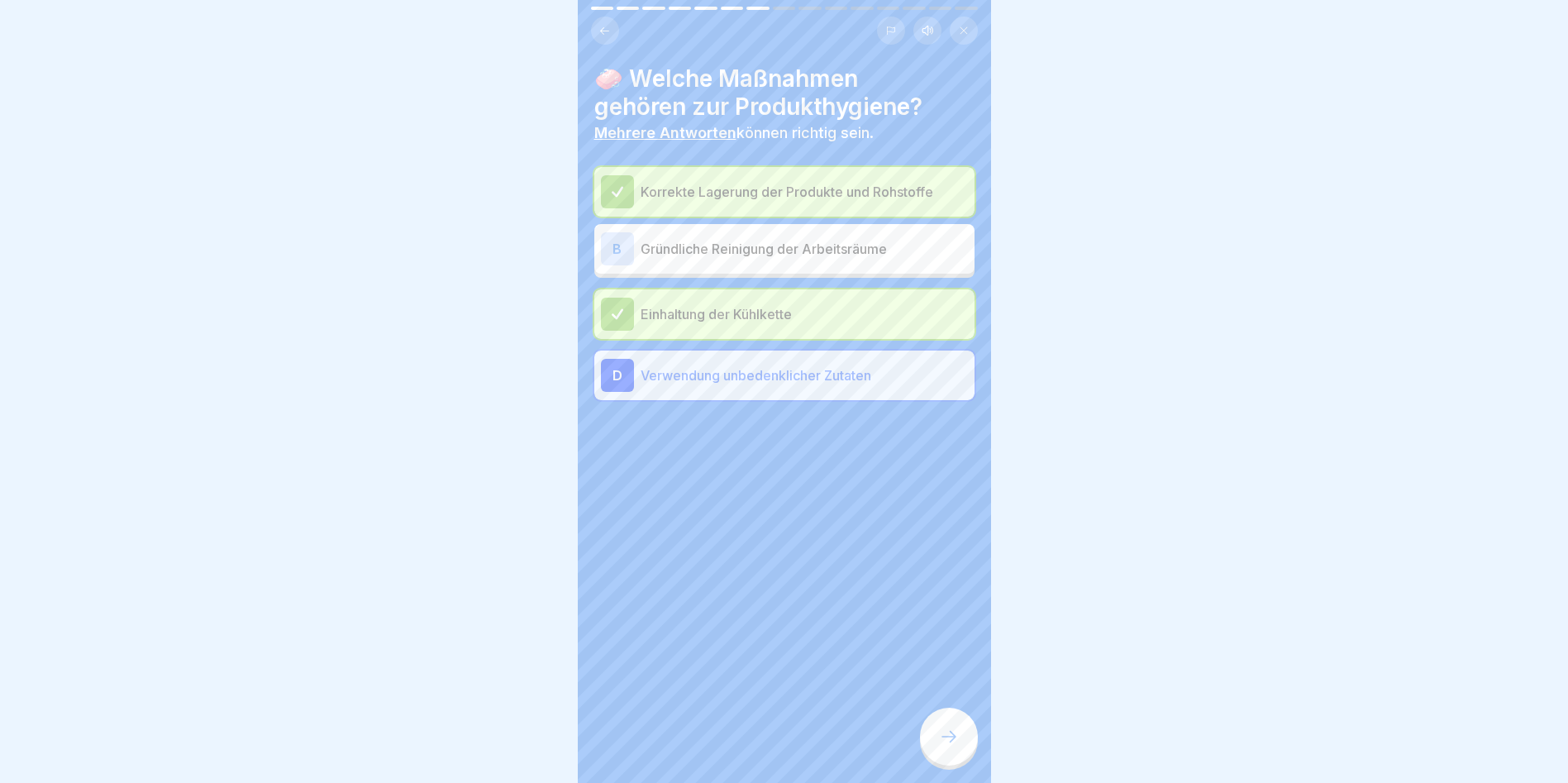
click at [921, 709] on div "🧼 Welche Maßnahmen gehören zur Produkthygiene? Mehrere Antworten können richtig…" at bounding box center [784, 391] width 413 height 783
click at [936, 735] on div at bounding box center [949, 737] width 58 height 58
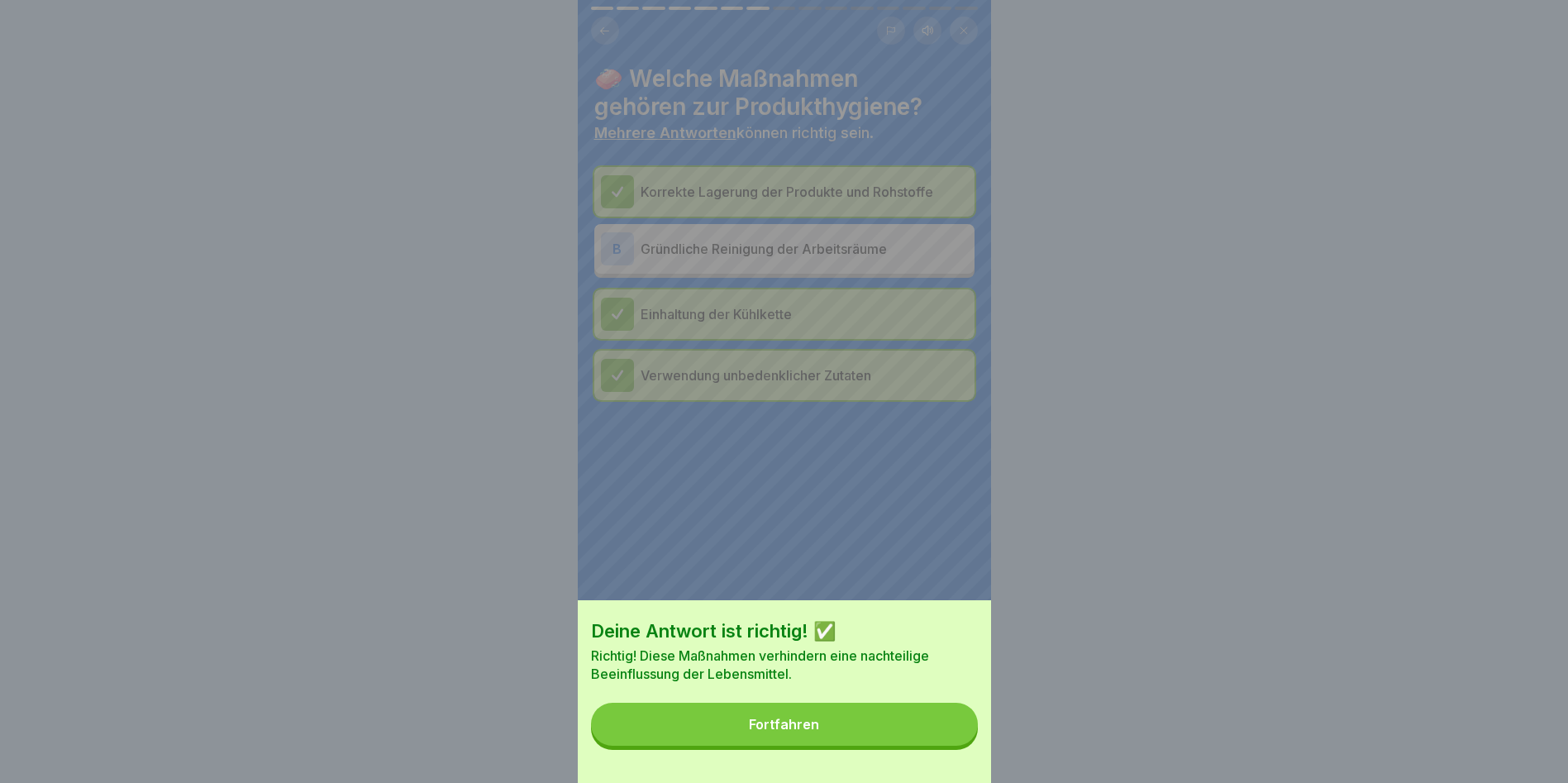
click at [942, 733] on button "Fortfahren" at bounding box center [784, 724] width 387 height 43
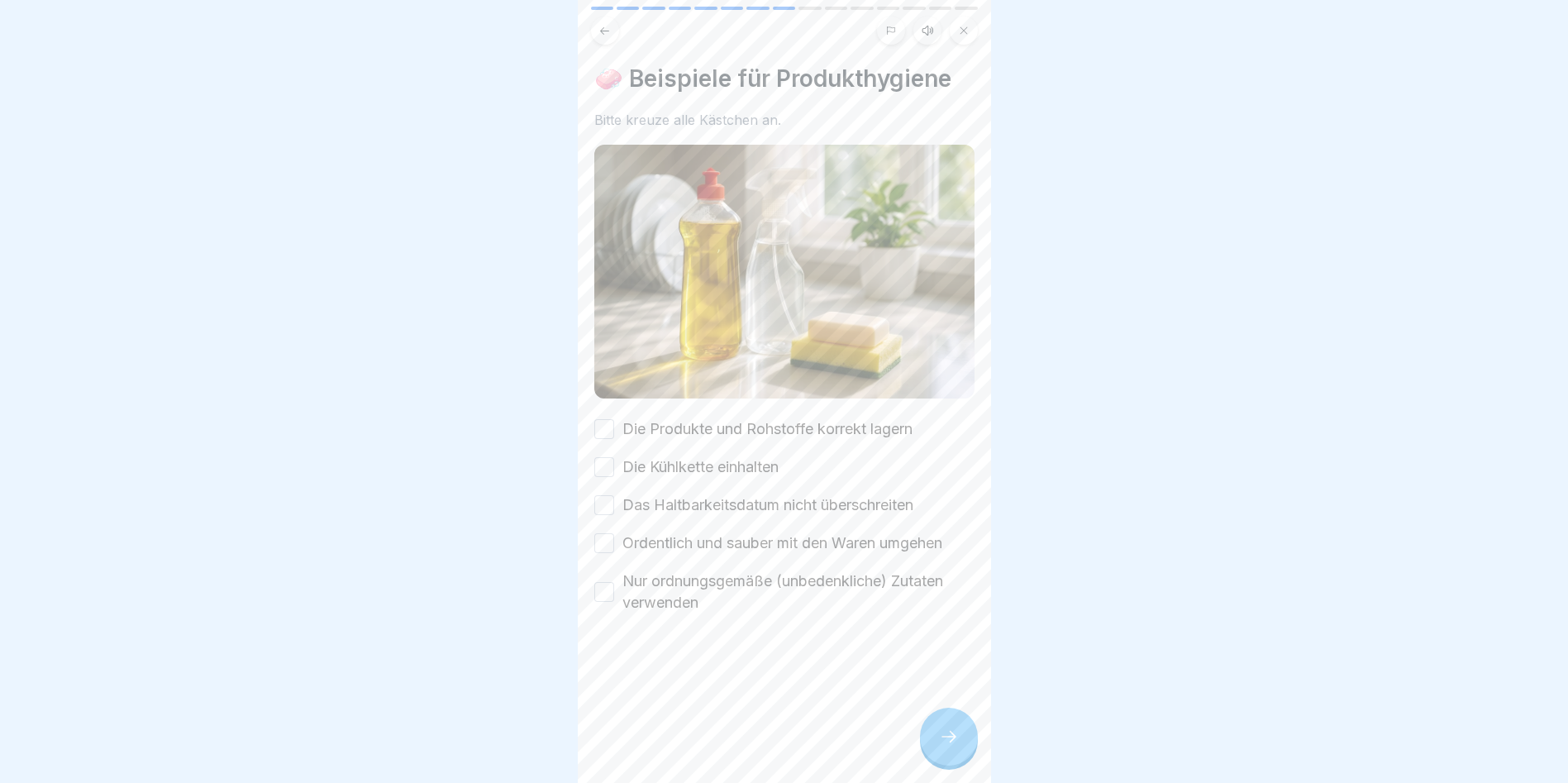
click at [931, 712] on div "🧼 Beispiele für Produkthygiene Bitte kreuze alle Kästchen an. Die Produkte und …" at bounding box center [784, 391] width 413 height 783
click at [940, 728] on div at bounding box center [949, 737] width 58 height 58
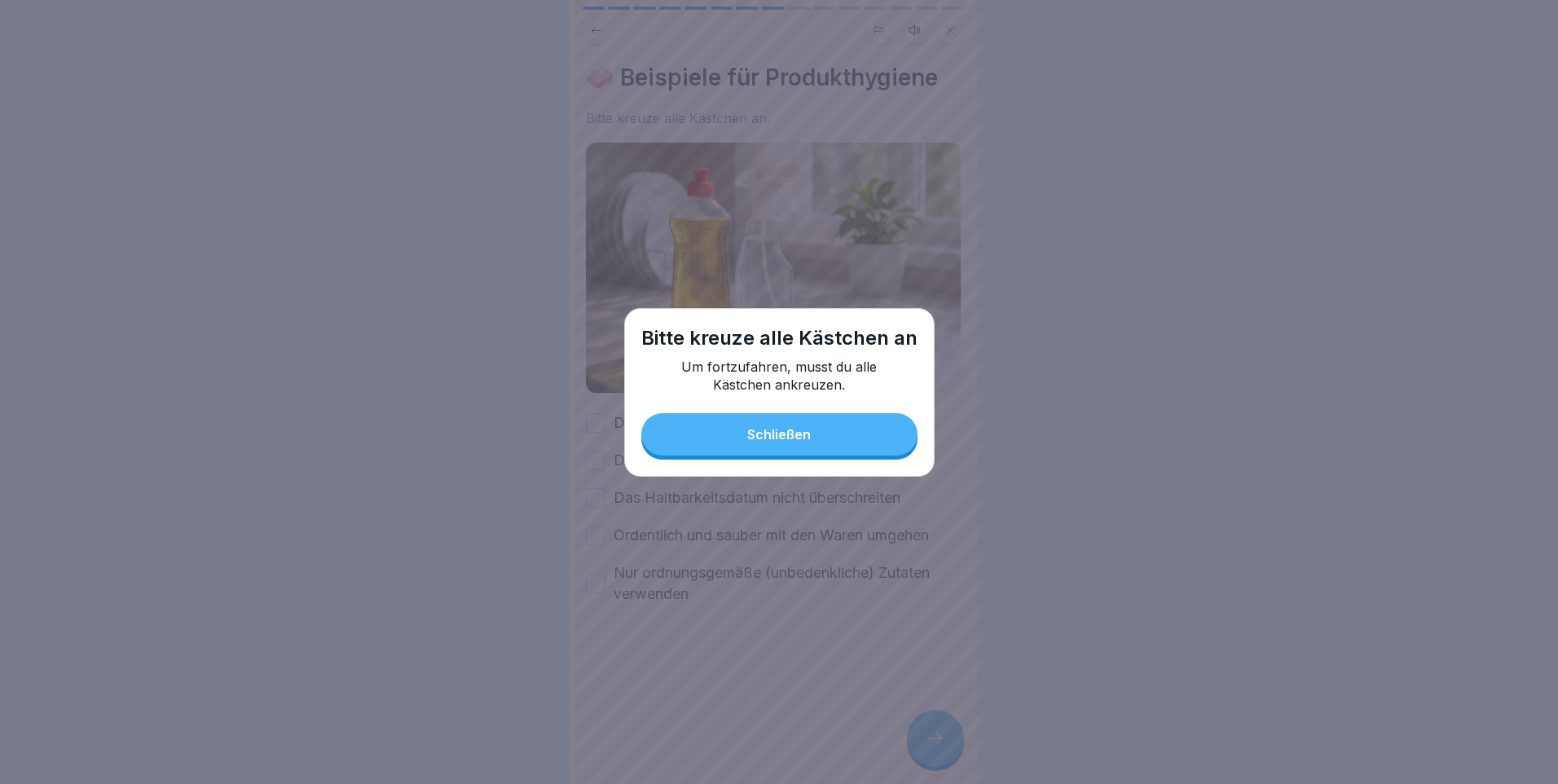
click at [747, 437] on div "Schließen" at bounding box center [779, 435] width 64 height 15
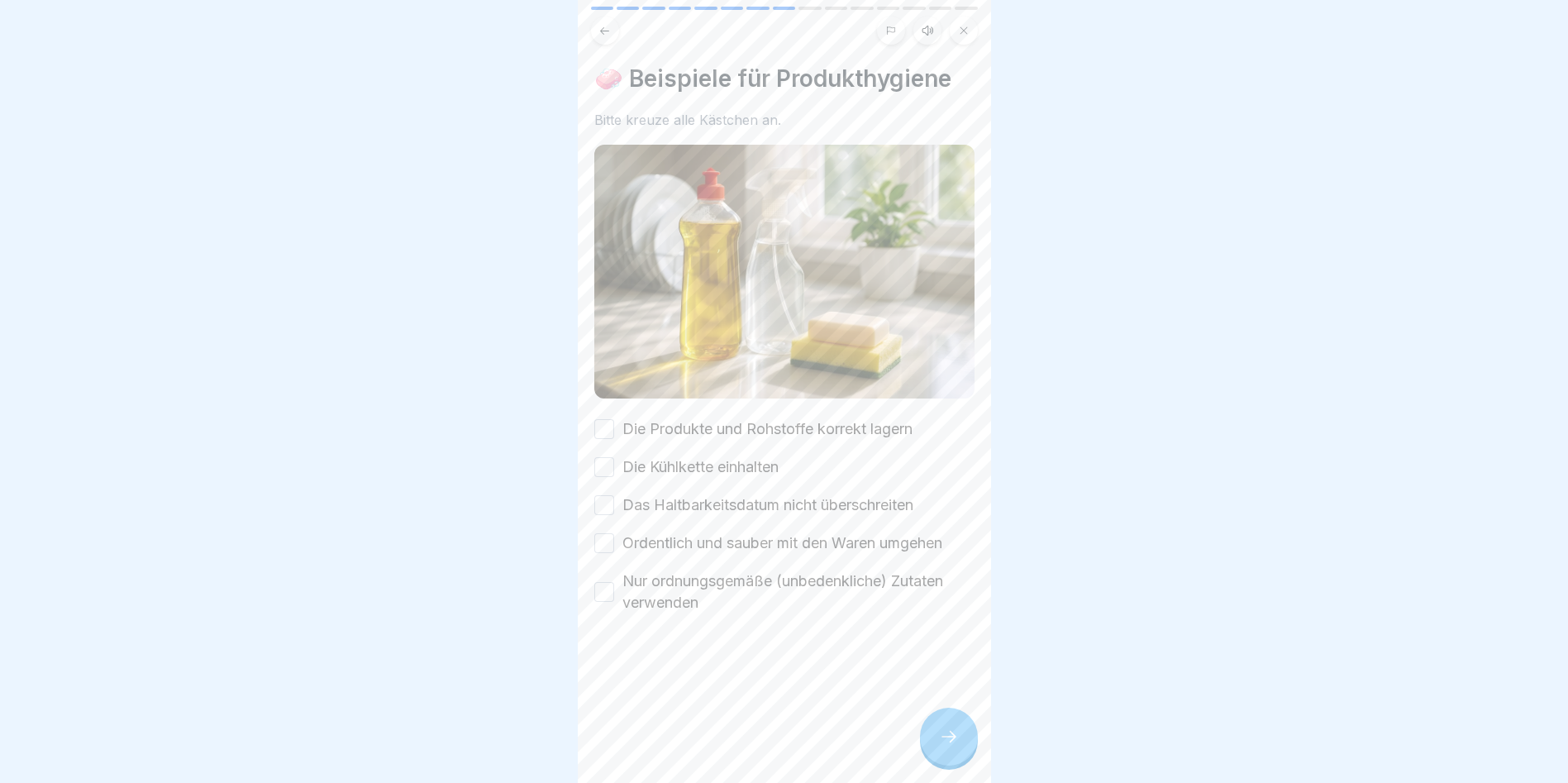
click at [621, 421] on div "Die Produkte und Rohstoffe korrekt lagern" at bounding box center [753, 428] width 319 height 21
click at [606, 427] on button "Die Produkte und Rohstoffe korrekt lagern" at bounding box center [603, 428] width 20 height 20
click at [618, 481] on div "Die Produkte und Rohstoffe korrekt lagern Die Kühlkette einhalten Das Haltbarke…" at bounding box center [784, 516] width 380 height 196
click at [615, 502] on div "Das Haltbarkeitsdatum nicht überschreiten" at bounding box center [753, 505] width 319 height 21
click at [615, 532] on div "Ordentlich und sauber mit den Waren umgehen" at bounding box center [768, 542] width 348 height 21
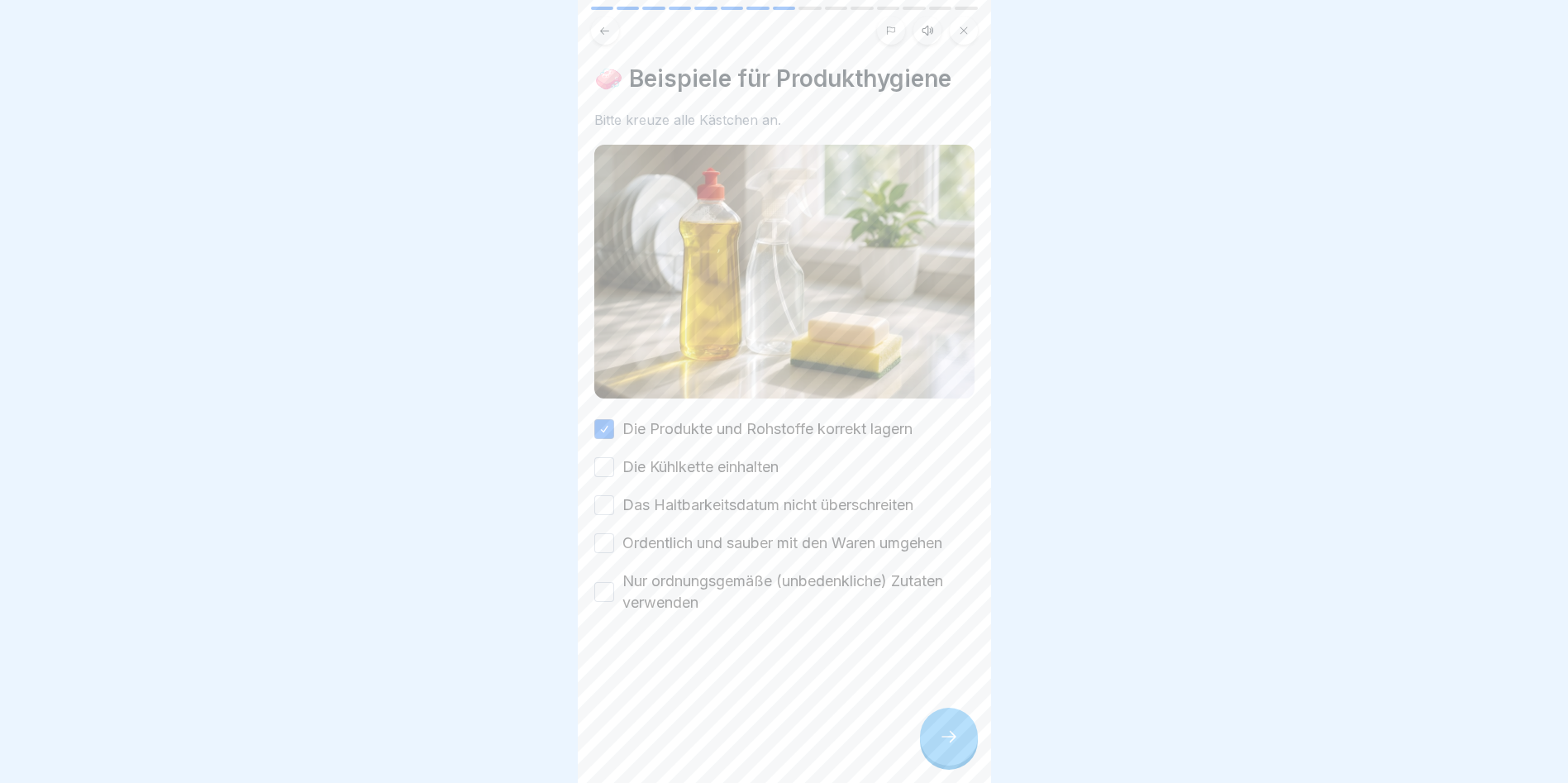
click at [616, 546] on div "Die Produkte und Rohstoffe korrekt lagern Die Kühlkette einhalten Das Haltbarke…" at bounding box center [784, 516] width 380 height 196
click at [622, 513] on div "Die Produkte und Rohstoffe korrekt lagern Die Kühlkette einhalten Das Haltbarke…" at bounding box center [784, 516] width 380 height 196
click at [614, 496] on div "Das Haltbarkeitsdatum nicht überschreiten" at bounding box center [753, 505] width 319 height 21
click at [608, 465] on button "Die Kühlkette einhalten" at bounding box center [603, 467] width 20 height 20
click at [599, 502] on button "Das Haltbarkeitsdatum nicht überschreiten" at bounding box center [603, 505] width 20 height 20
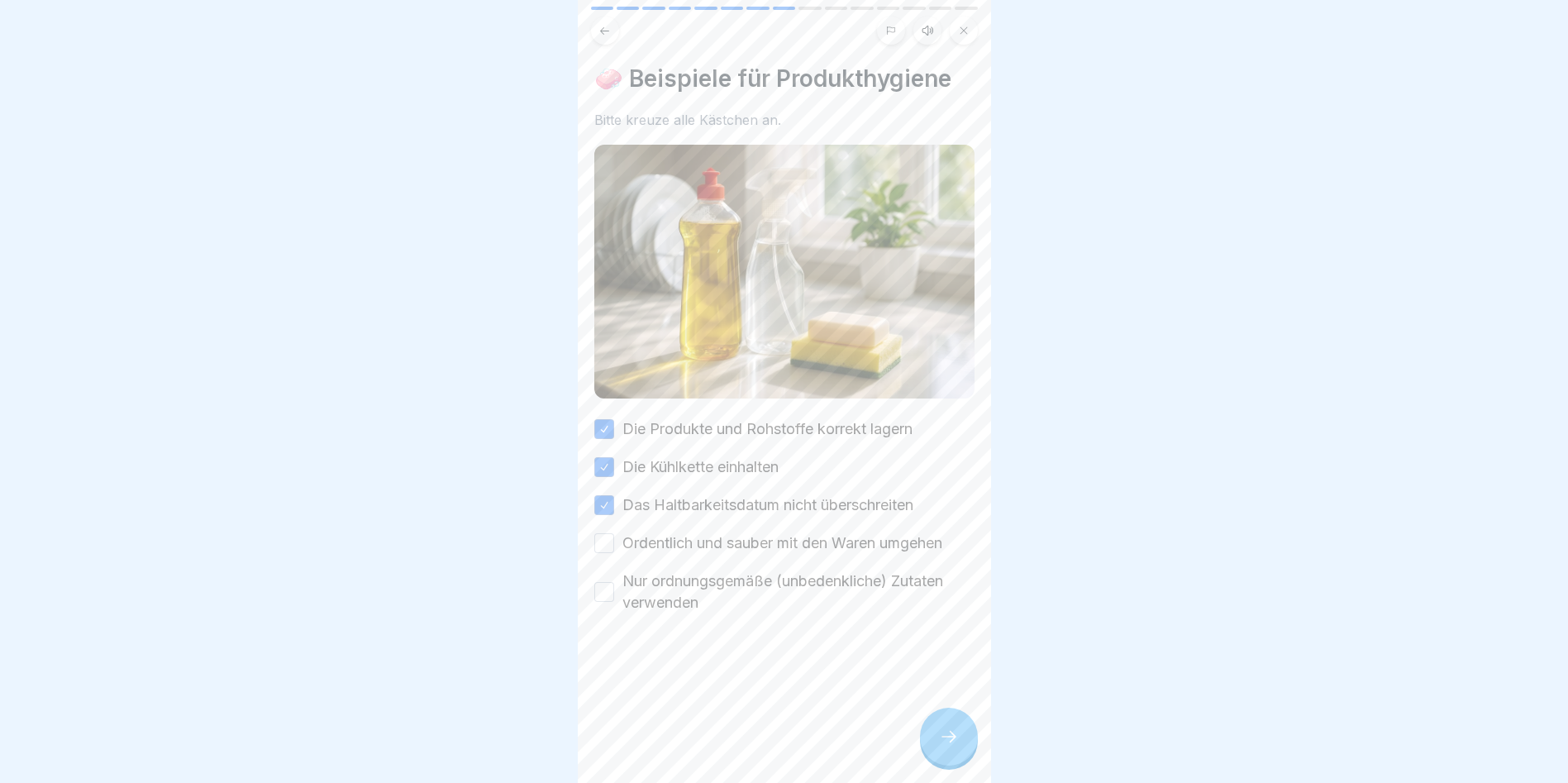
click at [605, 541] on button "Ordentlich und sauber mit den Waren umgehen" at bounding box center [603, 542] width 20 height 20
click at [606, 582] on button "Nur ordnungsgemäße (unbedenkliche) Zutaten verwenden" at bounding box center [603, 592] width 20 height 20
click at [945, 741] on icon at bounding box center [948, 736] width 20 height 20
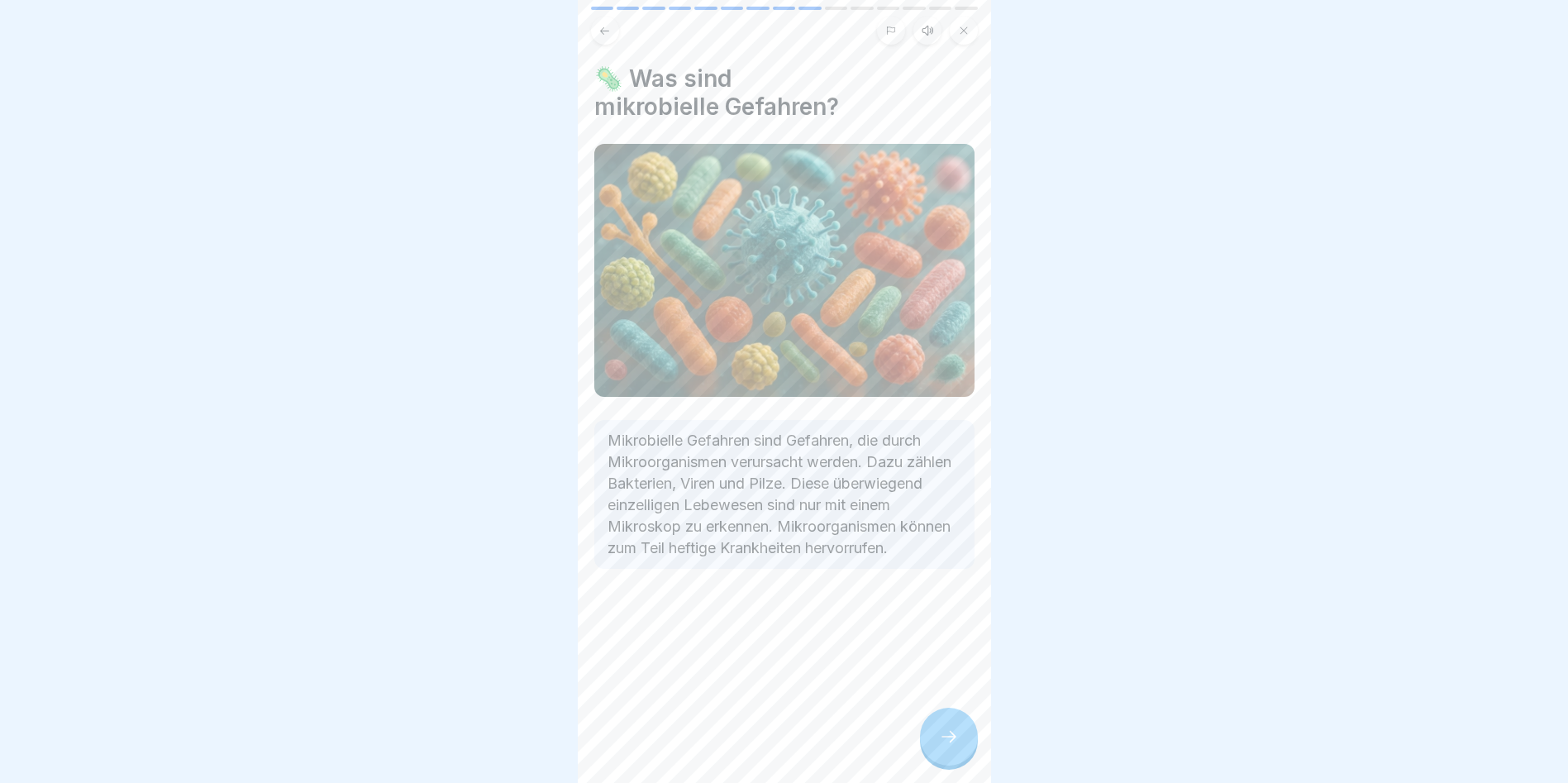
click at [934, 711] on div "🦠 Was sind mikrobielle Gefahren? Mikrobielle Gefahren sind Gefahren, die durch …" at bounding box center [784, 391] width 413 height 783
click at [944, 737] on div at bounding box center [949, 737] width 58 height 58
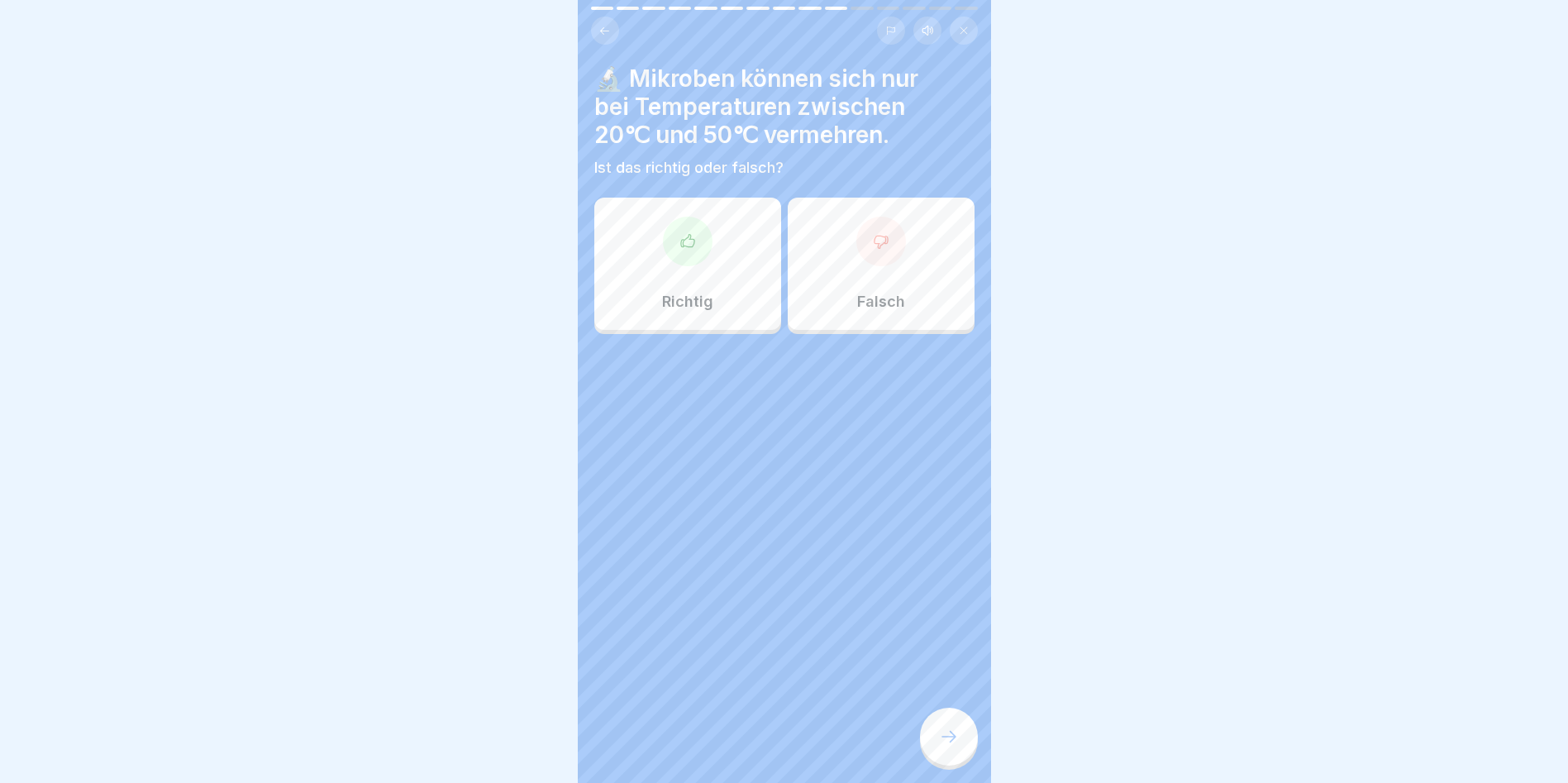
click at [654, 274] on div "Richtig" at bounding box center [688, 264] width 187 height 133
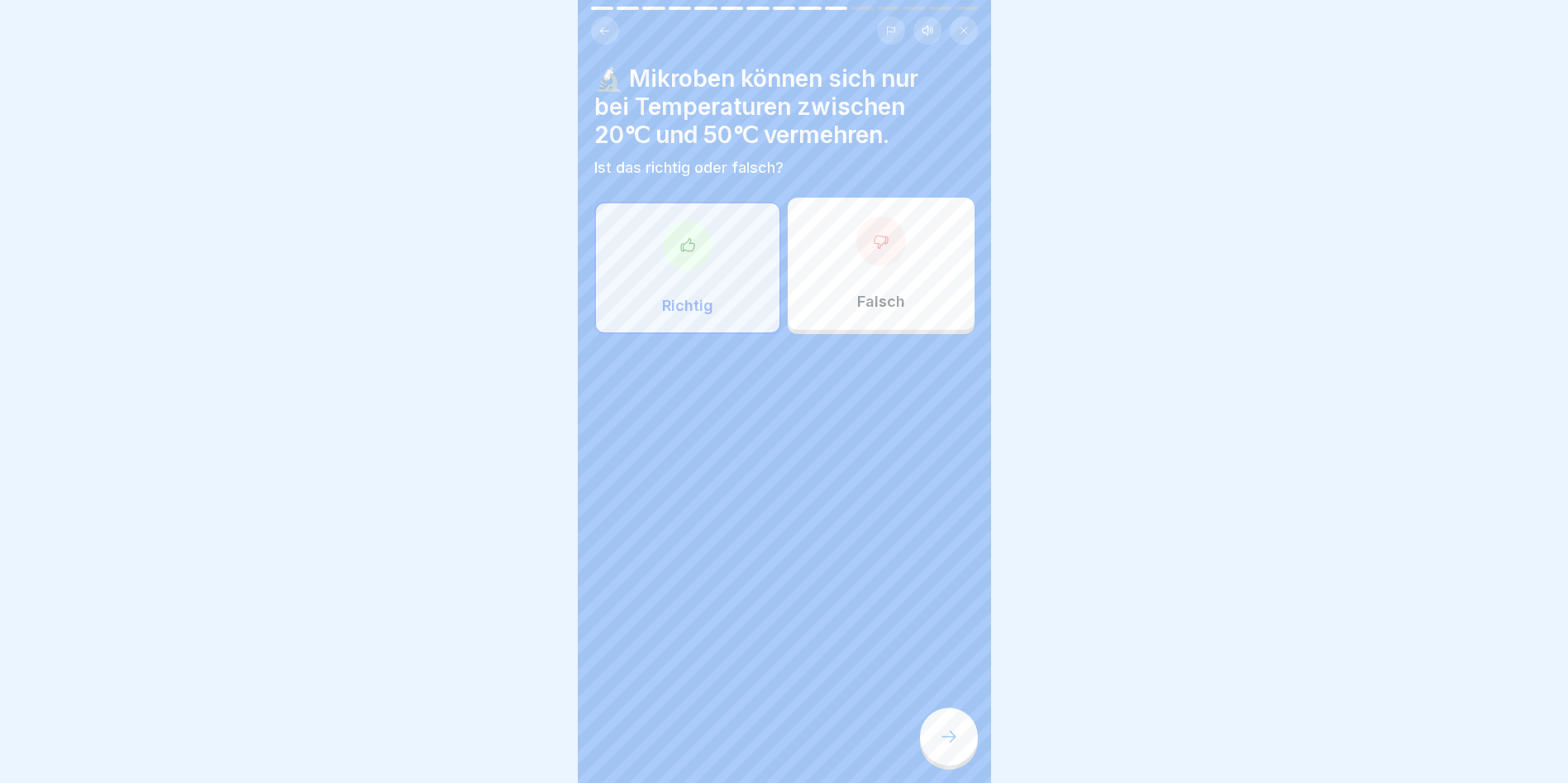
click at [943, 726] on div at bounding box center [949, 737] width 58 height 58
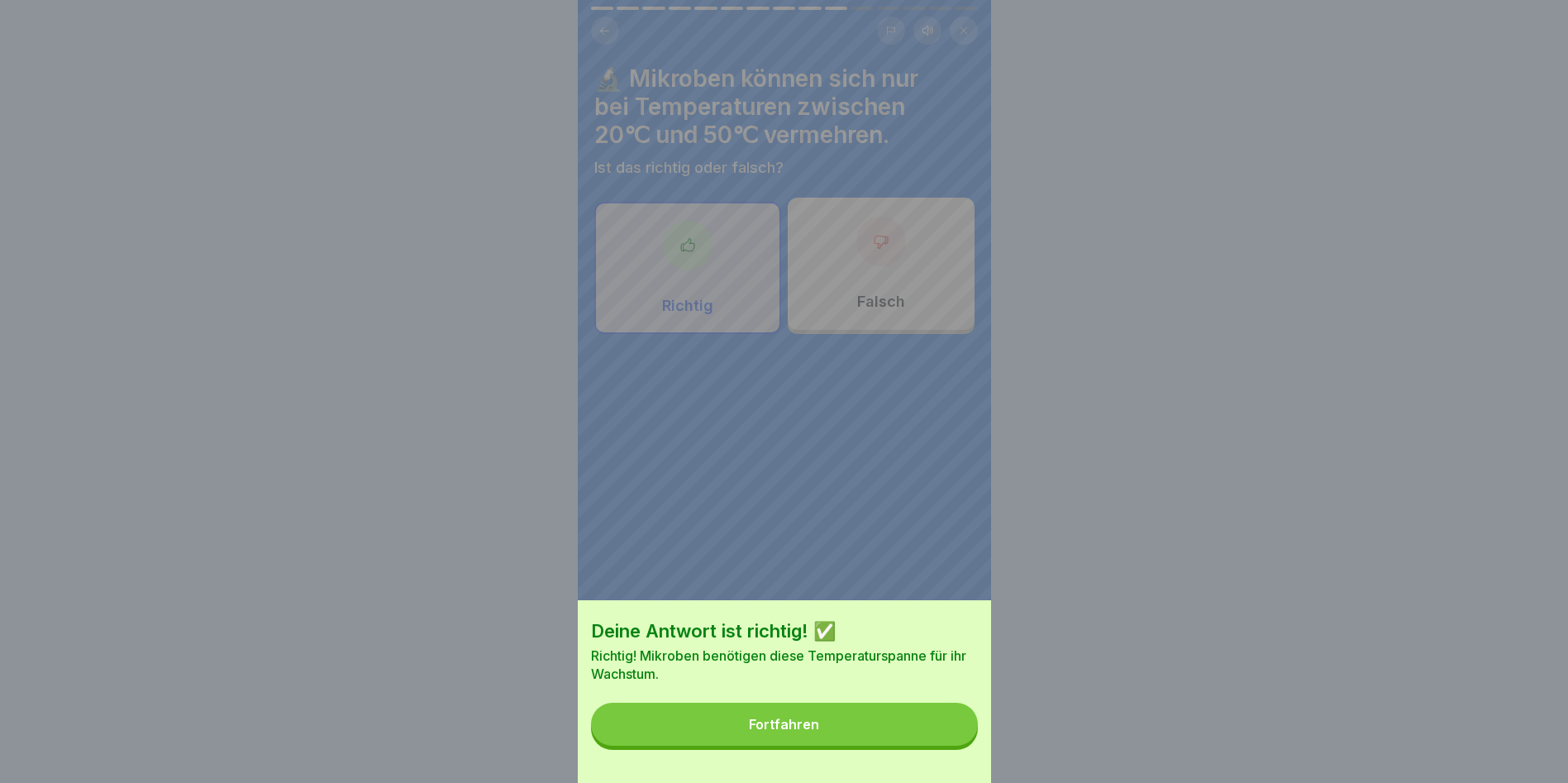
click at [943, 726] on button "Fortfahren" at bounding box center [784, 724] width 387 height 43
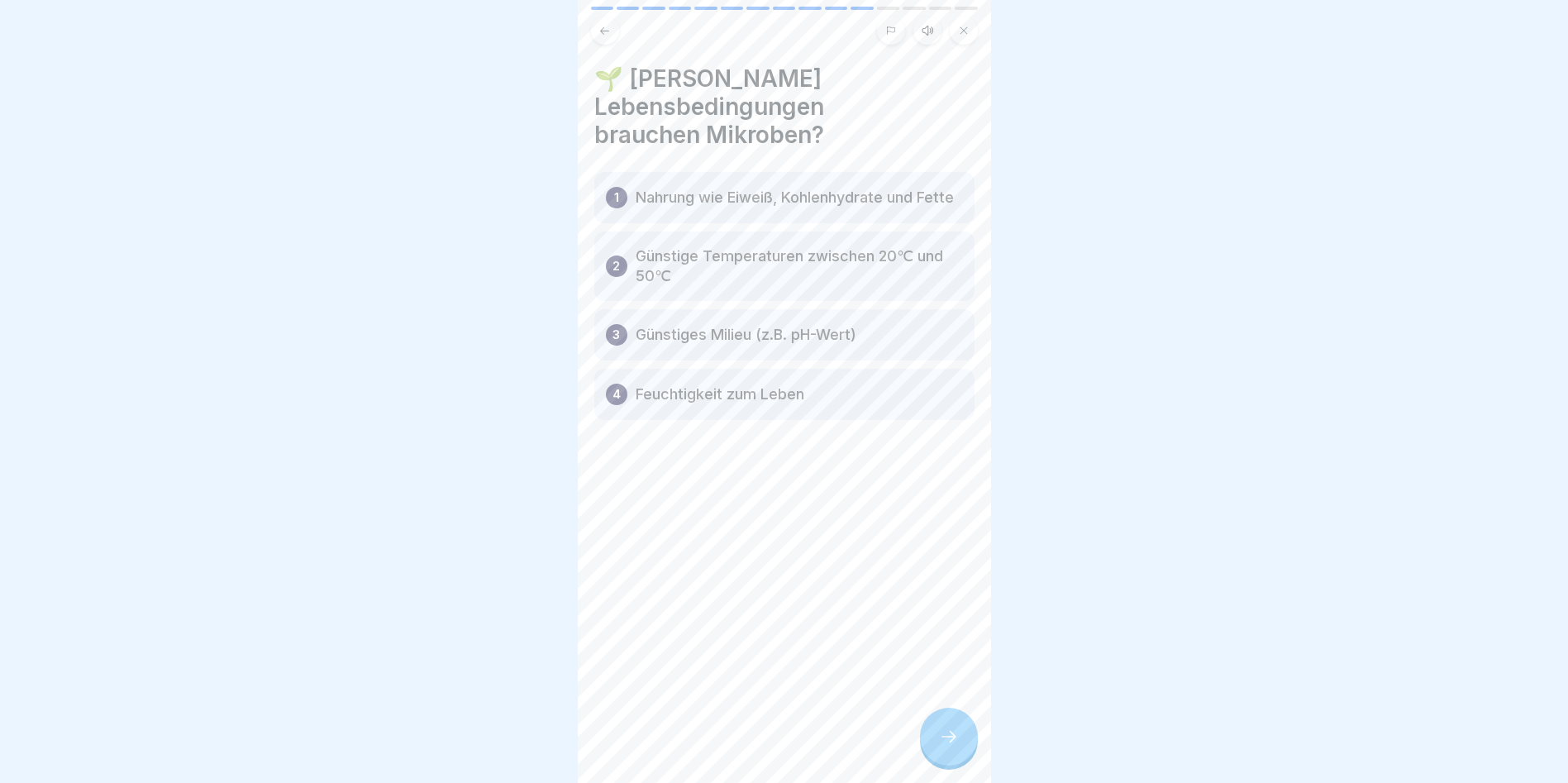
click at [943, 726] on div at bounding box center [949, 737] width 58 height 58
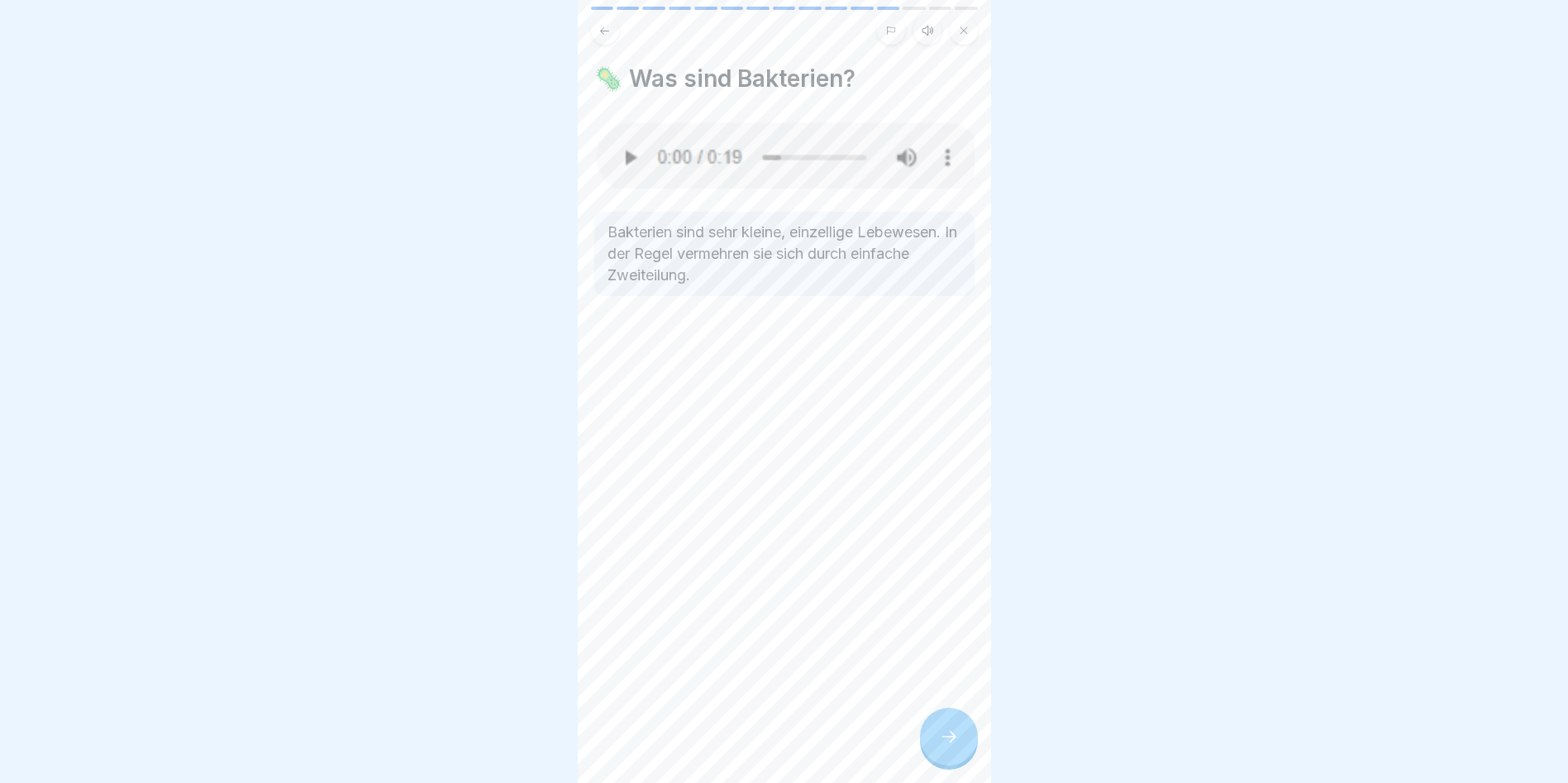
click at [943, 726] on div at bounding box center [949, 737] width 58 height 58
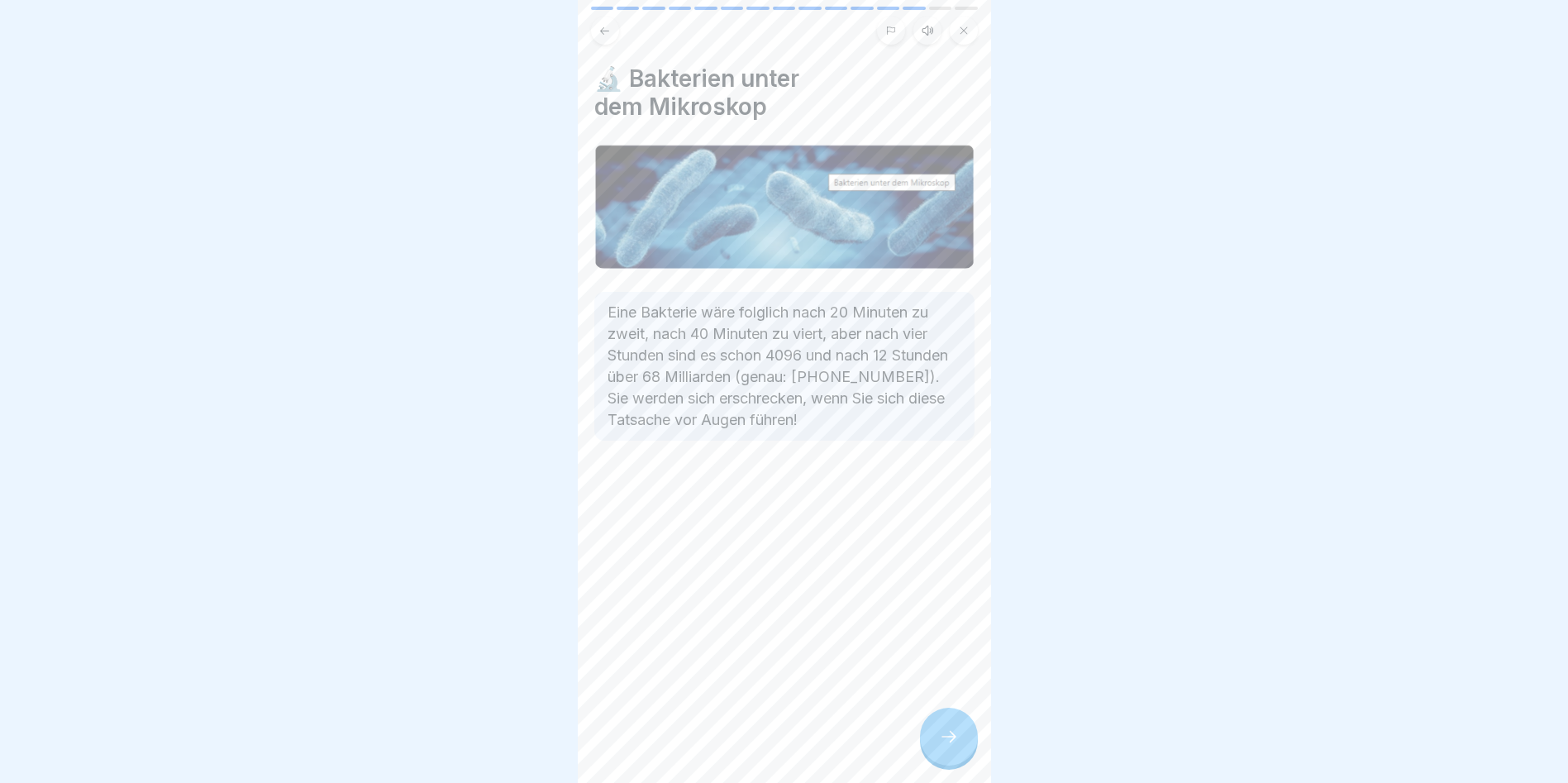
click at [943, 726] on div at bounding box center [949, 737] width 58 height 58
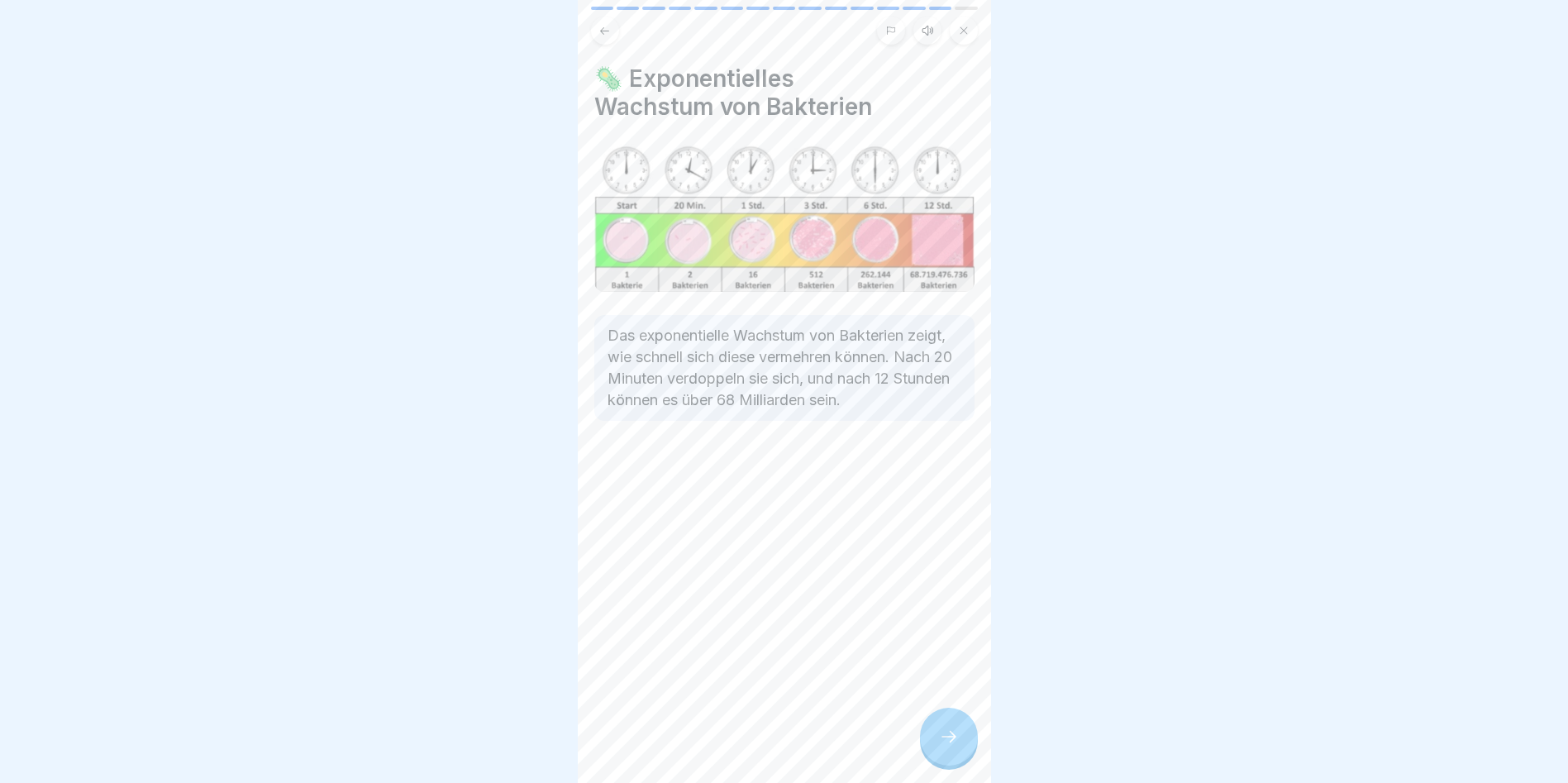
click at [943, 726] on div at bounding box center [949, 737] width 58 height 58
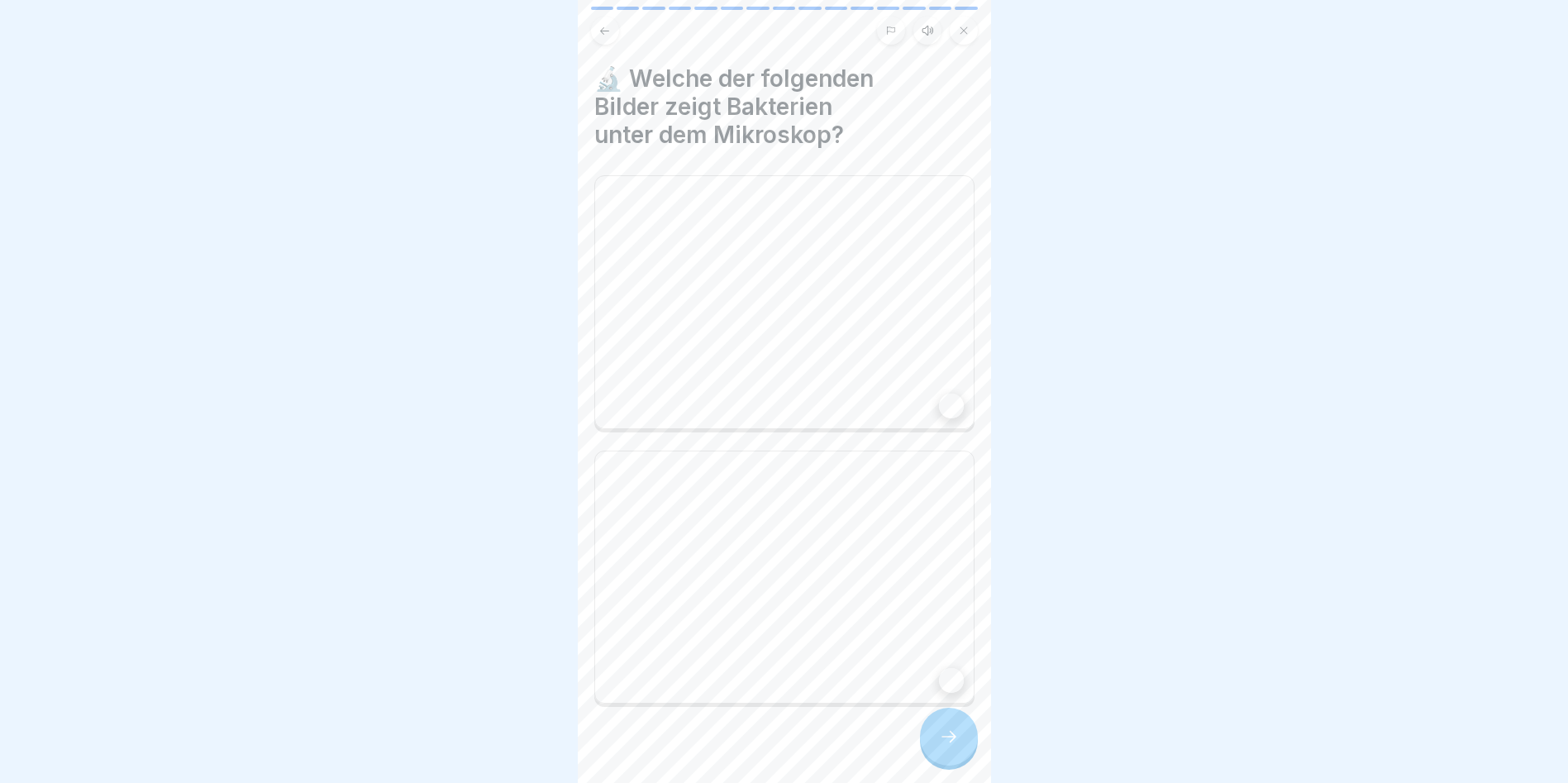
click at [943, 726] on div at bounding box center [949, 737] width 58 height 58
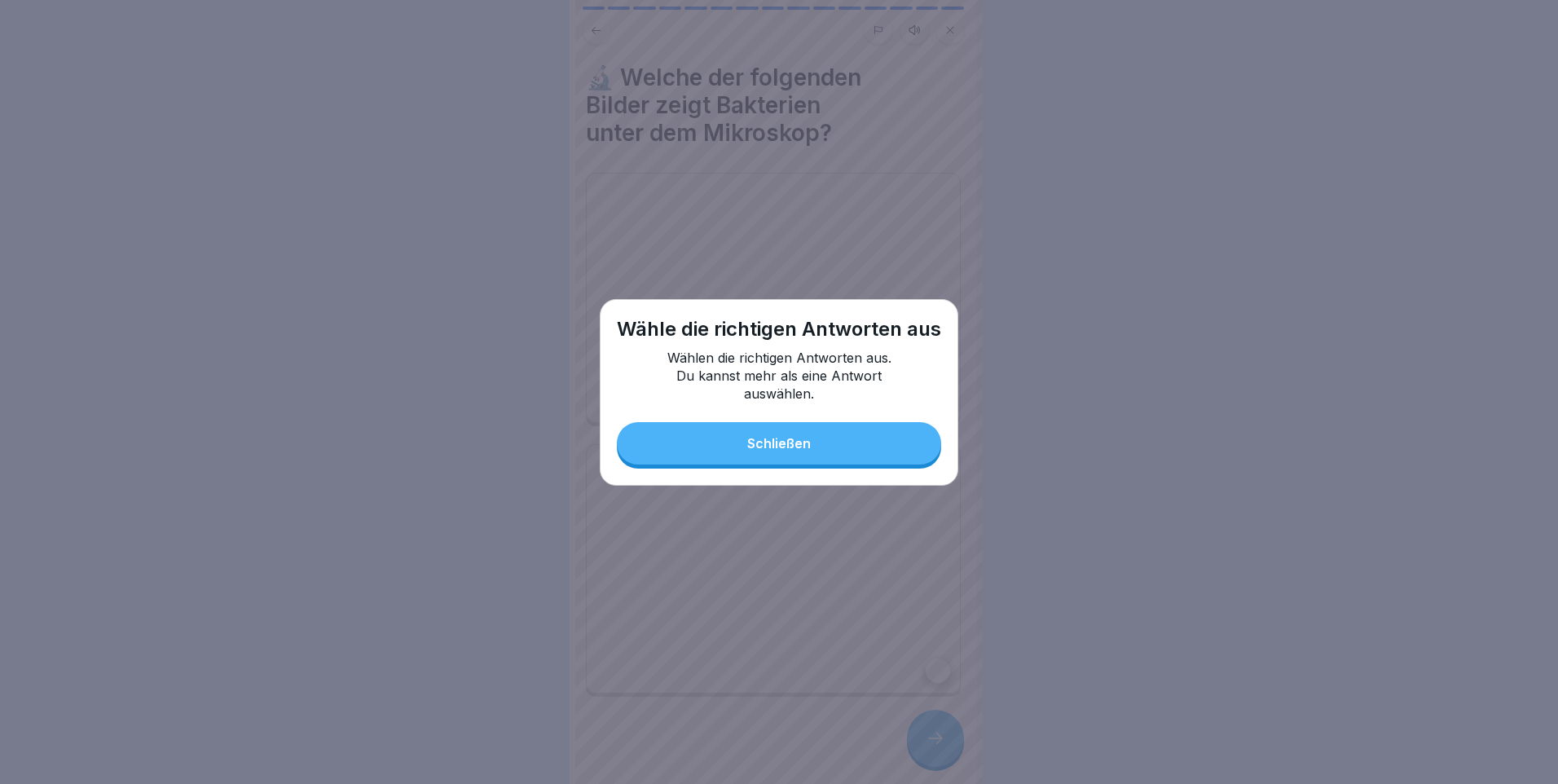
click at [768, 461] on button "Schließen" at bounding box center [778, 443] width 324 height 43
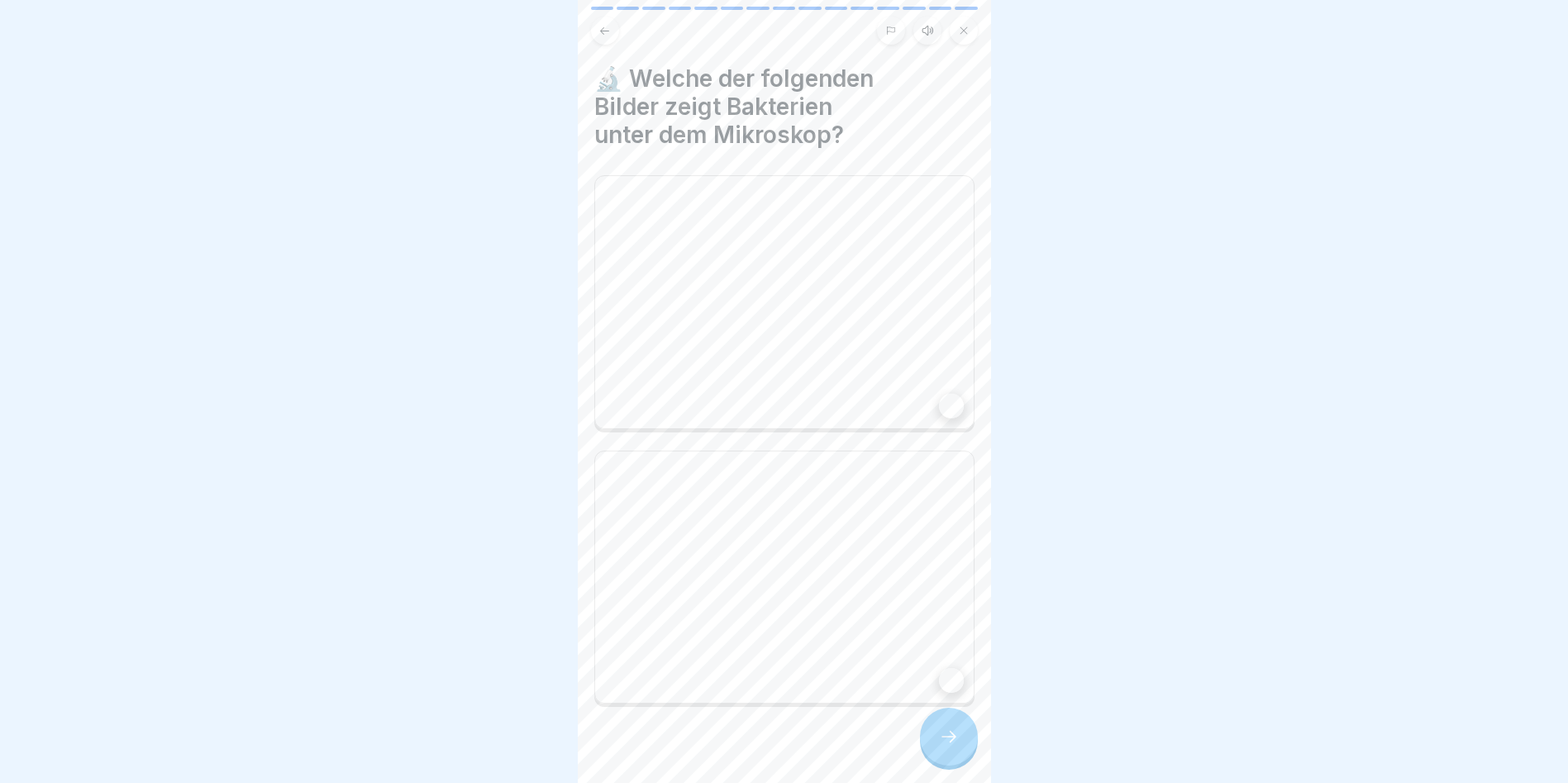
click at [744, 525] on div at bounding box center [784, 577] width 380 height 254
click at [949, 746] on icon at bounding box center [948, 736] width 20 height 20
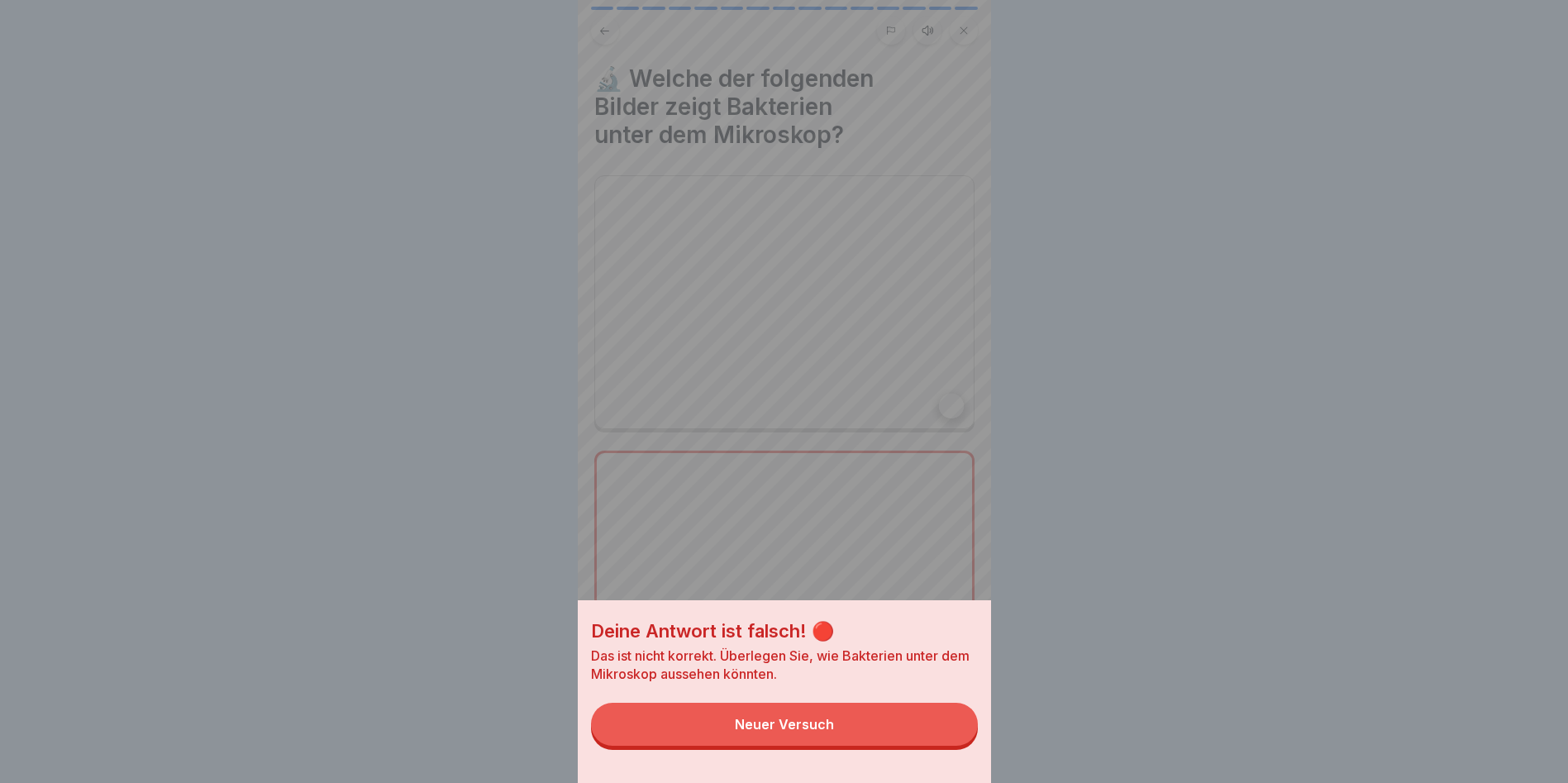
click at [935, 738] on button "Neuer Versuch" at bounding box center [784, 724] width 387 height 43
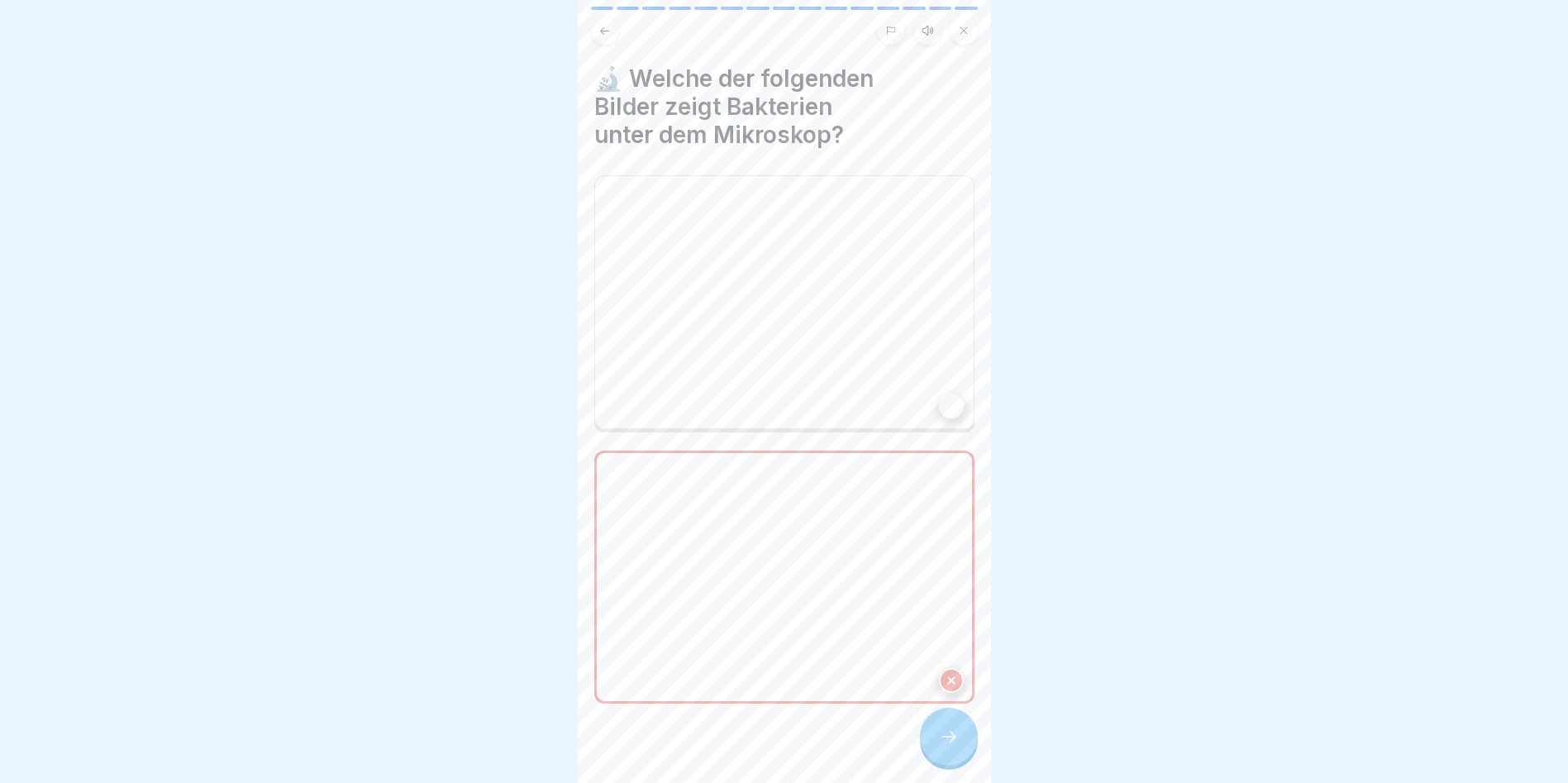
click at [941, 366] on div at bounding box center [784, 302] width 380 height 254
click at [956, 745] on icon at bounding box center [948, 736] width 20 height 20
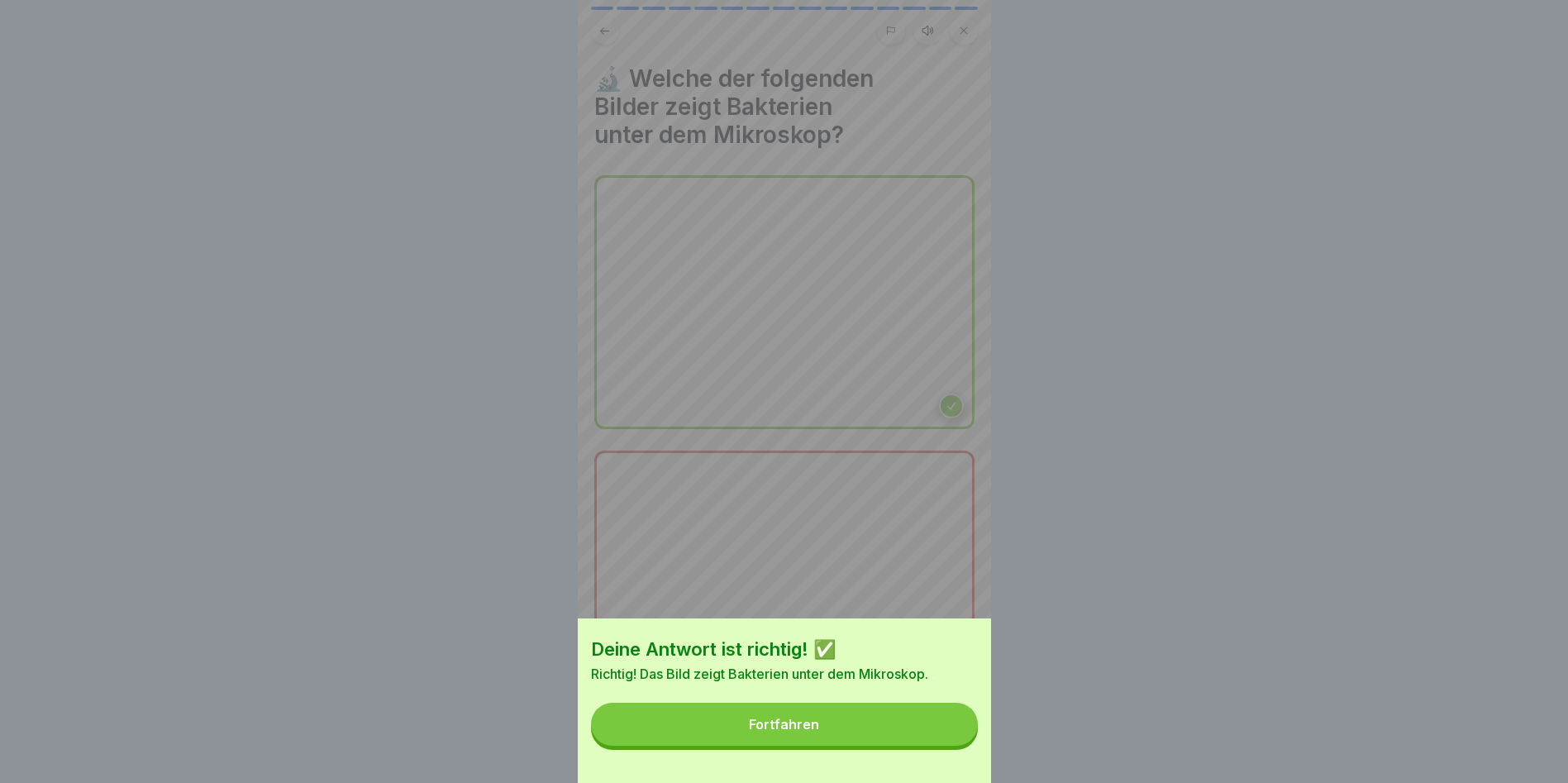
click at [956, 746] on button "Fortfahren" at bounding box center [784, 724] width 387 height 43
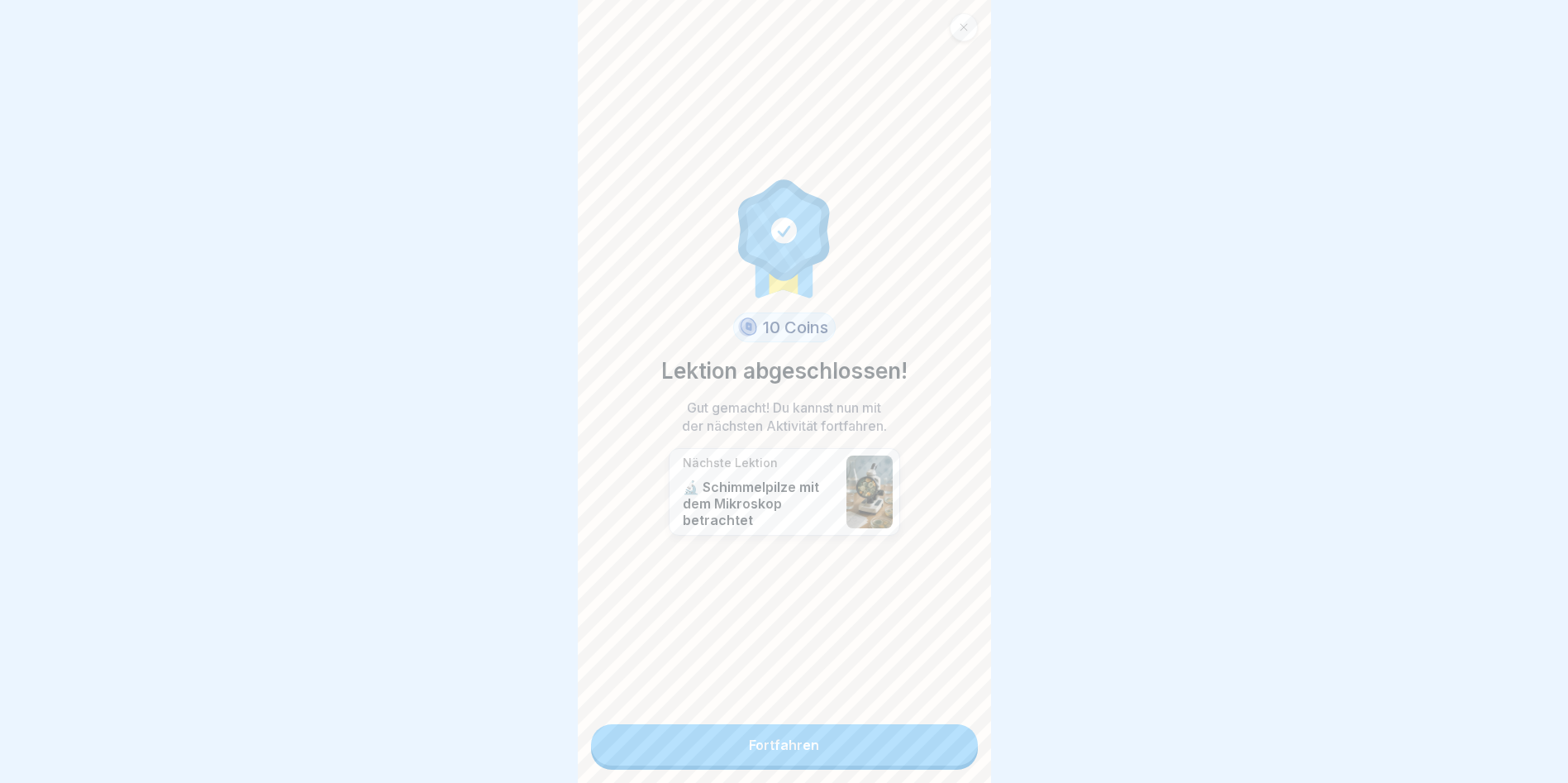
click at [956, 746] on link "Fortfahren" at bounding box center [784, 745] width 387 height 42
